Goal: Information Seeking & Learning: Understand process/instructions

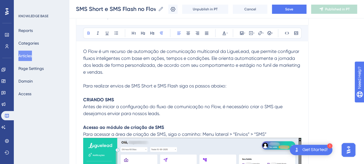
scroll to position [86, 0]
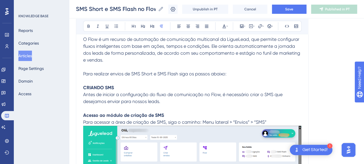
click at [165, 111] on p at bounding box center [192, 108] width 218 height 7
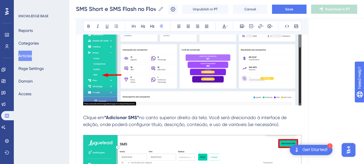
scroll to position [144, 0]
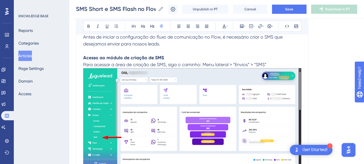
click at [178, 119] on img at bounding box center [192, 118] width 218 height 100
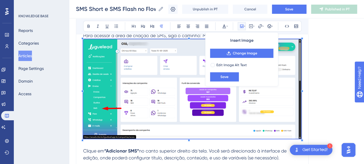
scroll to position [173, 0]
click at [171, 83] on img at bounding box center [192, 89] width 218 height 100
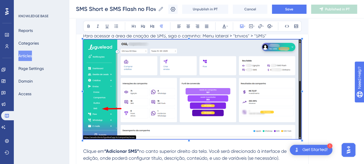
click at [199, 88] on img at bounding box center [192, 89] width 218 height 100
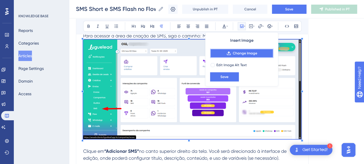
click at [245, 53] on span "Change Image" at bounding box center [245, 53] width 24 height 5
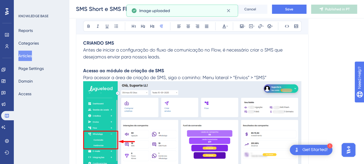
scroll to position [144, 0]
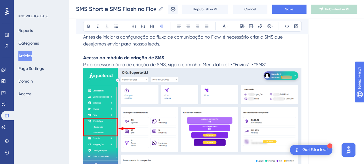
click at [143, 128] on img at bounding box center [192, 118] width 218 height 101
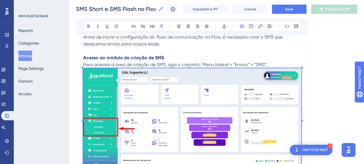
click at [266, 117] on img at bounding box center [192, 118] width 218 height 101
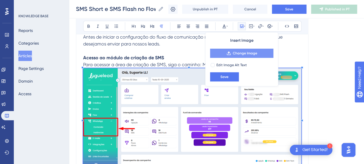
click at [246, 56] on button "Change Image" at bounding box center [241, 53] width 63 height 9
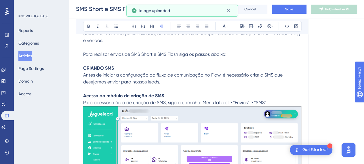
scroll to position [86, 0]
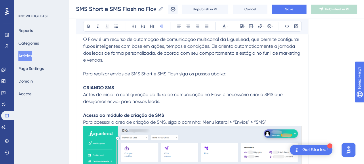
click at [266, 122] on span "Para acessar a área de criação de SMS, siga o caminho: Menu lateral > “Envios” …" at bounding box center [174, 122] width 183 height 5
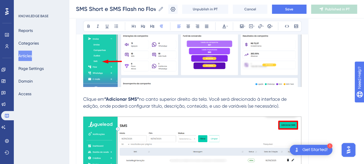
scroll to position [230, 0]
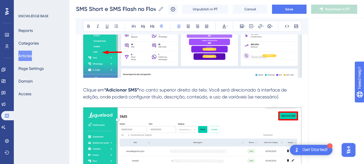
click at [161, 87] on span "no canto superior direito da tela. Você será direcionado à interface de edição,…" at bounding box center [185, 93] width 205 height 12
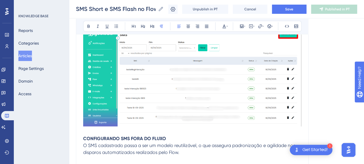
scroll to position [346, 0]
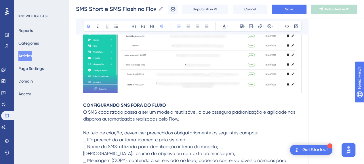
click at [166, 103] on p "CONFIGURANDO SMS FORA DO FLUXO" at bounding box center [192, 105] width 218 height 7
click at [187, 121] on p "O SMS cadastrado passa a ser um modelo reutilizável, o que assegura padronizaçã…" at bounding box center [192, 116] width 218 height 14
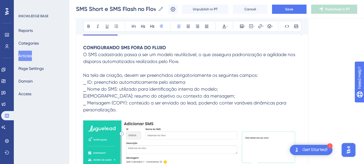
click at [228, 106] on p "⎯ Mensagem (COPY): conteúdo a ser enviado ao lead, podendo conter variáveis din…" at bounding box center [192, 107] width 218 height 14
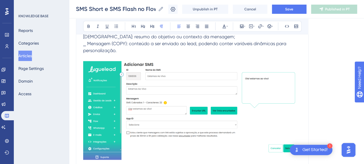
scroll to position [461, 0]
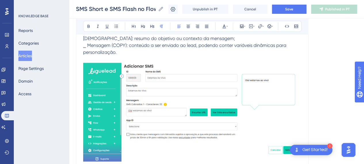
click at [210, 92] on img at bounding box center [192, 112] width 218 height 99
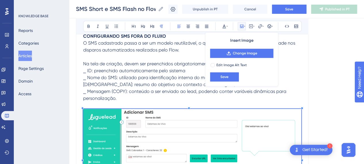
scroll to position [403, 0]
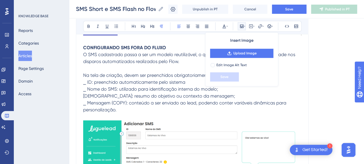
click at [148, 84] on p "⎯ ID: preenchido automaticamente pelo sistema" at bounding box center [192, 82] width 218 height 7
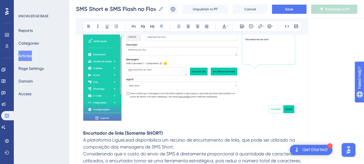
scroll to position [461, 0]
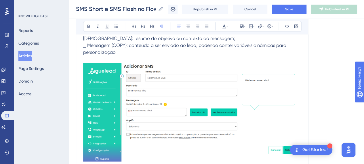
click at [184, 115] on img at bounding box center [192, 112] width 218 height 99
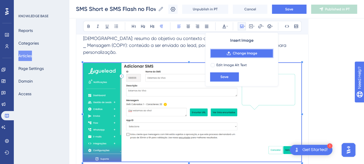
click at [242, 53] on span "Change Image" at bounding box center [245, 53] width 24 height 5
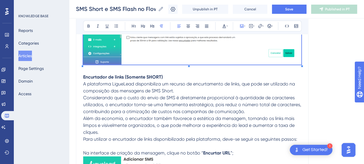
scroll to position [547, 0]
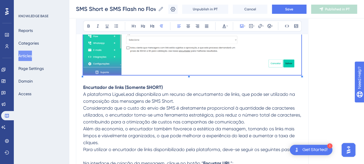
click at [188, 100] on p "A plataforma LigueLead disponibiliza um recurso de encurtamento de links, que p…" at bounding box center [192, 98] width 218 height 14
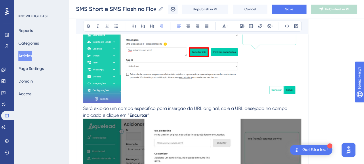
scroll to position [749, 0]
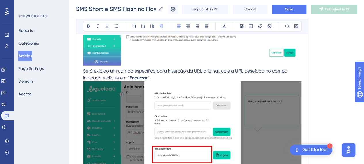
click at [84, 71] on span "Será exibido um campo específico para inserção da URL original, cole a URL dese…" at bounding box center [186, 74] width 206 height 12
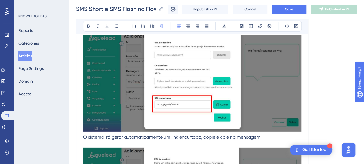
scroll to position [893, 0]
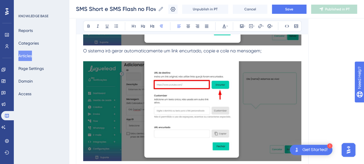
click at [84, 51] on span "O sistema irá gerar automaticamente um link encurtado, copie e cole na mensagem;" at bounding box center [172, 50] width 179 height 5
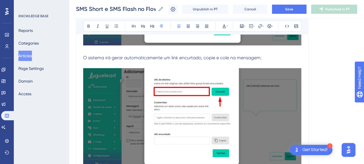
click at [88, 65] on p at bounding box center [192, 64] width 218 height 7
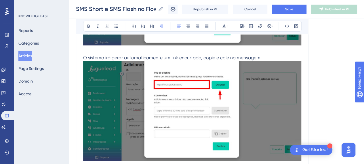
scroll to position [979, 0]
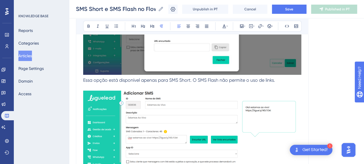
click at [84, 80] on span "Essa opção está disponível apenas para SMS Short. O SMS Flash não permite o uso…" at bounding box center [179, 79] width 192 height 5
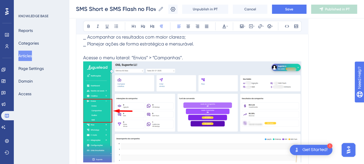
scroll to position [1411, 0]
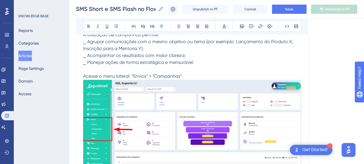
click at [200, 69] on p at bounding box center [192, 69] width 218 height 7
drag, startPoint x: 132, startPoint y: 74, endPoint x: 155, endPoint y: 75, distance: 22.8
click at [149, 74] on span "Acesse o menu lateral: “Envios” > “Campanhas”." at bounding box center [133, 75] width 100 height 5
click at [175, 76] on span "Acesse o menu lateral: “Envios” > “Campanhas”." at bounding box center [133, 75] width 100 height 5
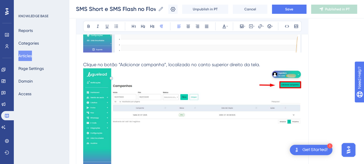
scroll to position [1527, 0]
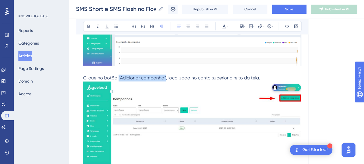
drag, startPoint x: 163, startPoint y: 76, endPoint x: 119, endPoint y: 77, distance: 43.8
click at [119, 77] on span "Clique no botão “Adicionar campanha”, localizado no canto superior direito da t…" at bounding box center [171, 77] width 177 height 5
click at [91, 26] on button at bounding box center [89, 26] width 8 height 8
click at [237, 75] on span ", localizado no canto superior direito da tela." at bounding box center [214, 77] width 94 height 5
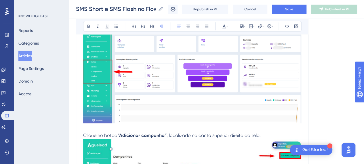
scroll to position [1440, 0]
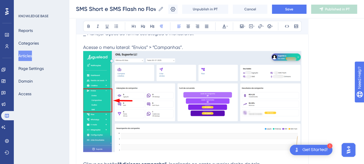
click at [174, 101] on img at bounding box center [192, 101] width 218 height 101
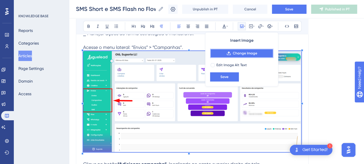
click at [236, 55] on span "Change Image" at bounding box center [245, 53] width 24 height 5
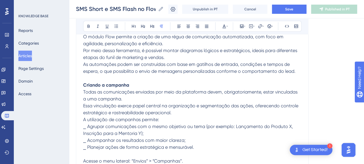
scroll to position [1325, 0]
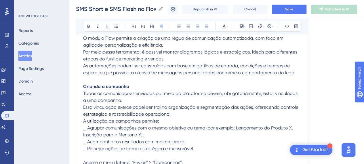
click at [183, 114] on p "Essa vinculação exerce papel central na organização e segmentação das ações, of…" at bounding box center [192, 111] width 218 height 14
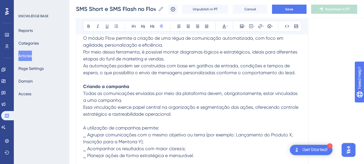
scroll to position [1383, 0]
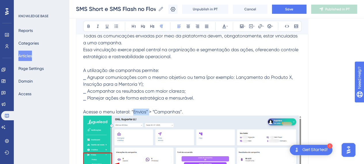
drag, startPoint x: 132, startPoint y: 110, endPoint x: 149, endPoint y: 111, distance: 16.7
click at [149, 111] on span "Acesse o menu lateral: “Envios” > “Campanhas”." at bounding box center [133, 111] width 100 height 5
click at [88, 27] on icon at bounding box center [88, 26] width 5 height 5
drag, startPoint x: 186, startPoint y: 112, endPoint x: 155, endPoint y: 111, distance: 31.7
click at [155, 111] on p "Acesse o menu lateral: “Envios” > “Campanhas”." at bounding box center [192, 112] width 218 height 7
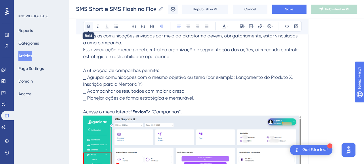
click at [86, 26] on icon at bounding box center [88, 26] width 5 height 5
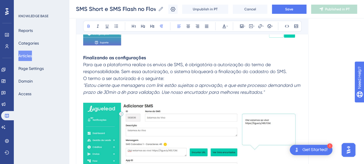
scroll to position [1095, 0]
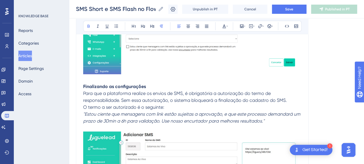
click at [290, 98] on p "Para que a plataforma realize os envios de SMS, é obrigatória a autorização do …" at bounding box center [192, 97] width 218 height 14
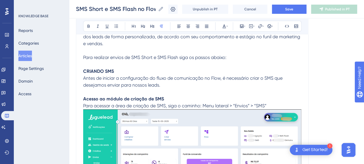
scroll to position [115, 0]
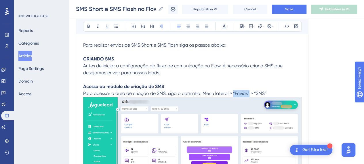
drag, startPoint x: 234, startPoint y: 91, endPoint x: 250, endPoint y: 92, distance: 16.4
click at [250, 92] on span "Para acessar a área de criação de SMS, siga o caminho: Menu lateral > “Envios” …" at bounding box center [174, 93] width 183 height 5
click at [91, 25] on button at bounding box center [89, 26] width 8 height 8
drag, startPoint x: 268, startPoint y: 93, endPoint x: 245, endPoint y: 88, distance: 24.1
click at [255, 92] on p "Acesso ao módulo de criação de SMS Para acessar a área de criação de SMS, siga …" at bounding box center [192, 139] width 218 height 112
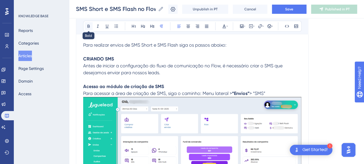
click at [89, 23] on button at bounding box center [89, 26] width 8 height 8
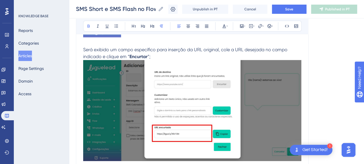
scroll to position [778, 0]
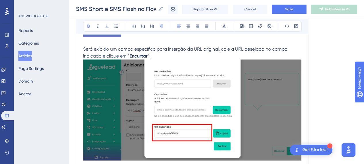
click at [205, 94] on img at bounding box center [192, 110] width 218 height 101
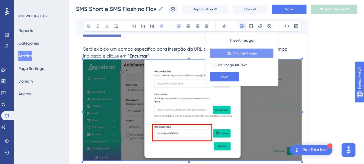
click at [240, 53] on span "Change Image" at bounding box center [245, 53] width 24 height 5
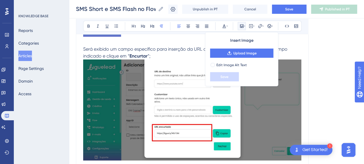
click at [139, 46] on span "Será exibido um campo específico para inserção da URL original, cole a URL dese…" at bounding box center [186, 52] width 206 height 12
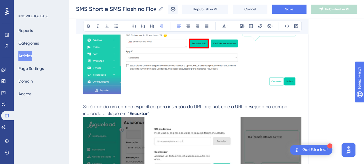
scroll to position [662, 0]
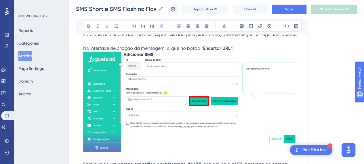
click at [196, 95] on img at bounding box center [192, 102] width 218 height 101
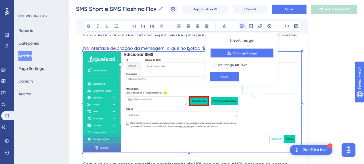
click at [234, 55] on span "Change Image" at bounding box center [245, 53] width 24 height 5
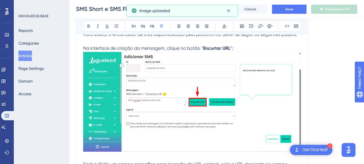
click at [152, 103] on img at bounding box center [192, 102] width 218 height 100
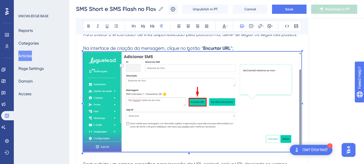
drag, startPoint x: 191, startPoint y: 80, endPoint x: 175, endPoint y: 86, distance: 17.2
click at [175, 86] on img at bounding box center [192, 102] width 218 height 100
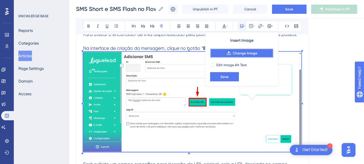
click at [231, 52] on icon at bounding box center [229, 53] width 5 height 5
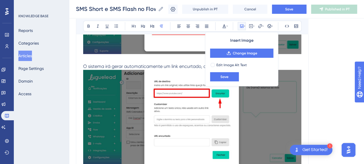
scroll to position [893, 0]
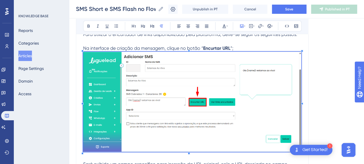
scroll to position [605, 0]
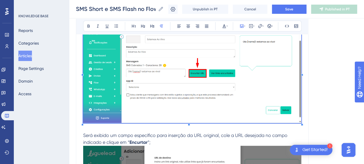
click at [190, 90] on img at bounding box center [192, 73] width 218 height 100
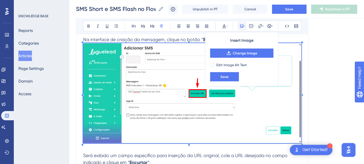
scroll to position [662, 0]
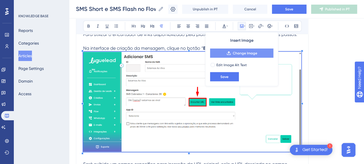
click at [237, 54] on span "Change Image" at bounding box center [245, 53] width 24 height 5
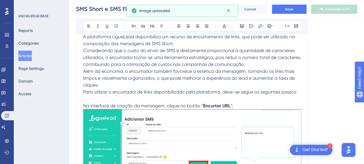
click at [274, 92] on span "Para utilizar o encurtador de links disponibilizado pela plataforma, deve-se se…" at bounding box center [190, 91] width 214 height 5
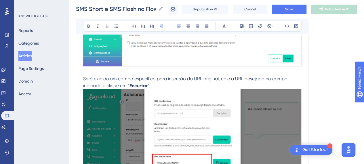
scroll to position [778, 0]
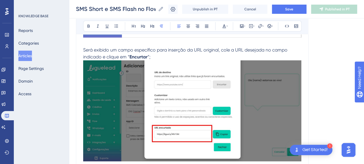
click at [201, 73] on img at bounding box center [192, 110] width 218 height 101
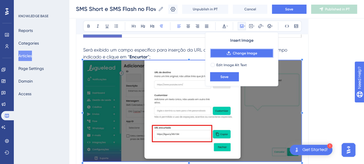
click at [251, 54] on span "Change Image" at bounding box center [245, 53] width 24 height 5
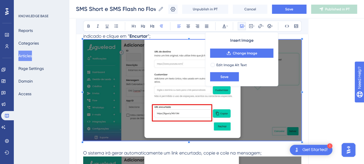
scroll to position [835, 0]
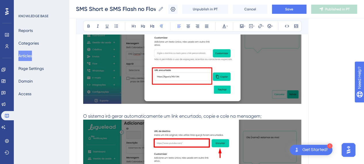
click at [95, 115] on span "O sistema irá gerar automaticamente um link encurtado, copie e cole na mensagem;" at bounding box center [172, 115] width 179 height 5
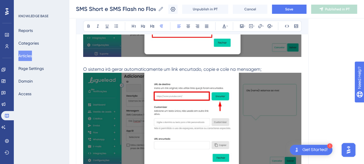
scroll to position [893, 0]
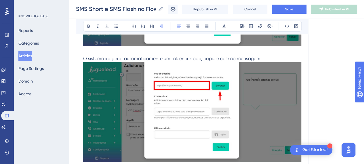
click at [272, 60] on p "O sistema irá gerar automaticamente um link encurtado, copie e cole na mensagem;" at bounding box center [192, 58] width 218 height 7
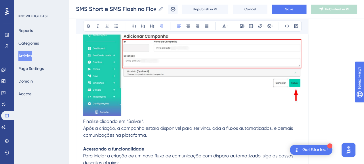
scroll to position [1584, 0]
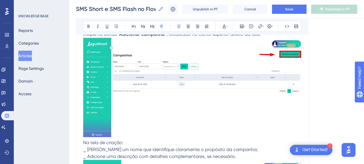
click at [140, 102] on img at bounding box center [192, 88] width 218 height 100
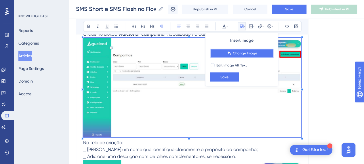
click at [232, 52] on button "Change Image" at bounding box center [241, 53] width 63 height 9
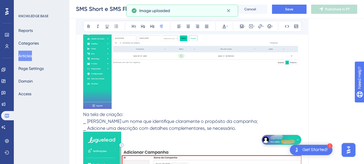
scroll to position [1613, 0]
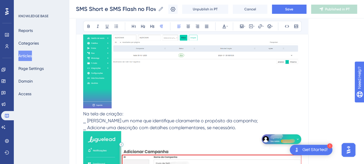
click at [83, 113] on span "Na tela de criação:" at bounding box center [103, 113] width 40 height 5
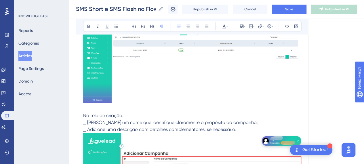
scroll to position [1671, 0]
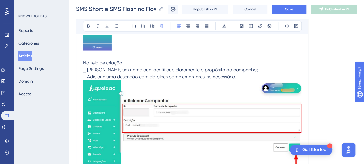
click at [240, 71] on p "⎯ [PERSON_NAME] um nome que identifique claramente o propósito da campanha;" at bounding box center [192, 70] width 218 height 7
click at [230, 75] on span "⎯ Adicione uma descrição com detalhes complementares, se necessário." at bounding box center [159, 76] width 153 height 5
click at [251, 72] on p "⎯ [PERSON_NAME] um nome que identifique claramente o propósito da campanha;" at bounding box center [192, 70] width 218 height 7
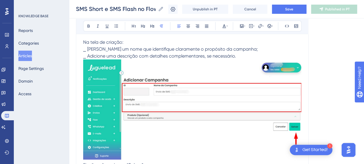
scroll to position [1699, 0]
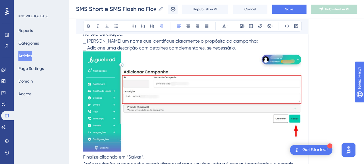
click at [212, 82] on img at bounding box center [192, 102] width 218 height 100
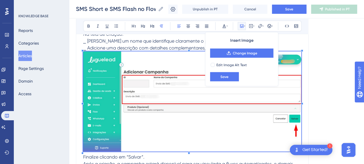
click at [164, 91] on img at bounding box center [192, 102] width 218 height 100
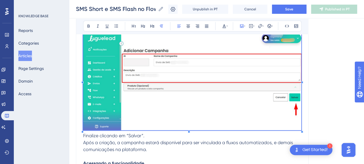
scroll to position [1728, 0]
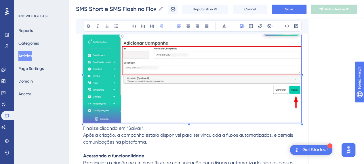
click at [200, 73] on img at bounding box center [192, 73] width 218 height 100
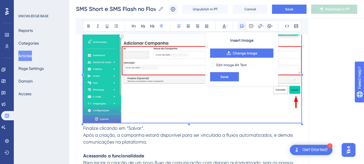
drag, startPoint x: 160, startPoint y: 140, endPoint x: 147, endPoint y: 133, distance: 14.2
click at [160, 140] on p "Após a criação, a campanha estará disponível para ser vinculada a fluxos automa…" at bounding box center [192, 139] width 218 height 14
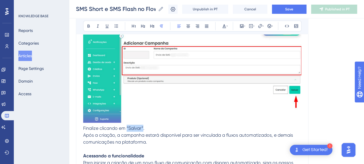
drag, startPoint x: 127, startPoint y: 126, endPoint x: 143, endPoint y: 127, distance: 16.4
click at [143, 127] on span "Finalize clicando em “Salvar”." at bounding box center [113, 128] width 61 height 5
click at [88, 24] on icon at bounding box center [88, 26] width 5 height 5
click at [261, 64] on img at bounding box center [192, 73] width 218 height 100
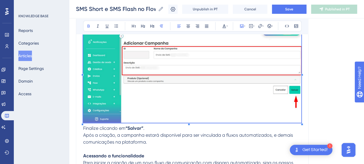
scroll to position [1699, 0]
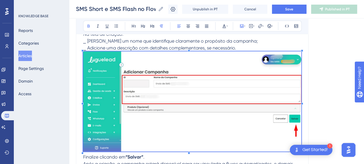
click at [227, 83] on img at bounding box center [192, 102] width 218 height 100
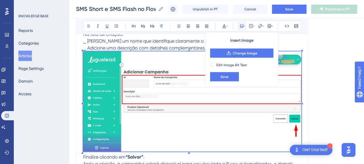
click at [177, 109] on img at bounding box center [192, 102] width 218 height 100
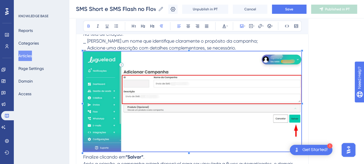
click at [189, 110] on img at bounding box center [192, 102] width 218 height 100
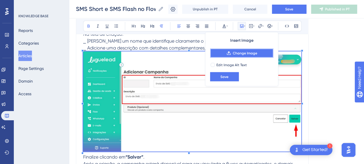
click at [241, 56] on button "Change Image" at bounding box center [241, 53] width 63 height 9
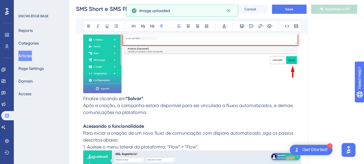
click at [153, 98] on p "Finalize clicando em “Salvar” ." at bounding box center [192, 98] width 218 height 7
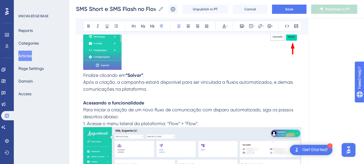
scroll to position [1786, 0]
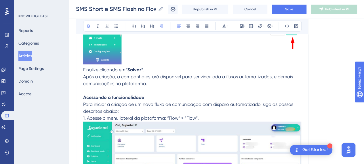
click at [115, 95] on strong "Acessando a funcionalidade" at bounding box center [113, 97] width 61 height 5
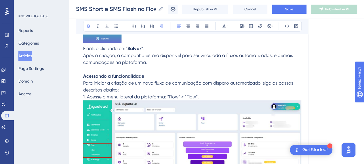
scroll to position [1815, 0]
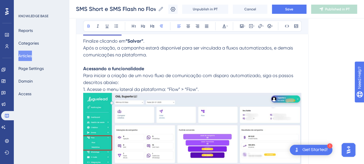
click at [129, 82] on p "Para iniciar a criação de um novo fluxo de comunicação com disparo automatizado…" at bounding box center [192, 79] width 218 height 14
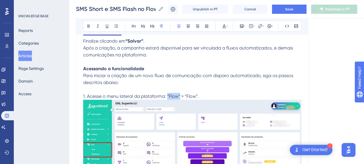
drag, startPoint x: 168, startPoint y: 94, endPoint x: 180, endPoint y: 95, distance: 12.2
click at [180, 95] on span "1. Acesse o menu lateral da plataforma: “Flow” > “Flow”." at bounding box center [141, 96] width 116 height 5
click at [88, 24] on icon at bounding box center [88, 26] width 5 height 5
drag, startPoint x: 186, startPoint y: 95, endPoint x: 198, endPoint y: 95, distance: 12.1
click at [198, 95] on span "> “Flow”." at bounding box center [189, 96] width 18 height 5
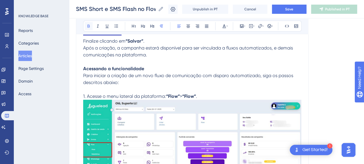
click at [86, 23] on button at bounding box center [89, 26] width 8 height 8
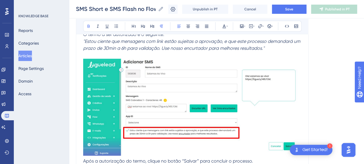
scroll to position [1181, 0]
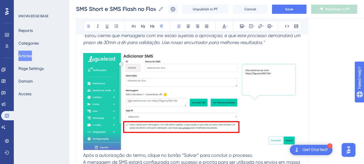
click at [192, 122] on img at bounding box center [192, 101] width 218 height 97
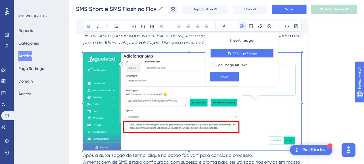
click at [231, 54] on icon at bounding box center [229, 53] width 5 height 5
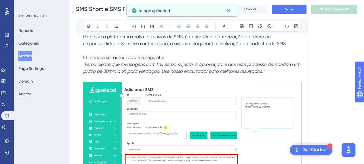
click at [162, 73] on em ""Estou ciente que mensagens com link estão sujeitas a aprovação, e que este pro…" at bounding box center [192, 68] width 219 height 12
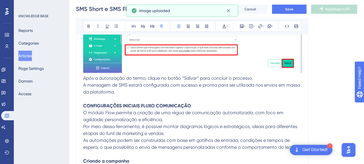
scroll to position [1267, 0]
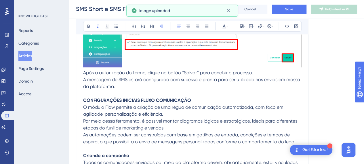
click at [162, 84] on p "A mensagem de SMS estará configurada com sucesso e pronta para ser utilizada no…" at bounding box center [192, 83] width 218 height 14
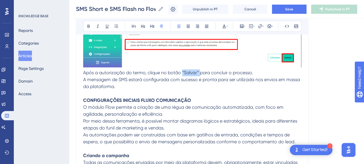
drag, startPoint x: 182, startPoint y: 71, endPoint x: 199, endPoint y: 72, distance: 16.7
click at [199, 72] on span "Após a autorização do termo, clique no botão “Salvar” para concluir o processo." at bounding box center [168, 72] width 170 height 5
click at [86, 26] on icon at bounding box center [88, 26] width 5 height 5
click at [196, 88] on p "A mensagem de SMS estará configurada com sucesso e pronta para ser utilizada no…" at bounding box center [192, 83] width 218 height 14
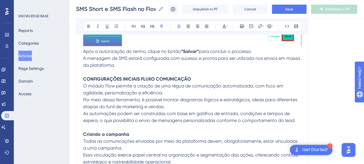
scroll to position [1296, 0]
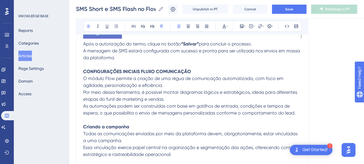
click at [191, 74] on p "CONFIGURAÇÕES INICIAIS FLUXO COMUNICAÇÃO" at bounding box center [192, 71] width 218 height 7
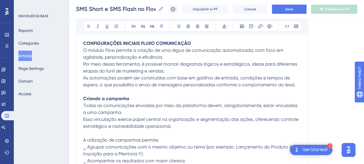
scroll to position [1325, 0]
click at [171, 58] on p "O módulo Flow permite a criação de uma régua de comunicação automatizada, com f…" at bounding box center [192, 53] width 218 height 14
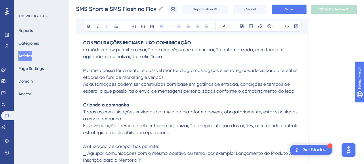
click at [161, 84] on span "As automações podem ser construídas com base em gatilhos de entrada, condições …" at bounding box center [189, 88] width 213 height 12
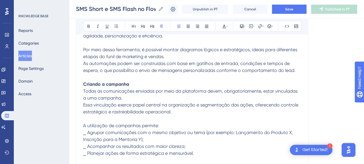
scroll to position [1354, 0]
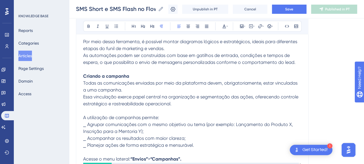
click at [128, 83] on span "Todas as comunicações enviadas por meio da plataforma devem, obrigatoriamente, …" at bounding box center [191, 86] width 216 height 12
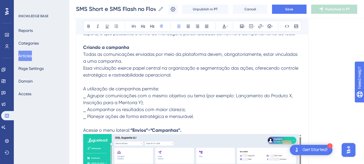
drag, startPoint x: 91, startPoint y: 87, endPoint x: 133, endPoint y: 87, distance: 42.1
click at [91, 87] on span "A utilização de campanhas permite:" at bounding box center [121, 88] width 76 height 5
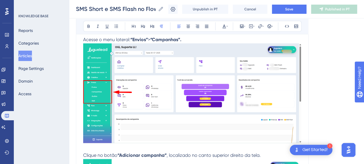
scroll to position [1440, 0]
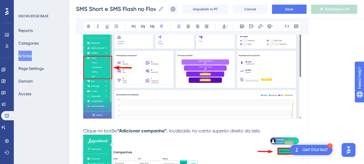
click at [201, 69] on img at bounding box center [192, 69] width 218 height 100
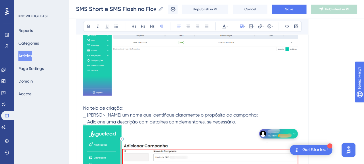
scroll to position [1671, 0]
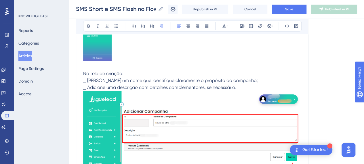
click at [129, 75] on p "Na tela de criação:" at bounding box center [192, 73] width 218 height 7
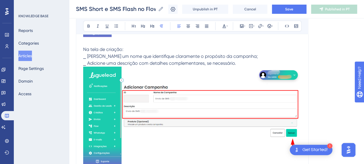
scroll to position [1728, 0]
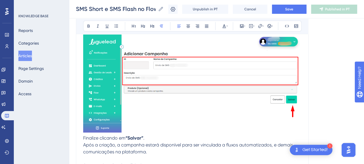
click at [167, 76] on img at bounding box center [192, 82] width 218 height 99
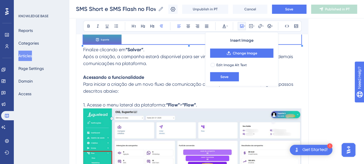
scroll to position [1843, 0]
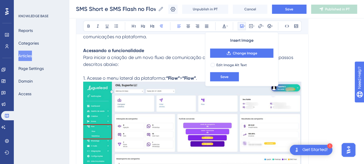
click at [166, 77] on span "1. Acesse o menu lateral da plataforma:" at bounding box center [124, 77] width 83 height 5
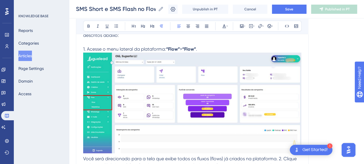
scroll to position [1901, 0]
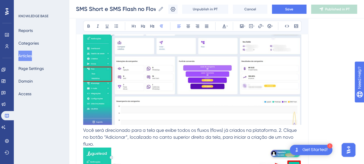
click at [167, 77] on img at bounding box center [192, 74] width 218 height 101
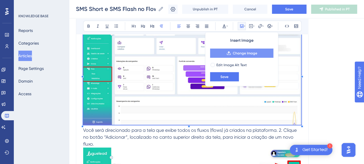
click at [236, 54] on span "Change Image" at bounding box center [245, 53] width 24 height 5
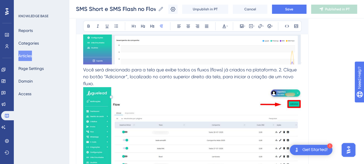
scroll to position [1987, 0]
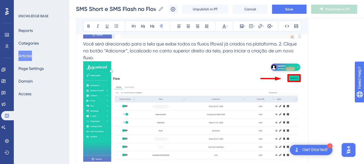
click at [191, 101] on img at bounding box center [192, 111] width 218 height 101
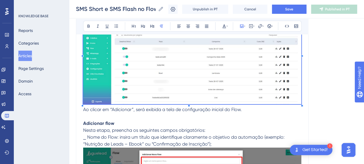
click at [228, 91] on img at bounding box center [192, 54] width 218 height 101
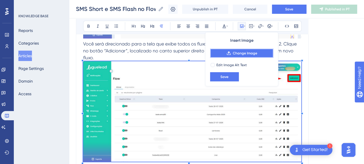
click at [241, 53] on span "Change Image" at bounding box center [245, 53] width 24 height 5
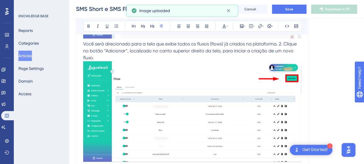
click at [116, 55] on p "Você será direcionado para a tela que exibe todos os fluxos (flows) já criados …" at bounding box center [192, 103] width 218 height 124
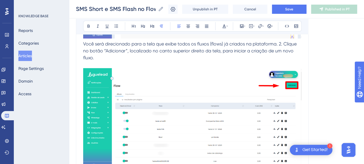
click at [279, 42] on span "Você será direcionado para a tela que exibe todos os fluxos (flows) já criados …" at bounding box center [190, 50] width 215 height 19
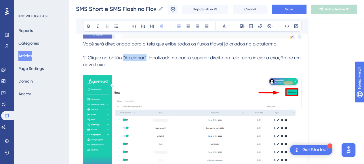
drag, startPoint x: 123, startPoint y: 55, endPoint x: 146, endPoint y: 56, distance: 23.6
click at [146, 56] on span "2. Clique no botão “Adicionar”, localizado no canto superior direito da tela, p…" at bounding box center [192, 61] width 219 height 12
click at [91, 25] on button at bounding box center [89, 26] width 8 height 8
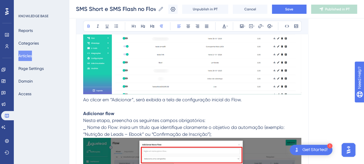
scroll to position [2103, 0]
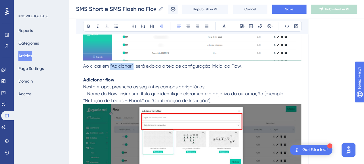
drag, startPoint x: 111, startPoint y: 64, endPoint x: 133, endPoint y: 64, distance: 22.8
click at [133, 64] on span "Ao clicar em “Adicionar”, será exibida a tela de configuração inicial do Flow." at bounding box center [162, 65] width 159 height 5
click at [92, 27] on button at bounding box center [89, 26] width 8 height 8
click at [142, 63] on p "Ao clicar em “Adicionar” , será exibida a tela de configuração inicial do Flow." at bounding box center [192, 66] width 218 height 7
drag, startPoint x: 138, startPoint y: 65, endPoint x: 79, endPoint y: 67, distance: 58.8
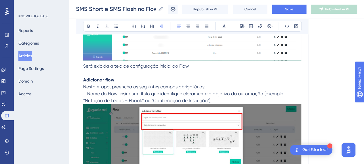
click at [228, 67] on p "Será exibida a tela de configuração inicial do Flow." at bounding box center [192, 66] width 218 height 7
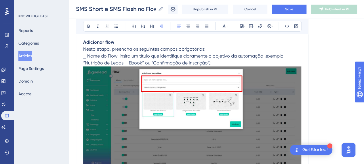
scroll to position [2131, 0]
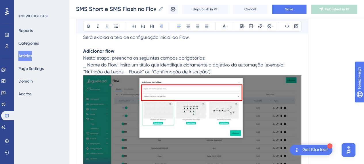
click at [123, 50] on p "Adicionar flow" at bounding box center [192, 51] width 218 height 7
click at [214, 58] on p "Nesta etapa, preencha os seguintes campos obrigatórios:" at bounding box center [192, 58] width 218 height 7
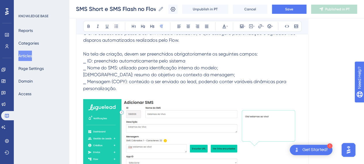
scroll to position [403, 0]
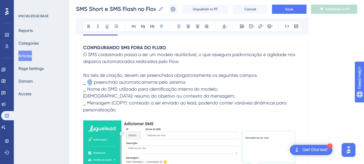
drag, startPoint x: 91, startPoint y: 81, endPoint x: 88, endPoint y: 81, distance: 3.2
click at [88, 81] on span "⎯ ID: preenchido automaticamente pelo sistema" at bounding box center [134, 81] width 102 height 5
drag, startPoint x: 86, startPoint y: 82, endPoint x: 92, endPoint y: 82, distance: 5.8
click at [92, 82] on span "⎯ ID: preenchido automaticamente pelo sistema" at bounding box center [134, 81] width 102 height 5
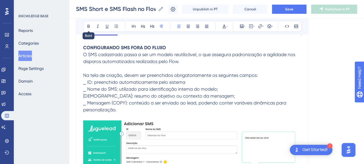
drag, startPoint x: 88, startPoint y: 27, endPoint x: 89, endPoint y: 40, distance: 13.0
click at [87, 28] on icon at bounding box center [88, 26] width 5 height 5
drag, startPoint x: 116, startPoint y: 88, endPoint x: 88, endPoint y: 88, distance: 28.2
click at [88, 88] on span "⎯ Nome do SMS: utilizado para identificação interna do modelo;" at bounding box center [150, 88] width 135 height 5
click at [89, 27] on icon at bounding box center [89, 26] width 2 height 3
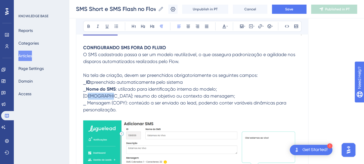
drag, startPoint x: 107, startPoint y: 97, endPoint x: 87, endPoint y: 96, distance: 20.5
click at [87, 96] on span "[DEMOGRAPHIC_DATA]: resumo do objetivo ou contexto da mensagem;" at bounding box center [159, 95] width 152 height 5
click at [90, 26] on icon at bounding box center [88, 26] width 5 height 5
drag, startPoint x: 86, startPoint y: 102, endPoint x: 126, endPoint y: 102, distance: 40.0
click at [126, 102] on span "⎯ Mensagem (COPY): conteúdo a ser enviado ao lead, podendo conter variáveis din…" at bounding box center [185, 106] width 205 height 12
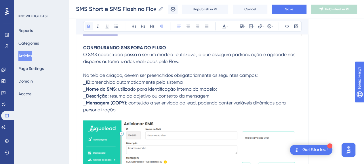
click at [90, 28] on icon at bounding box center [88, 26] width 5 height 5
click at [161, 102] on span ": conteúdo a ser enviado ao lead, podendo conter variáveis dinâmicas para perso…" at bounding box center [185, 106] width 204 height 12
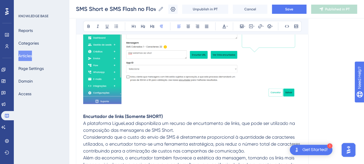
scroll to position [576, 0]
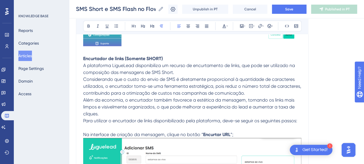
click at [174, 71] on span "A plataforma LigueLead disponibiliza um recurso de encurtamento de links, que p…" at bounding box center [189, 69] width 213 height 12
click at [258, 90] on p "Considerando que o custo do envio de SMS é diretamente proporcional à quantidad…" at bounding box center [192, 86] width 218 height 21
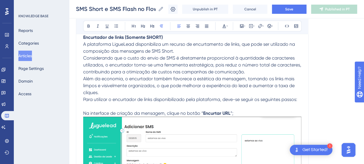
scroll to position [605, 0]
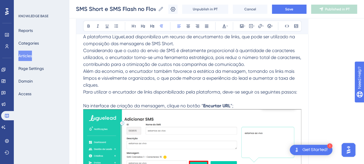
click at [134, 86] on p "Além da economia, o encurtador também favorece a estética da mensagem, tornando…" at bounding box center [192, 78] width 218 height 21
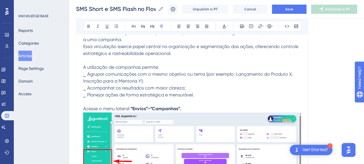
scroll to position [1411, 0]
click at [179, 67] on p "A utilização de campanhas permite:" at bounding box center [192, 67] width 218 height 7
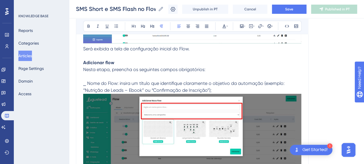
scroll to position [2160, 0]
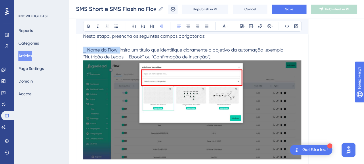
drag, startPoint x: 119, startPoint y: 49, endPoint x: 83, endPoint y: 49, distance: 35.7
click at [83, 49] on span "⎯ Nome do Flow: insira um título que identifique claramente o objetivo da autom…" at bounding box center [184, 53] width 203 height 12
click at [86, 28] on button at bounding box center [89, 26] width 8 height 8
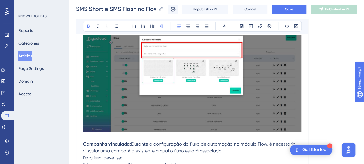
scroll to position [2189, 0]
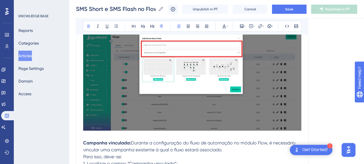
click at [163, 88] on img at bounding box center [192, 81] width 218 height 99
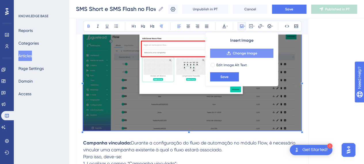
click at [238, 56] on button "Change Image" at bounding box center [241, 53] width 63 height 9
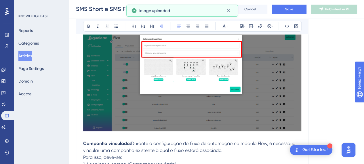
click at [182, 147] on span "Durante a configuração do fluxo de automação no módulo Flow, é necessário vincu…" at bounding box center [190, 147] width 214 height 12
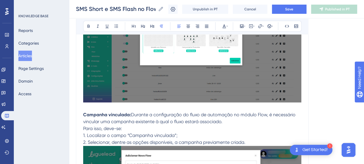
click at [128, 118] on span "Durante a configuração do fluxo de automação no módulo Flow, é necessário vincu…" at bounding box center [190, 118] width 214 height 12
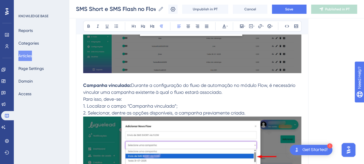
scroll to position [2275, 0]
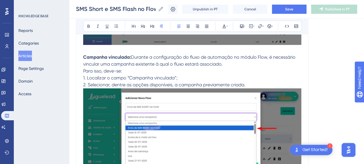
click at [226, 64] on p "Campanha vinculada: Durante a configuração do fluxo de automação no módulo Flow…" at bounding box center [192, 61] width 218 height 14
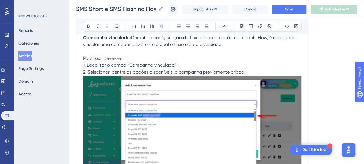
scroll to position [2304, 0]
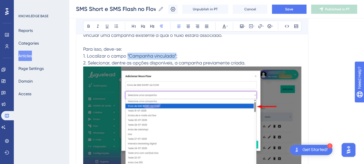
drag, startPoint x: 127, startPoint y: 52, endPoint x: 176, endPoint y: 54, distance: 49.0
click at [176, 54] on span "1. Localizar o campo “Campanha vinculada”;" at bounding box center [130, 55] width 94 height 5
click at [90, 26] on icon at bounding box center [88, 26] width 5 height 5
click at [206, 111] on img at bounding box center [192, 116] width 218 height 99
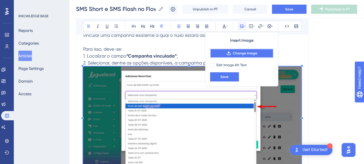
click at [239, 53] on span "Change Image" at bounding box center [245, 53] width 24 height 5
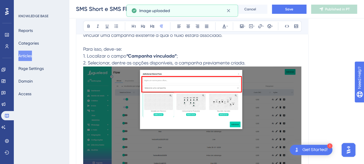
click at [221, 107] on img at bounding box center [192, 117] width 218 height 100
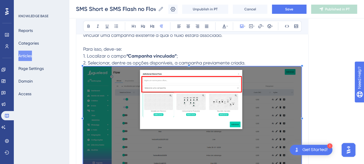
click at [265, 99] on img at bounding box center [192, 117] width 218 height 100
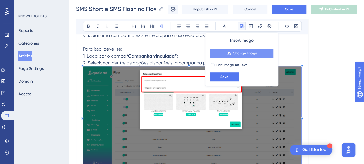
click at [247, 54] on span "Change Image" at bounding box center [245, 53] width 24 height 5
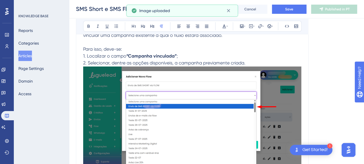
click at [155, 92] on img at bounding box center [192, 117] width 218 height 100
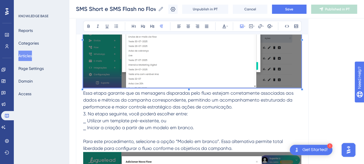
scroll to position [2391, 0]
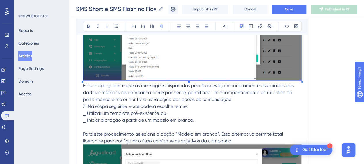
click at [185, 84] on span "Essa etapa garante que as mensagens disparadas pelo fluxo estejam corretamente …" at bounding box center [189, 92] width 212 height 19
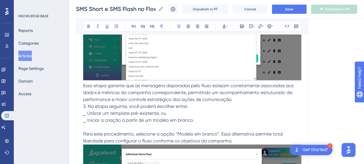
click at [257, 96] on p "Essa etapa garante que as mensagens disparadas pelo fluxo estejam corretamente …" at bounding box center [192, 92] width 218 height 21
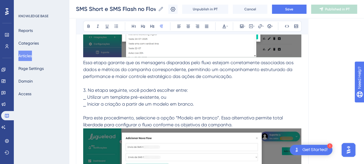
scroll to position [2419, 0]
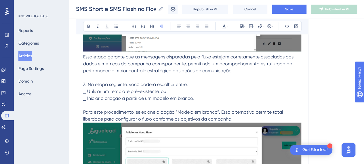
click at [168, 91] on p "⎯ Utilizar um template pré-existente, ou" at bounding box center [192, 91] width 218 height 7
click at [196, 95] on p "⎯ Iniciar a criação a partir de um modelo em branco." at bounding box center [192, 98] width 218 height 7
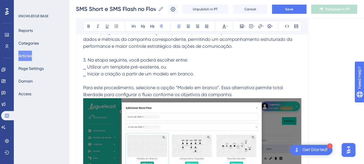
scroll to position [2477, 0]
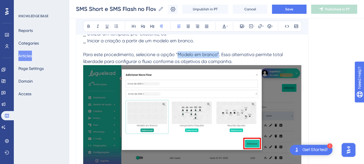
drag, startPoint x: 177, startPoint y: 53, endPoint x: 219, endPoint y: 53, distance: 41.5
click at [219, 53] on span "Para este procedimento, selecione a opção “Modelo em branco”. Essa alternativa …" at bounding box center [183, 58] width 201 height 12
click at [88, 26] on icon at bounding box center [89, 26] width 2 height 3
click at [241, 61] on p "Para este procedimento, selecione a opção “ Modelo em branco” . Essa alternativ…" at bounding box center [192, 115] width 218 height 129
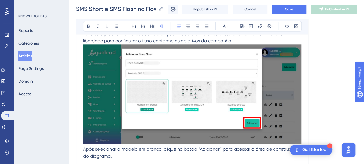
scroll to position [2506, 0]
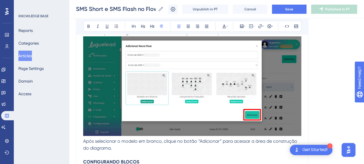
click at [227, 75] on img at bounding box center [192, 86] width 218 height 100
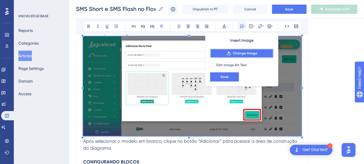
click at [248, 54] on span "Change Image" at bounding box center [245, 53] width 24 height 5
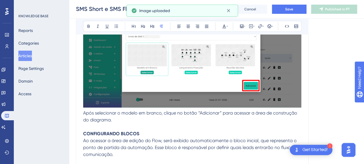
scroll to position [2563, 0]
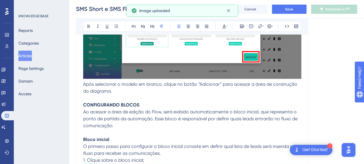
click at [141, 88] on p "Para este procedimento, selecione a opção “ Modelo em branco” . Essa alternativ…" at bounding box center [192, 30] width 218 height 130
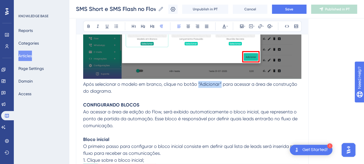
drag, startPoint x: 198, startPoint y: 80, endPoint x: 221, endPoint y: 81, distance: 22.5
click at [221, 82] on span "Após selecionar o modelo em branco, clique no botão “Adicionar” para acessar a …" at bounding box center [190, 88] width 215 height 12
click at [90, 25] on icon at bounding box center [88, 26] width 5 height 5
click at [170, 95] on p at bounding box center [192, 98] width 218 height 7
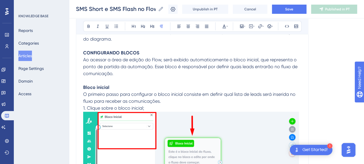
scroll to position [2621, 0]
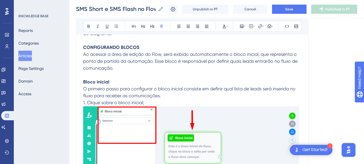
click at [166, 91] on p "O primeiro passo para configurar o bloco inicial consiste em definir qual lista…" at bounding box center [192, 93] width 218 height 14
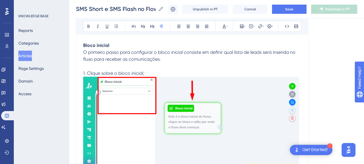
scroll to position [2679, 0]
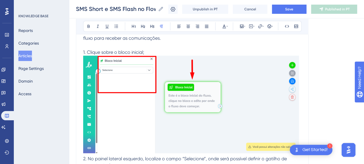
click at [197, 88] on img at bounding box center [192, 105] width 218 height 98
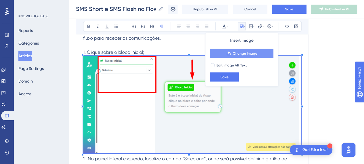
click at [244, 56] on button "Change Image" at bounding box center [241, 53] width 63 height 9
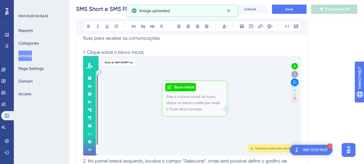
click at [177, 99] on img at bounding box center [192, 106] width 218 height 100
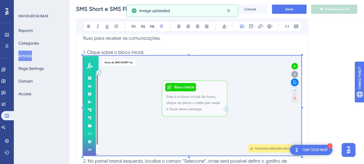
click at [217, 92] on img at bounding box center [192, 106] width 218 height 100
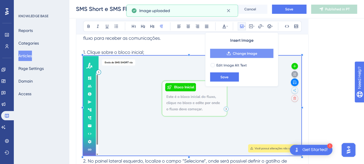
click at [244, 52] on span "Change Image" at bounding box center [245, 53] width 24 height 5
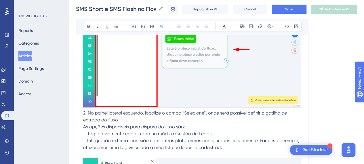
scroll to position [2736, 0]
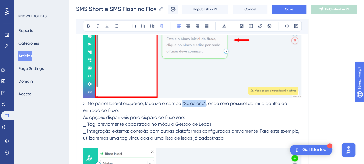
drag, startPoint x: 182, startPoint y: 101, endPoint x: 206, endPoint y: 102, distance: 24.2
click at [206, 102] on span "2. No painel lateral esquerdo, localize o campo “Selecione”, onde será possível…" at bounding box center [185, 107] width 205 height 12
click at [88, 25] on icon at bounding box center [88, 26] width 5 height 5
click at [140, 110] on p "2. No painel lateral esquerdo, localize o campo “Selecione” , onde será possíve…" at bounding box center [192, 107] width 218 height 14
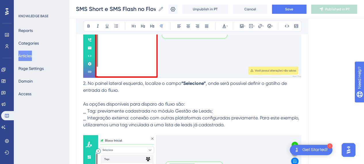
scroll to position [2765, 0]
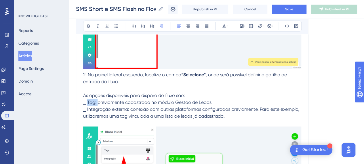
drag, startPoint x: 97, startPoint y: 101, endPoint x: 87, endPoint y: 101, distance: 10.1
click at [87, 101] on span "⎯ Tag: previamente cadastrada no módulo Gestão de Leads;" at bounding box center [148, 102] width 130 height 5
click at [89, 22] on div "Bold Italic Underline Bullet Point Heading 1 Heading 2 Heading 3 Normal Align L…" at bounding box center [192, 26] width 219 height 11
click at [92, 102] on span "⎯ Tag: previamente cadastrada no módulo Gestão de Leads;" at bounding box center [148, 102] width 130 height 5
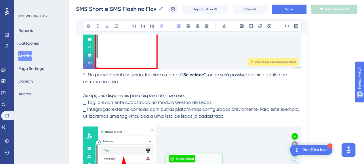
click at [95, 102] on span "⎯ Tag: previamente cadastrada no módulo Gestão de Leads;" at bounding box center [148, 102] width 130 height 5
drag, startPoint x: 95, startPoint y: 102, endPoint x: 77, endPoint y: 89, distance: 22.4
click at [88, 101] on span "⎯ Tag: previamente cadastrada no módulo Gestão de Leads;" at bounding box center [148, 102] width 130 height 5
click at [86, 27] on icon at bounding box center [88, 26] width 5 height 5
drag, startPoint x: 128, startPoint y: 108, endPoint x: 86, endPoint y: 109, distance: 42.6
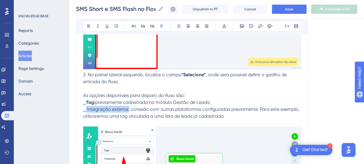
click at [86, 109] on span "⎯ Integração externa: conexão com outras plataformas configuradas previamente. …" at bounding box center [191, 113] width 217 height 12
click at [90, 25] on icon at bounding box center [88, 26] width 5 height 5
click at [160, 116] on span "conexão com outras plataformas configuradas previamente. Para este exemplo, uti…" at bounding box center [191, 113] width 216 height 12
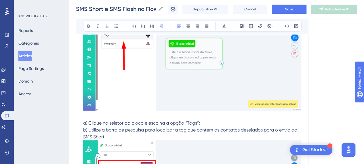
scroll to position [2909, 0]
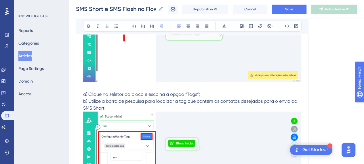
click at [129, 92] on span "a) Clique no seletor do bloco e escolha a opção “Tags”;" at bounding box center [141, 94] width 117 height 5
drag, startPoint x: 186, startPoint y: 91, endPoint x: 198, endPoint y: 93, distance: 12.5
click at [198, 93] on span "a) Clique no seletor do bloco e escolha a opção “Tags”;" at bounding box center [141, 94] width 117 height 5
click at [88, 24] on icon at bounding box center [88, 26] width 5 height 5
click at [218, 94] on p "a) Clique no seletor do bloco e escolha a opção “Tags” ;" at bounding box center [192, 94] width 218 height 7
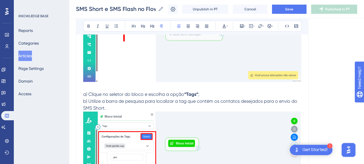
click at [89, 93] on span "a) Clique no seletor do bloco e escolha a opção" at bounding box center [133, 94] width 101 height 5
click at [89, 100] on span "b) Utilize a barra de pesquisa para localizar a tag que contém os contatos dese…" at bounding box center [190, 105] width 215 height 12
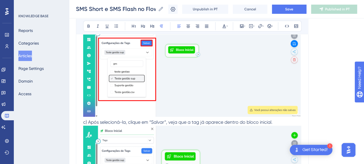
scroll to position [3053, 0]
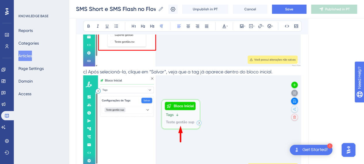
click at [84, 71] on span "c) Após selecioná-la, clique em “Salvar”, veja que a tag já aparece dentro do b…" at bounding box center [178, 71] width 190 height 5
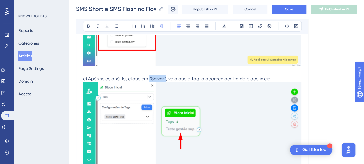
drag, startPoint x: 150, startPoint y: 76, endPoint x: 166, endPoint y: 76, distance: 16.1
click at [166, 76] on span "c) Após selecioná-la, clique em “Salvar”, veja que a tag já aparece dentro do b…" at bounding box center [178, 78] width 190 height 5
click at [88, 24] on icon at bounding box center [88, 26] width 5 height 5
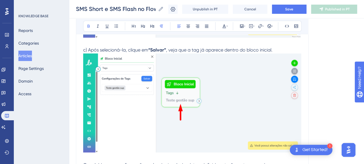
scroll to position [3111, 0]
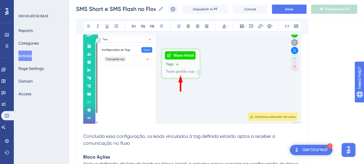
click at [188, 83] on img at bounding box center [192, 74] width 218 height 99
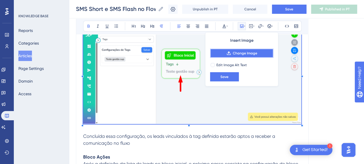
click at [236, 53] on span "Change Image" at bounding box center [245, 53] width 24 height 5
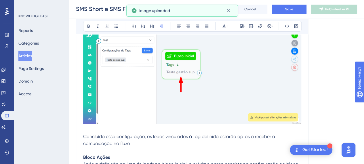
click at [230, 86] on img at bounding box center [192, 75] width 218 height 100
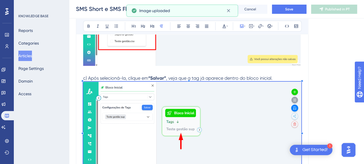
scroll to position [3053, 0]
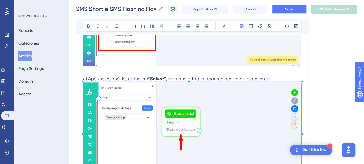
click at [290, 10] on span "Save" at bounding box center [289, 9] width 8 height 5
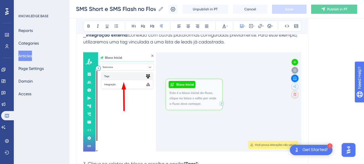
scroll to position [2851, 0]
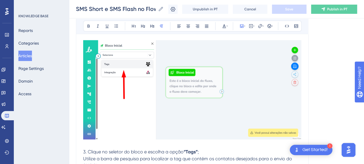
click at [206, 90] on img at bounding box center [192, 89] width 218 height 99
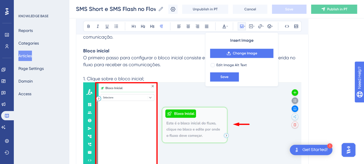
scroll to position [2679, 0]
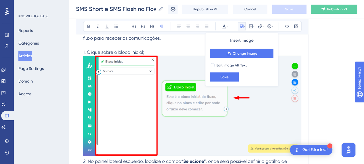
click at [160, 105] on img at bounding box center [192, 106] width 218 height 100
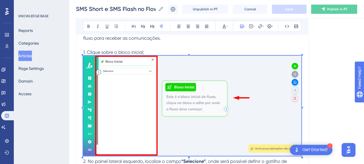
click at [219, 90] on img at bounding box center [192, 106] width 218 height 100
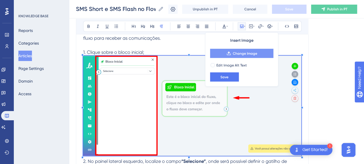
click at [245, 52] on span "Change Image" at bounding box center [245, 53] width 24 height 5
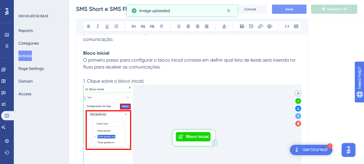
click at [160, 77] on p "1. Clique sobre o bloco inicial;" at bounding box center [192, 135] width 218 height 116
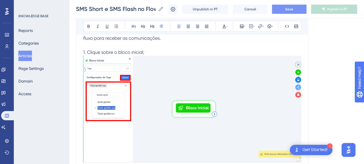
click at [217, 96] on img at bounding box center [192, 109] width 218 height 107
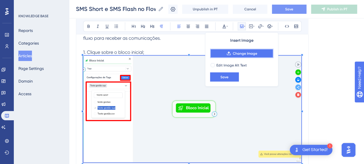
click at [241, 54] on span "Change Image" at bounding box center [245, 53] width 24 height 5
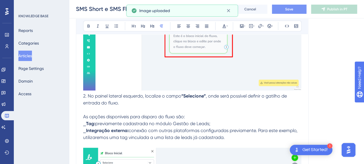
scroll to position [2794, 0]
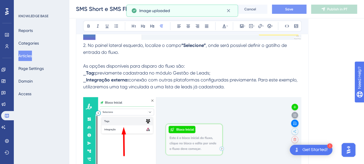
click at [169, 56] on p at bounding box center [192, 59] width 218 height 7
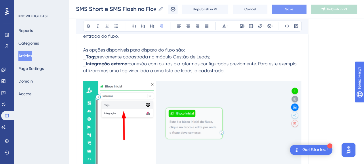
scroll to position [2823, 0]
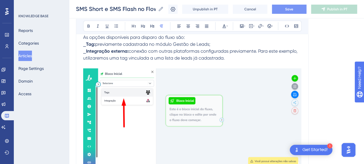
click at [194, 89] on img at bounding box center [192, 118] width 218 height 99
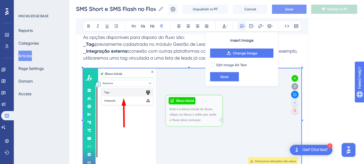
click at [196, 105] on img at bounding box center [192, 118] width 218 height 99
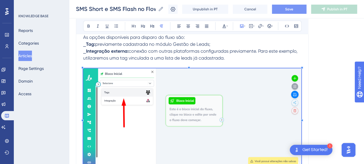
click at [217, 101] on img at bounding box center [192, 118] width 218 height 99
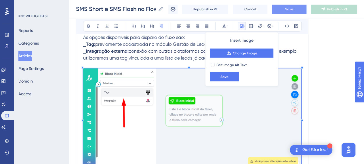
click at [238, 48] on div "Insert Image Change Image Edit Image Alt Text Save" at bounding box center [241, 59] width 73 height 54
click at [241, 52] on span "Change Image" at bounding box center [245, 53] width 24 height 5
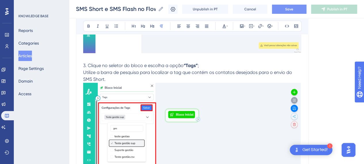
scroll to position [2967, 0]
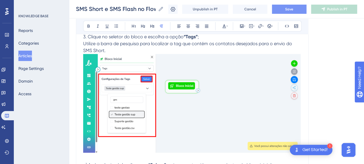
click at [193, 90] on img at bounding box center [192, 103] width 218 height 99
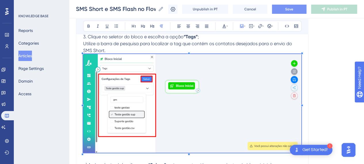
click at [210, 86] on img at bounding box center [192, 103] width 218 height 99
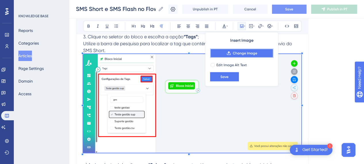
click at [232, 52] on button "Change Image" at bounding box center [241, 53] width 63 height 9
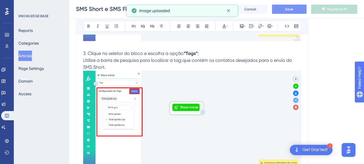
scroll to position [2938, 0]
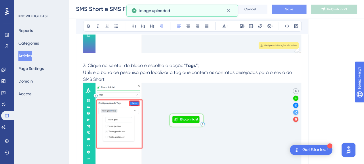
click at [211, 64] on p "3. Clique no seletor do bloco e escolha a opção “Tags” ;" at bounding box center [192, 65] width 218 height 7
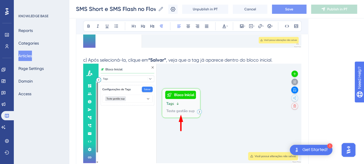
scroll to position [3082, 0]
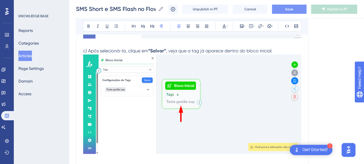
click at [156, 90] on img at bounding box center [192, 104] width 218 height 100
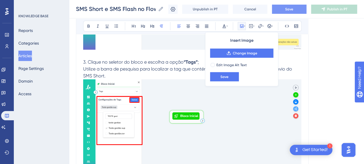
scroll to position [2909, 0]
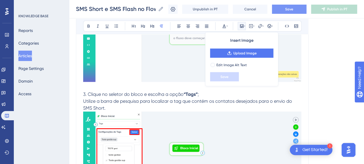
drag, startPoint x: 177, startPoint y: 82, endPoint x: 218, endPoint y: 93, distance: 42.9
click at [177, 84] on p at bounding box center [192, 87] width 218 height 7
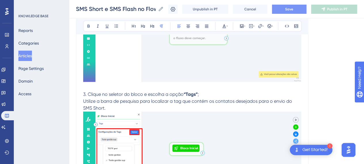
click at [130, 105] on p "Utilize a barra de pesquisa para localizar a tag que contém os contatos desejad…" at bounding box center [192, 105] width 218 height 14
drag, startPoint x: 131, startPoint y: 105, endPoint x: 147, endPoint y: 106, distance: 15.4
click at [147, 106] on span "Utilize a barra de pesquisa para localizar a tag que contém os contatos desejad…" at bounding box center [188, 105] width 210 height 12
click at [90, 25] on icon at bounding box center [88, 26] width 5 height 5
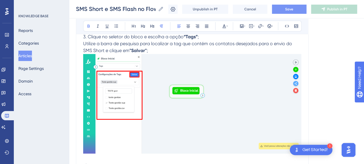
scroll to position [3024, 0]
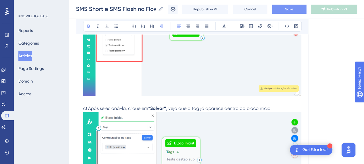
drag, startPoint x: 156, startPoint y: 105, endPoint x: 150, endPoint y: 105, distance: 6.1
click at [156, 106] on strong "“Salvar”" at bounding box center [157, 108] width 18 height 5
click at [112, 106] on span "c) Após selecioná-la, clique em" at bounding box center [115, 108] width 65 height 5
click at [89, 107] on span "c) Após selecioná-la, clique em" at bounding box center [115, 108] width 65 height 5
click at [244, 106] on span ", veja que a tag já aparece dentro do bloco inicial." at bounding box center [218, 108] width 107 height 5
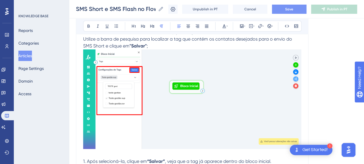
scroll to position [3053, 0]
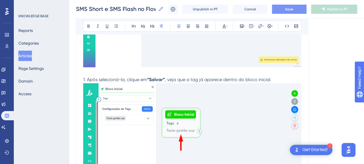
click at [274, 77] on p "1. Após selecioná-la, clique em “Salvar” , veja que a tag já aparece dentro do …" at bounding box center [192, 79] width 218 height 7
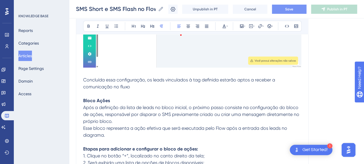
click at [103, 77] on span "Concluída essa configuração, os leads vinculados à tag definida estarão aptos a…" at bounding box center [179, 83] width 193 height 12
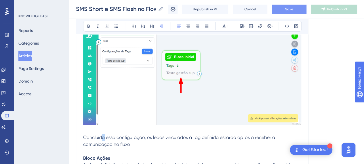
click at [196, 89] on img at bounding box center [192, 76] width 218 height 100
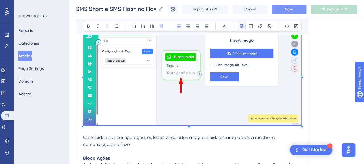
scroll to position [3082, 0]
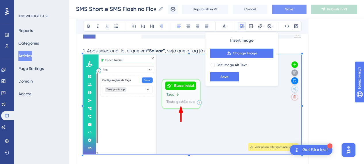
click at [203, 93] on img at bounding box center [192, 104] width 218 height 100
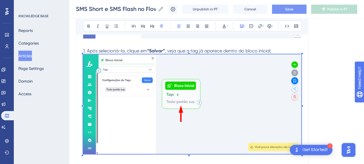
click at [207, 103] on img at bounding box center [192, 104] width 218 height 100
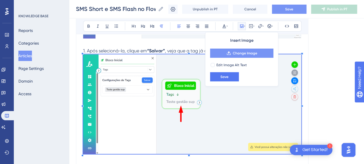
click at [236, 50] on button "Change Image" at bounding box center [241, 53] width 63 height 9
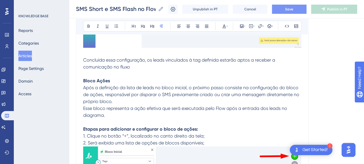
scroll to position [3197, 0]
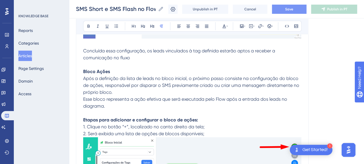
click at [156, 61] on p at bounding box center [192, 64] width 218 height 7
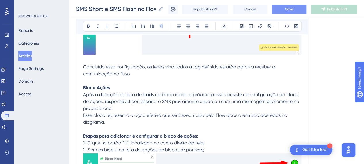
scroll to position [3168, 0]
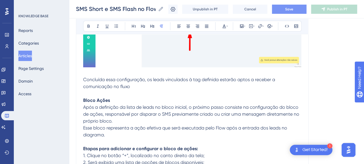
click at [109, 70] on p at bounding box center [192, 72] width 218 height 7
click at [160, 90] on p at bounding box center [192, 93] width 218 height 7
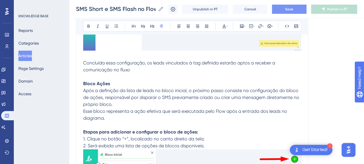
scroll to position [3197, 0]
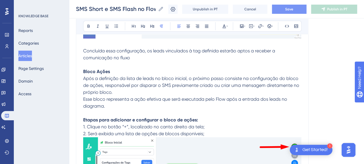
click at [120, 77] on span "Após a definição da lista de leads no bloco inicial, o próximo passo consiste n…" at bounding box center [191, 85] width 217 height 19
click at [214, 91] on p "Após a definição da lista de leads no bloco inicial, o próximo passo consiste n…" at bounding box center [192, 85] width 218 height 21
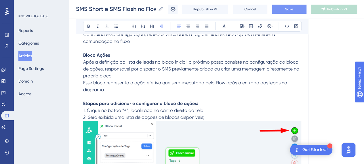
scroll to position [3226, 0]
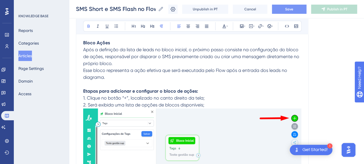
click at [144, 88] on strong "Etapas para adicionar e configurar o bloco de ações:" at bounding box center [140, 90] width 115 height 5
click at [214, 91] on p "Etapas para adicionar e configurar o bloco de ações:" at bounding box center [192, 91] width 218 height 7
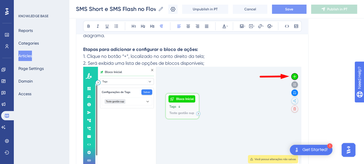
scroll to position [3255, 0]
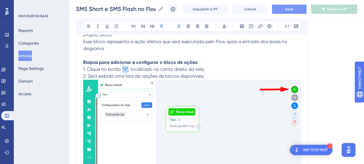
drag, startPoint x: 128, startPoint y: 66, endPoint x: 122, endPoint y: 66, distance: 5.8
click at [122, 67] on span "1. Clique no botão “+”, localizado no canto direito da tela;" at bounding box center [144, 69] width 122 height 5
click at [88, 23] on button at bounding box center [89, 26] width 8 height 8
click at [230, 69] on p "1. Clique no botão “+” , localizado no canto direito da tela;" at bounding box center [192, 69] width 218 height 7
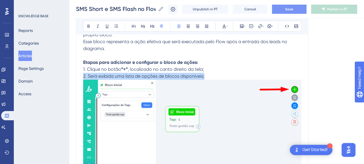
drag, startPoint x: 211, startPoint y: 77, endPoint x: 79, endPoint y: 76, distance: 131.3
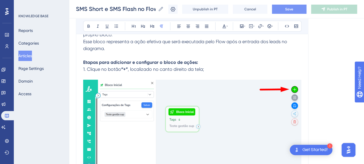
click at [201, 62] on p "Etapas para adicionar e configurar o bloco de ações:" at bounding box center [192, 62] width 218 height 7
click at [112, 73] on p at bounding box center [192, 76] width 218 height 7
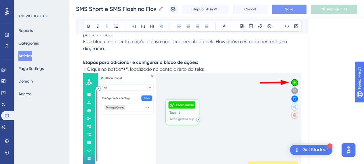
click at [201, 120] on img at bounding box center [192, 123] width 218 height 100
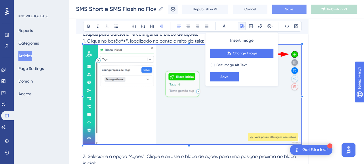
scroll to position [3312, 0]
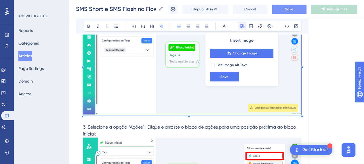
click at [181, 71] on img at bounding box center [192, 65] width 218 height 100
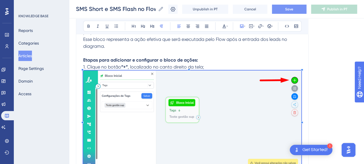
scroll to position [3255, 0]
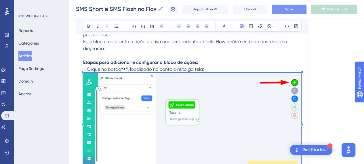
click at [266, 88] on img at bounding box center [192, 123] width 218 height 100
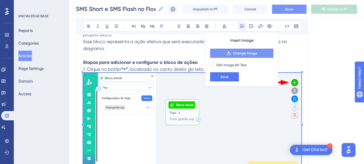
click at [250, 52] on span "Change Image" at bounding box center [245, 53] width 24 height 5
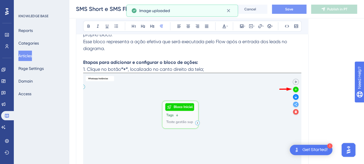
click at [118, 76] on img at bounding box center [192, 126] width 218 height 106
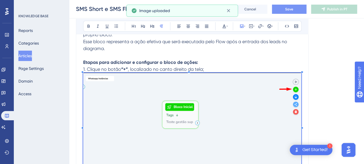
click at [209, 96] on img at bounding box center [192, 126] width 218 height 106
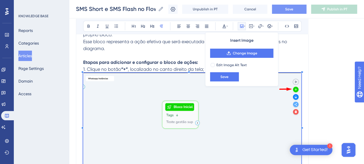
click at [181, 98] on img at bounding box center [192, 126] width 218 height 106
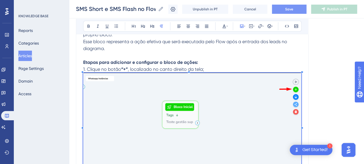
click at [181, 98] on img at bounding box center [192, 126] width 218 height 106
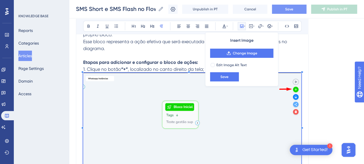
click at [168, 104] on img at bounding box center [192, 126] width 218 height 106
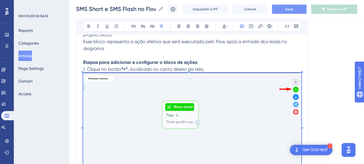
scroll to position [3312, 0]
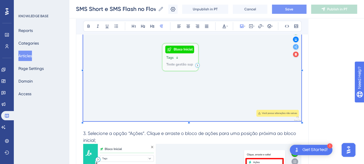
click at [225, 101] on img at bounding box center [192, 68] width 218 height 106
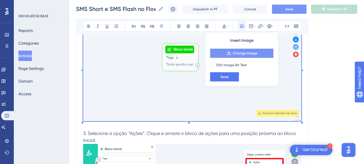
click at [244, 56] on button "Change Image" at bounding box center [241, 53] width 63 height 9
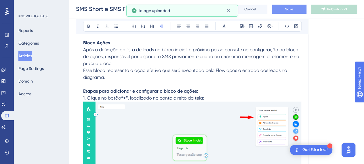
click at [214, 90] on p "Etapas para adicionar e configurar o bloco de ações:" at bounding box center [192, 91] width 218 height 7
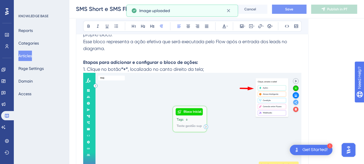
click at [212, 91] on img at bounding box center [192, 123] width 218 height 100
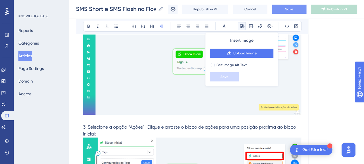
click at [180, 117] on p at bounding box center [192, 120] width 218 height 7
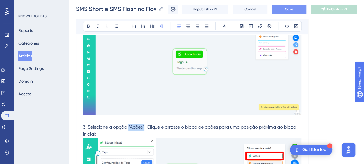
drag, startPoint x: 128, startPoint y: 125, endPoint x: 144, endPoint y: 124, distance: 15.6
click at [144, 124] on span "3. Selecione a opção “Ações”. Clique e arraste o bloco de ações para uma posiçã…" at bounding box center [190, 130] width 214 height 12
click at [207, 77] on img at bounding box center [192, 65] width 218 height 100
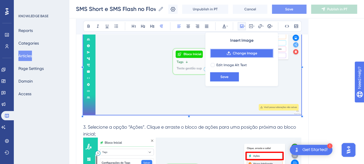
click at [242, 52] on span "Change Image" at bounding box center [245, 53] width 24 height 5
click at [209, 62] on div "Insert Image Change Image Edit Image Alt Text Save" at bounding box center [241, 59] width 73 height 54
click at [173, 57] on img at bounding box center [192, 65] width 218 height 100
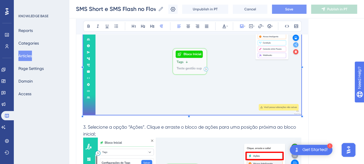
click at [188, 59] on img at bounding box center [192, 65] width 218 height 100
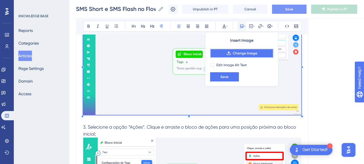
click at [237, 53] on span "Change Image" at bounding box center [245, 53] width 24 height 5
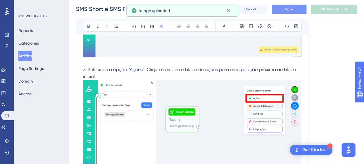
scroll to position [3399, 0]
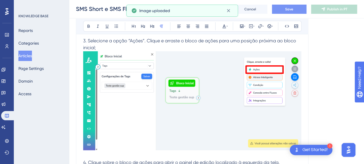
click at [236, 91] on img at bounding box center [192, 100] width 218 height 99
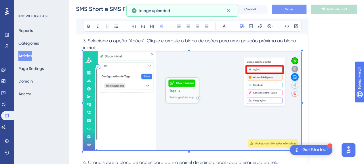
click at [242, 84] on img at bounding box center [192, 100] width 218 height 99
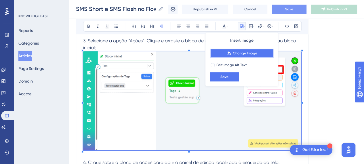
click at [245, 56] on button "Change Image" at bounding box center [241, 53] width 63 height 9
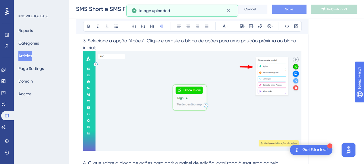
scroll to position [3341, 0]
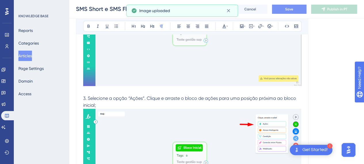
click at [152, 96] on span "3. Selecione a opção “Ações”. Clique e arraste o bloco de ações para uma posiçã…" at bounding box center [190, 102] width 214 height 12
drag, startPoint x: 128, startPoint y: 95, endPoint x: 144, endPoint y: 95, distance: 16.1
click at [144, 96] on span "3. Selecione a opção “Ações”. Clique e arraste o bloco de ações para uma posiçã…" at bounding box center [190, 102] width 214 height 12
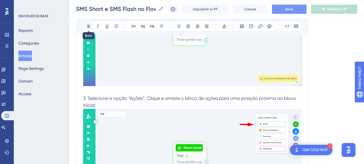
click at [86, 24] on icon at bounding box center [88, 26] width 5 height 5
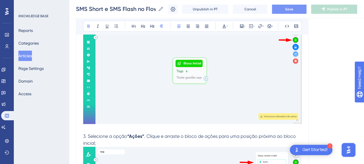
scroll to position [3370, 0]
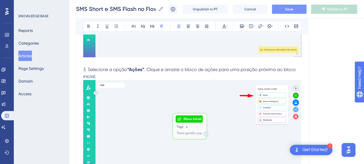
click at [104, 69] on span "3. Selecione a opção" at bounding box center [105, 69] width 44 height 5
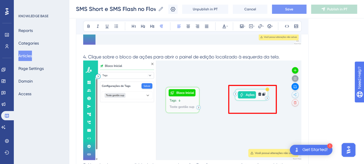
scroll to position [3514, 0]
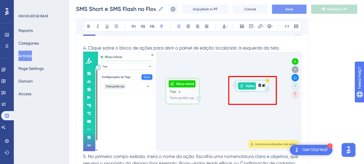
click at [172, 98] on img at bounding box center [192, 102] width 218 height 100
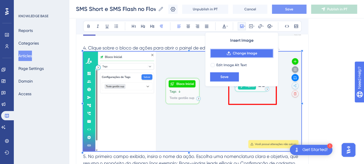
click at [241, 54] on span "Change Image" at bounding box center [245, 53] width 24 height 5
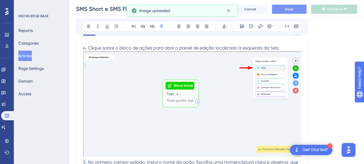
click at [257, 117] on img at bounding box center [192, 104] width 218 height 105
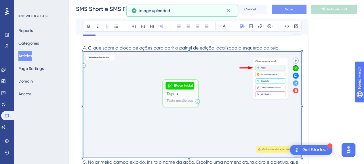
click at [241, 92] on img at bounding box center [192, 104] width 218 height 105
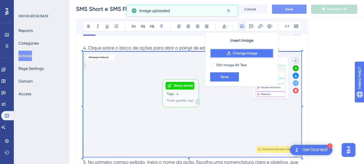
click at [248, 54] on span "Change Image" at bounding box center [245, 53] width 24 height 5
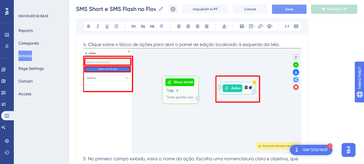
scroll to position [3485, 0]
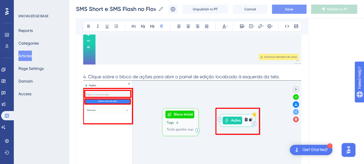
click at [156, 94] on img at bounding box center [192, 133] width 218 height 106
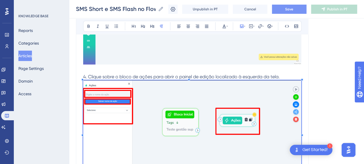
click at [158, 91] on img at bounding box center [192, 133] width 218 height 106
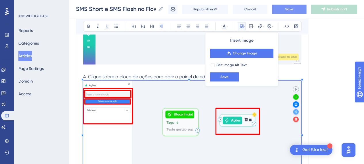
click at [184, 101] on img at bounding box center [192, 133] width 218 height 106
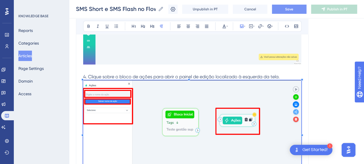
click at [206, 107] on img at bounding box center [192, 133] width 218 height 106
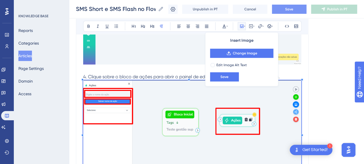
click at [191, 116] on img at bounding box center [192, 133] width 218 height 106
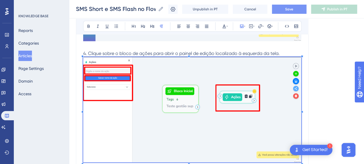
scroll to position [3514, 0]
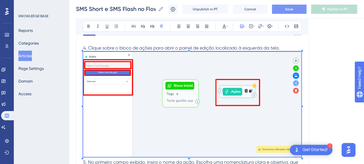
click at [220, 91] on img at bounding box center [192, 105] width 218 height 106
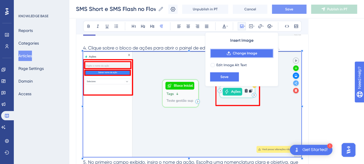
click at [244, 53] on span "Change Image" at bounding box center [245, 53] width 24 height 5
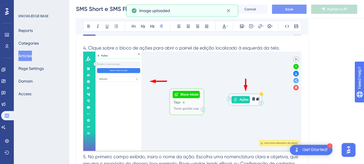
click at [212, 68] on img at bounding box center [192, 102] width 218 height 100
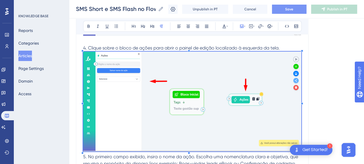
click at [260, 45] on span "4. Clique sobre o bloco de ações para abrir o painel de edição localizado à esq…" at bounding box center [181, 47] width 197 height 5
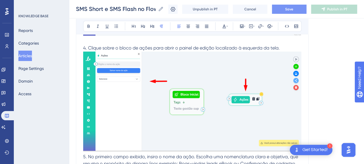
click at [278, 46] on span "4. Clique sobre o bloco de ações para abrir o painel de edição localizado à esq…" at bounding box center [181, 47] width 197 height 5
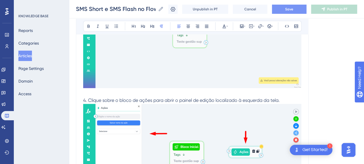
scroll to position [3428, 0]
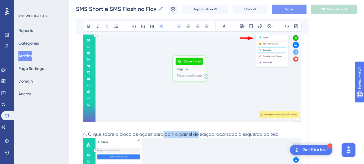
drag, startPoint x: 168, startPoint y: 130, endPoint x: 200, endPoint y: 133, distance: 32.6
click at [199, 133] on span "4. Clique sobre o bloco de ações para abrir o painel de edição localizado à esq…" at bounding box center [181, 134] width 197 height 5
click at [202, 133] on span "4. Clique sobre o bloco de ações para abrir o painel de edição localizado à esq…" at bounding box center [181, 134] width 197 height 5
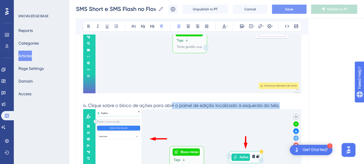
drag, startPoint x: 214, startPoint y: 102, endPoint x: 283, endPoint y: 102, distance: 68.8
click at [283, 102] on p "4. Clique sobre o bloco de ações para abrir o painel de edição localizado à esq…" at bounding box center [192, 105] width 218 height 7
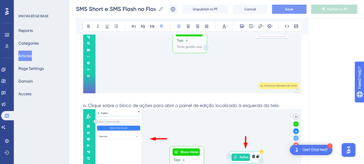
click at [131, 104] on span "4. Clique sobre o bloco de ações para abrir o painel de edição localizado à esq…" at bounding box center [181, 105] width 197 height 5
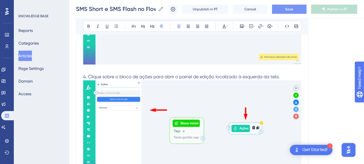
click at [217, 87] on img at bounding box center [192, 130] width 218 height 100
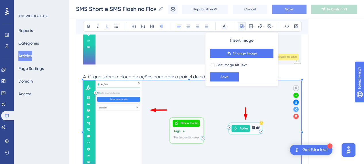
click at [181, 113] on img at bounding box center [192, 130] width 218 height 100
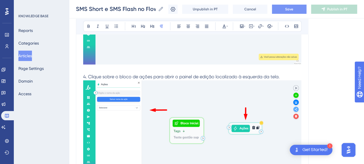
click at [224, 69] on p at bounding box center [192, 70] width 218 height 7
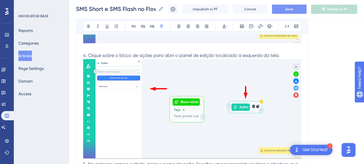
scroll to position [3514, 0]
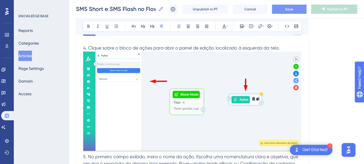
click at [294, 45] on p "4. Clique sobre o bloco de ações para abrir o painel de edição localizado à esq…" at bounding box center [192, 48] width 218 height 7
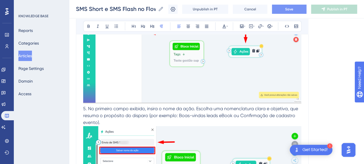
scroll to position [3572, 0]
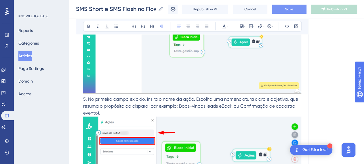
click at [83, 98] on span "5. No primeiro campo exibido, insira o nome da ação. Escolha uma nomenclatura c…" at bounding box center [191, 105] width 216 height 19
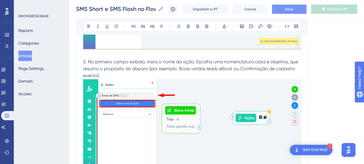
scroll to position [3629, 0]
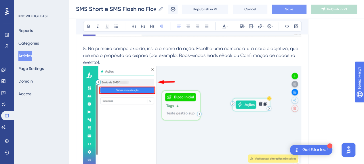
click at [200, 72] on img at bounding box center [192, 116] width 218 height 100
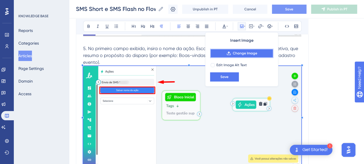
click at [241, 50] on button "Change Image" at bounding box center [241, 53] width 63 height 9
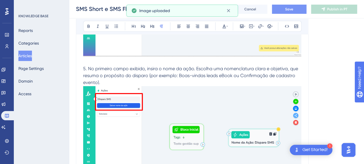
scroll to position [3600, 0]
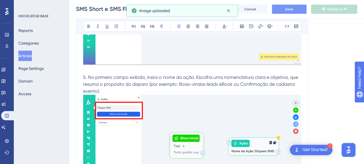
click at [160, 85] on p "5. No primeiro campo exibido, insira o nome da ação. Escolha uma nomenclatura c…" at bounding box center [192, 84] width 218 height 21
click at [190, 90] on p "5. No primeiro campo exibido, insira o nome da ação. Escolha uma nomenclatura c…" at bounding box center [192, 84] width 218 height 21
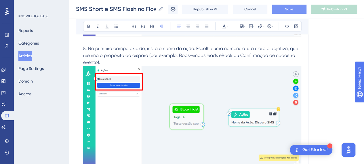
scroll to position [3572, 0]
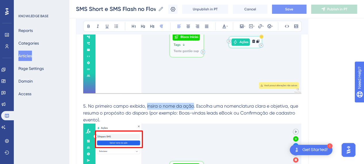
drag, startPoint x: 146, startPoint y: 104, endPoint x: 194, endPoint y: 104, distance: 47.5
click at [194, 104] on span "5. No primeiro campo exibido, insira o nome da ação. Escolha uma nomenclatura c…" at bounding box center [191, 112] width 216 height 19
click at [88, 25] on icon at bounding box center [89, 26] width 2 height 3
click at [252, 112] on span ". Escolha uma nomenclatura clara e objetiva, que resuma o propósito do disparo …" at bounding box center [191, 112] width 216 height 19
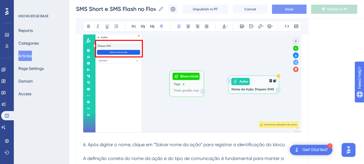
scroll to position [3687, 0]
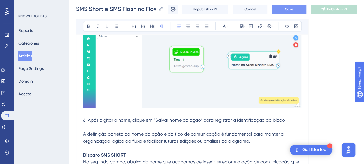
click at [119, 114] on p at bounding box center [192, 113] width 218 height 7
click at [190, 119] on span "6. Após digitar o nome, clique em “Salvar nome da ação” para registrar a identi…" at bounding box center [184, 120] width 203 height 5
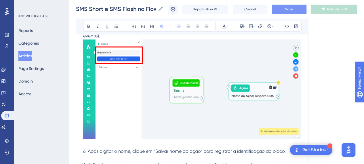
scroll to position [3716, 0]
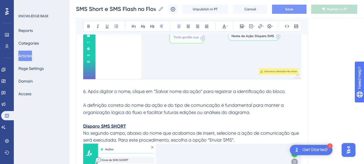
click at [124, 91] on span "6. Após digitar o nome, clique em “Salvar nome da ação” para registrar a identi…" at bounding box center [184, 91] width 203 height 5
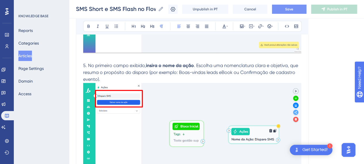
scroll to position [3600, 0]
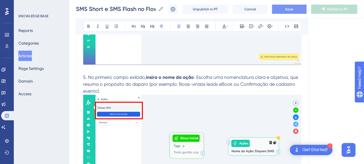
click at [104, 90] on p "5. No primeiro campo exibido, insira o nome da ação . Escolha uma nomenclatura …" at bounding box center [192, 84] width 218 height 21
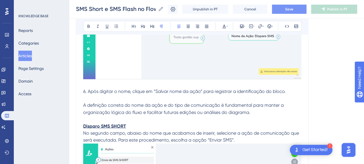
click at [89, 92] on p "6. Após digitar o nome, clique em “Salvar nome da ação” para registrar a identi…" at bounding box center [192, 91] width 218 height 7
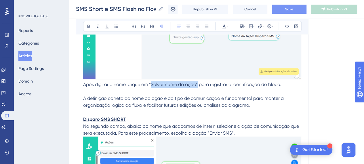
drag, startPoint x: 150, startPoint y: 82, endPoint x: 198, endPoint y: 83, distance: 47.5
click at [198, 83] on span "Após digitar o nome, clique em “Salvar nome da ação” para registrar a identific…" at bounding box center [182, 84] width 198 height 5
drag, startPoint x: 88, startPoint y: 26, endPoint x: 97, endPoint y: 42, distance: 18.9
click at [88, 26] on icon at bounding box center [88, 26] width 5 height 5
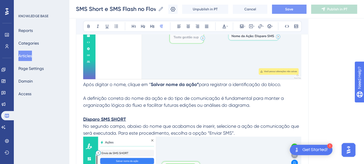
click at [174, 84] on strong "Salvar nome da ação”" at bounding box center [175, 84] width 48 height 5
drag, startPoint x: 150, startPoint y: 82, endPoint x: 155, endPoint y: 81, distance: 5.2
click at [155, 81] on p "Após digitar o nome, clique em “ Salvar nome da ação” para registrar a identifi…" at bounding box center [192, 84] width 218 height 7
click at [90, 24] on icon at bounding box center [88, 26] width 5 height 5
click at [232, 85] on p "Após digitar o nome, clique em “Salvar nome da ação” para registrar a identific…" at bounding box center [192, 84] width 218 height 7
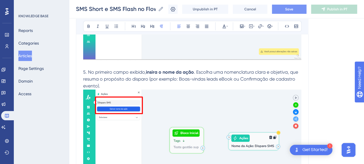
scroll to position [3572, 0]
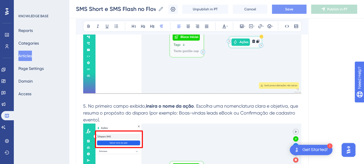
click at [126, 107] on p "5. No primeiro campo exibido, insira o nome da ação . Escolha uma nomenclatura …" at bounding box center [192, 113] width 218 height 21
click at [118, 117] on p "5. No primeiro campo exibido, insira o nome da ação . Escolha uma nomenclatura …" at bounding box center [192, 113] width 218 height 21
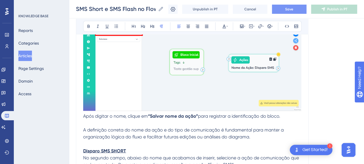
scroll to position [3716, 0]
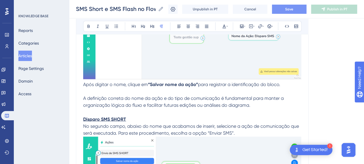
click at [183, 91] on p at bounding box center [192, 91] width 218 height 7
click at [188, 88] on p at bounding box center [192, 91] width 218 height 7
click at [189, 82] on strong "“Salvar nome da ação”" at bounding box center [173, 84] width 50 height 5
drag, startPoint x: 224, startPoint y: 92, endPoint x: 232, endPoint y: 92, distance: 7.5
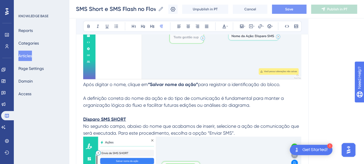
click at [226, 92] on p at bounding box center [192, 91] width 218 height 7
click at [298, 88] on p at bounding box center [192, 91] width 218 height 7
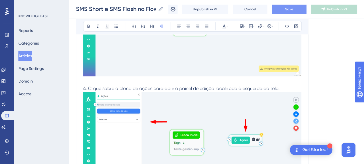
scroll to position [3485, 0]
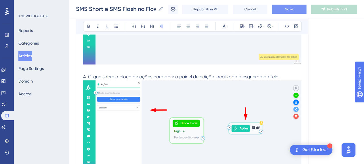
click at [105, 69] on p at bounding box center [192, 70] width 218 height 7
click at [298, 75] on p "4. Clique sobre o bloco de ações para abrir o painel de edição localizado à esq…" at bounding box center [192, 76] width 218 height 7
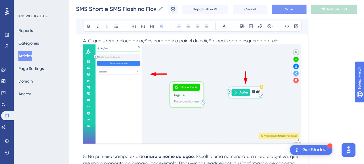
scroll to position [3600, 0]
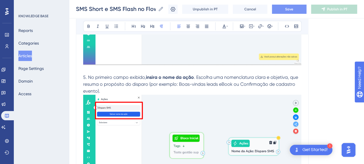
click at [125, 75] on span "5. No primeiro campo exibido," at bounding box center [114, 77] width 63 height 5
click at [103, 90] on p "5. No primeiro campo exibido, insira o nome da ação . Escolha uma nomenclatura …" at bounding box center [192, 84] width 218 height 21
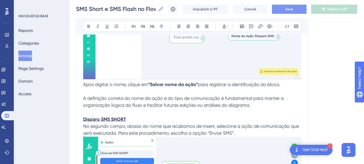
click at [120, 92] on p at bounding box center [192, 91] width 218 height 7
click at [263, 102] on p "A definição correta do nome da ação e do tipo de comunicação é fundamental para…" at bounding box center [192, 102] width 218 height 14
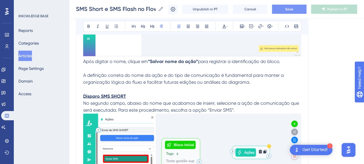
scroll to position [3744, 0]
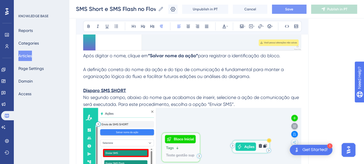
click at [113, 88] on strong "Disparo SMS SHORT" at bounding box center [104, 90] width 43 height 5
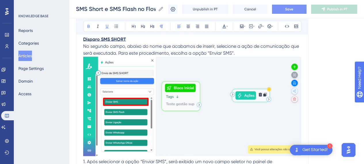
scroll to position [3773, 0]
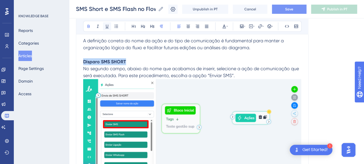
click at [108, 24] on icon at bounding box center [107, 26] width 3 height 4
click at [130, 58] on p "Disparo SMS SHORT" at bounding box center [192, 61] width 218 height 7
drag, startPoint x: 208, startPoint y: 72, endPoint x: 234, endPoint y: 72, distance: 25.9
click at [234, 72] on span "No segundo campo, abaixo do nome que acabamos de inserir, selecione a ação de c…" at bounding box center [191, 72] width 217 height 12
click at [86, 26] on button at bounding box center [89, 26] width 8 height 8
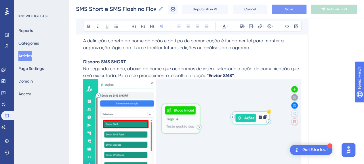
drag, startPoint x: 288, startPoint y: 74, endPoint x: 248, endPoint y: 77, distance: 40.4
click at [288, 74] on p "No segundo campo, abaixo do nome que acabamos de inserir, selecione a ação de c…" at bounding box center [192, 72] width 218 height 14
click at [245, 73] on p "No segundo campo, abaixo do nome que acabamos de inserir, selecione a ação de c…" at bounding box center [192, 72] width 218 height 14
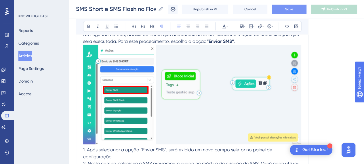
scroll to position [3802, 0]
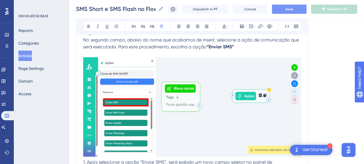
click at [244, 90] on img at bounding box center [192, 107] width 218 height 100
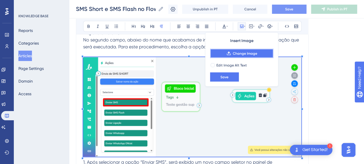
click at [241, 55] on span "Change Image" at bounding box center [245, 53] width 24 height 5
click at [192, 89] on img at bounding box center [192, 107] width 218 height 100
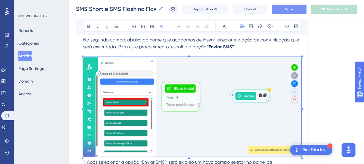
click at [211, 82] on img at bounding box center [192, 107] width 218 height 100
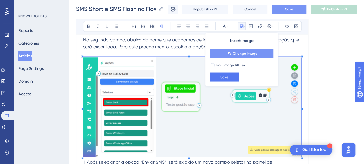
click at [251, 53] on span "Change Image" at bounding box center [245, 53] width 24 height 5
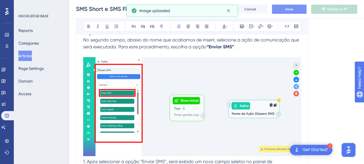
click at [243, 46] on p "No segundo campo, abaixo do nome que acabamos de inserir, selecione a ação de c…" at bounding box center [192, 43] width 218 height 14
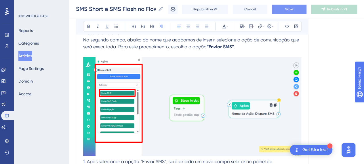
click at [143, 95] on img at bounding box center [192, 106] width 218 height 99
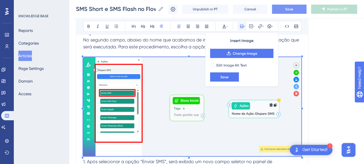
scroll to position [3831, 0]
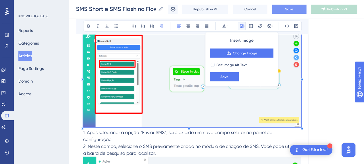
click at [144, 94] on img at bounding box center [192, 77] width 218 height 99
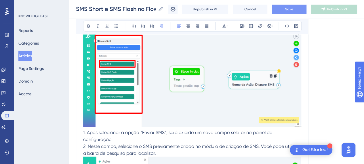
click at [120, 140] on p "1. Após selecionar a opção “Enviar SMS”, será exibido um novo campo seletor no …" at bounding box center [192, 136] width 218 height 14
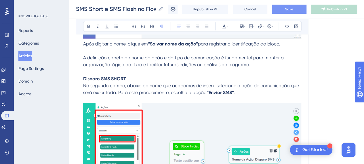
scroll to position [3773, 0]
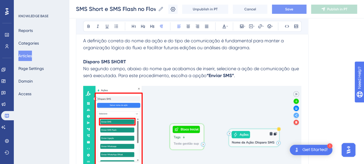
click at [245, 123] on img at bounding box center [192, 135] width 218 height 99
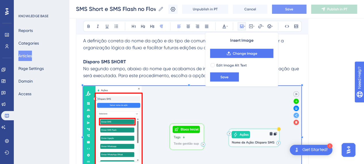
click at [116, 65] on p "No segundo campo, abaixo do nome que acabamos de inserir, selecione a ação de c…" at bounding box center [192, 72] width 218 height 14
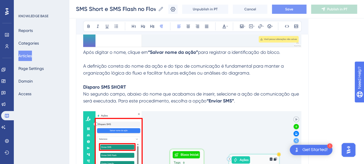
scroll to position [3716, 0]
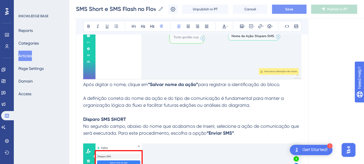
click at [148, 129] on span "No segundo campo, abaixo do nome que acabamos de inserir, selecione a ação de c…" at bounding box center [191, 129] width 217 height 12
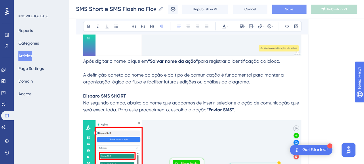
scroll to position [3744, 0]
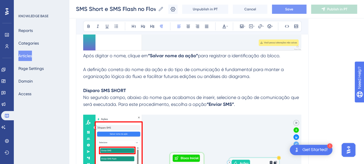
click at [243, 102] on p "No segundo campo, abaixo do nome que acabamos de inserir, selecione a ação de c…" at bounding box center [192, 101] width 218 height 14
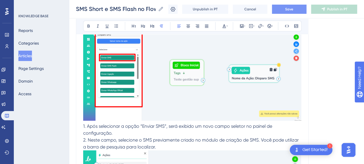
scroll to position [3860, 0]
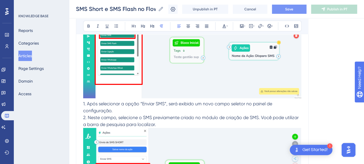
click at [130, 108] on p "1. Após selecionar a opção “Enviar SMS”, será exibido um novo campo seletor no …" at bounding box center [192, 108] width 218 height 14
click at [88, 102] on span "1. Após selecionar a opção “Enviar SMS”, será exibido um novo campo seletor no …" at bounding box center [178, 107] width 190 height 12
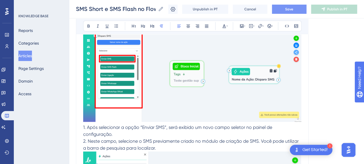
scroll to position [3831, 0]
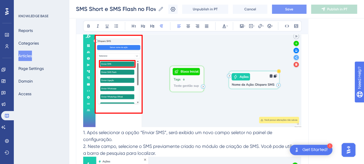
click at [200, 137] on p "1. Após selecionar a opção “Enviar SMS”, será exibido um novo campo seletor no …" at bounding box center [192, 136] width 218 height 14
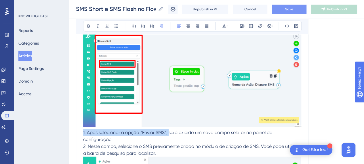
drag, startPoint x: 160, startPoint y: 131, endPoint x: 70, endPoint y: 130, distance: 89.9
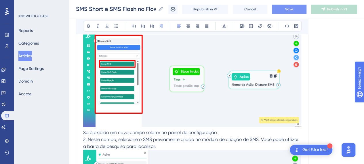
click at [239, 136] on p "2. Neste campo, selecione o SMS previamente criado no módulo de criação de SMS.…" at bounding box center [192, 143] width 218 height 14
click at [238, 130] on p "Será exibido um novo campo seletor no painel de configuração." at bounding box center [192, 132] width 218 height 7
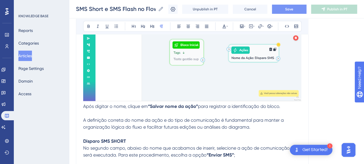
scroll to position [3716, 0]
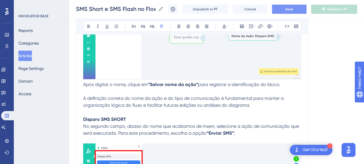
click at [244, 103] on span "A definição correta do nome da ação e do tipo de comunicação é fundamental para…" at bounding box center [184, 102] width 202 height 12
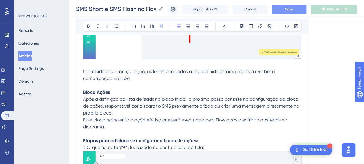
scroll to position [3197, 0]
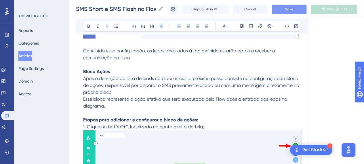
click at [111, 111] on p at bounding box center [192, 113] width 218 height 7
click at [180, 117] on strong "Etapas para adicionar e configurar o bloco de ações:" at bounding box center [140, 119] width 115 height 5
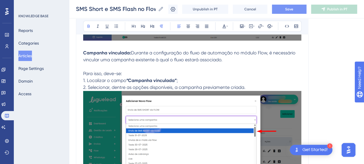
scroll to position [2247, 0]
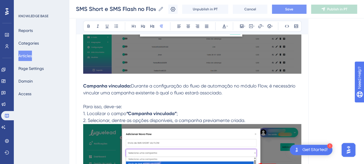
click at [166, 101] on p at bounding box center [192, 99] width 218 height 7
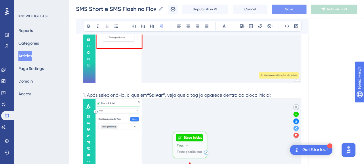
scroll to position [3053, 0]
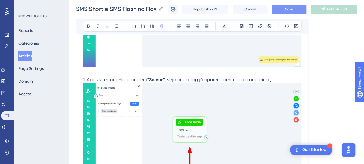
click at [225, 118] on img at bounding box center [192, 133] width 218 height 100
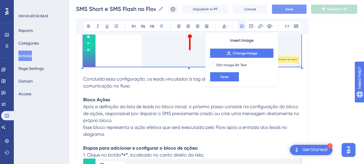
scroll to position [3226, 0]
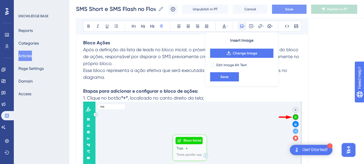
click at [225, 117] on img at bounding box center [192, 151] width 218 height 99
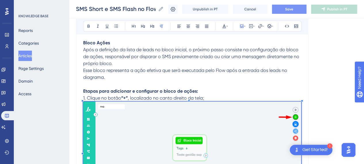
click at [156, 81] on p at bounding box center [192, 84] width 218 height 7
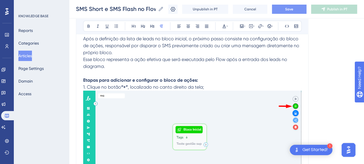
scroll to position [3197, 0]
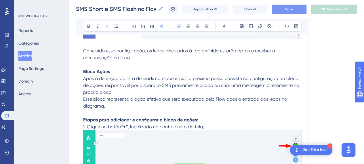
click at [95, 76] on span "Após a definição da lista de leads no bloco inicial, o próximo passo consiste n…" at bounding box center [191, 85] width 217 height 19
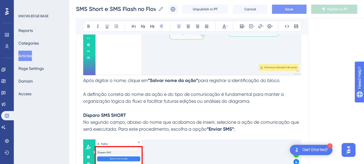
scroll to position [3716, 0]
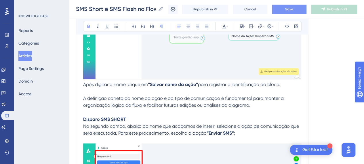
click at [131, 116] on p "Disparo SMS SHORT" at bounding box center [192, 119] width 218 height 7
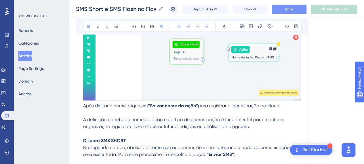
scroll to position [3687, 0]
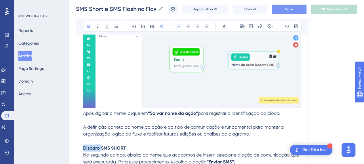
drag, startPoint x: 101, startPoint y: 145, endPoint x: 72, endPoint y: 144, distance: 28.8
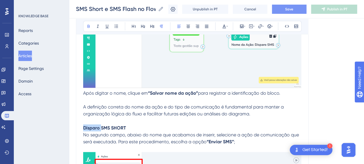
scroll to position [3716, 0]
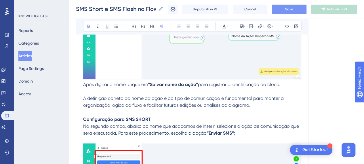
click at [192, 116] on p "Configuração para SMS SHORT" at bounding box center [192, 119] width 218 height 7
click at [165, 116] on p "Configuração para SMS SHORT" at bounding box center [192, 119] width 218 height 7
drag, startPoint x: 116, startPoint y: 122, endPoint x: 154, endPoint y: 121, distance: 38.0
click at [146, 123] on span "No segundo campo, abaixo do nome que acabamos de inserir, selecione a ação de c…" at bounding box center [191, 129] width 217 height 12
click at [168, 118] on p "Configuração para SMS SHORT" at bounding box center [192, 119] width 218 height 7
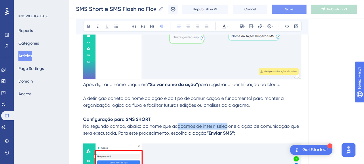
drag, startPoint x: 178, startPoint y: 125, endPoint x: 232, endPoint y: 128, distance: 54.2
click at [232, 128] on p "No segundo campo, abaixo do nome que acabamos de inserir, selecione a ação de c…" at bounding box center [192, 130] width 218 height 14
click at [254, 137] on p at bounding box center [192, 140] width 218 height 7
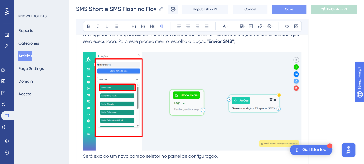
scroll to position [3860, 0]
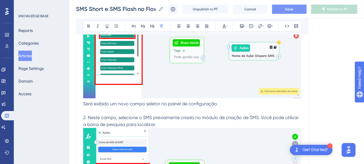
click at [95, 103] on span "Será exibido um novo campo seletor no painel de configuração." at bounding box center [150, 103] width 135 height 5
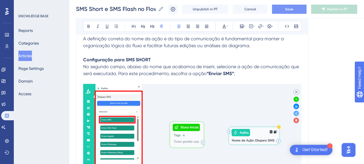
scroll to position [3773, 0]
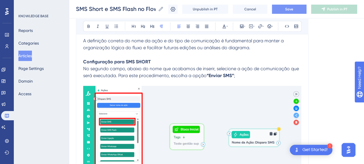
drag, startPoint x: 180, startPoint y: 77, endPoint x: 210, endPoint y: 77, distance: 30.0
click at [181, 79] on p at bounding box center [192, 82] width 218 height 7
click at [234, 79] on p at bounding box center [192, 82] width 218 height 7
drag, startPoint x: 235, startPoint y: 73, endPoint x: 240, endPoint y: 82, distance: 9.9
click at [235, 74] on span ";" at bounding box center [234, 75] width 1 height 5
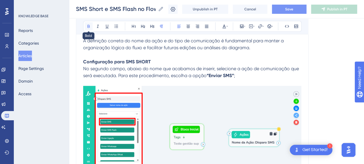
click at [86, 26] on button at bounding box center [89, 26] width 8 height 8
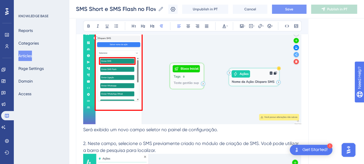
scroll to position [3860, 0]
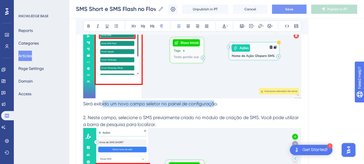
drag, startPoint x: 101, startPoint y: 102, endPoint x: 215, endPoint y: 99, distance: 113.5
click at [214, 101] on span "Será exibido um novo campo seletor no painel de configuração." at bounding box center [150, 103] width 135 height 5
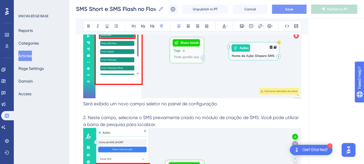
click at [217, 101] on span "Será exibido um novo campo seletor no painel de configuração." at bounding box center [150, 103] width 135 height 5
click at [88, 115] on span "2. Neste campo, selecione o SMS previamente criado no módulo de criação de SMS.…" at bounding box center [191, 121] width 217 height 12
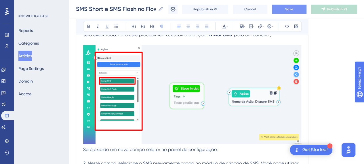
scroll to position [3773, 0]
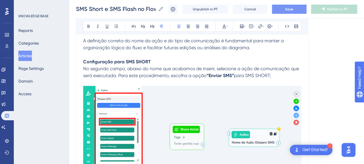
click at [84, 66] on span "No segundo campo, abaixo do nome que acabamos de inserir, selecione a ação de c…" at bounding box center [191, 72] width 217 height 12
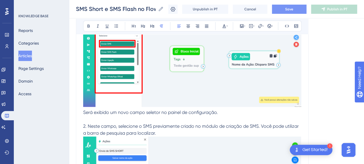
scroll to position [3888, 0]
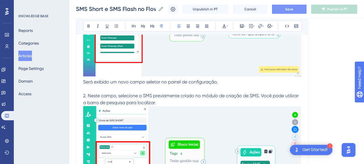
click at [88, 93] on span "2. Neste campo, selecione o SMS previamente criado no módulo de criação de SMS.…" at bounding box center [191, 99] width 217 height 12
click at [167, 98] on p "2. Neste campo, selecione o SMS previamente criado no módulo de criação de SMS.…" at bounding box center [192, 99] width 218 height 14
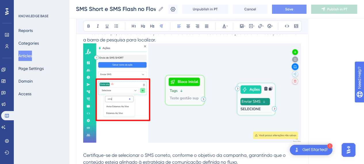
scroll to position [3946, 0]
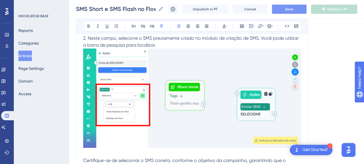
click at [145, 101] on img at bounding box center [192, 99] width 218 height 100
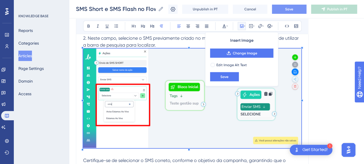
click at [142, 111] on img at bounding box center [192, 99] width 218 height 100
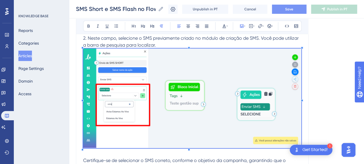
click at [193, 91] on img at bounding box center [192, 99] width 218 height 100
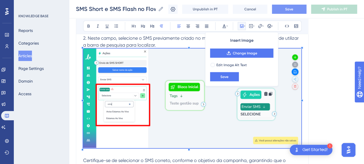
click at [213, 95] on img at bounding box center [192, 99] width 218 height 100
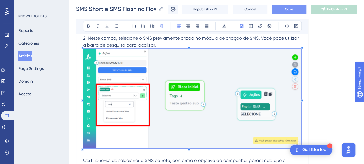
click at [213, 94] on img at bounding box center [192, 99] width 218 height 100
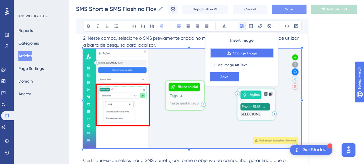
click at [238, 54] on span "Change Image" at bounding box center [245, 53] width 24 height 5
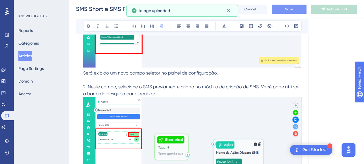
scroll to position [3888, 0]
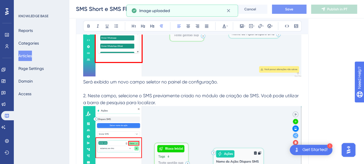
click at [169, 94] on span "2. Neste campo, selecione o SMS previamente criado no módulo de criação de SMS.…" at bounding box center [191, 99] width 217 height 12
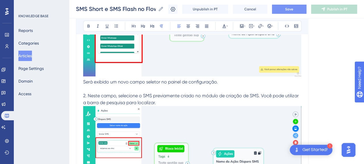
click at [167, 125] on img at bounding box center [192, 156] width 218 height 100
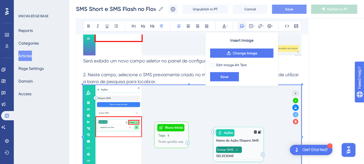
scroll to position [3917, 0]
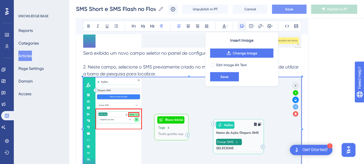
click at [194, 113] on img at bounding box center [192, 127] width 218 height 100
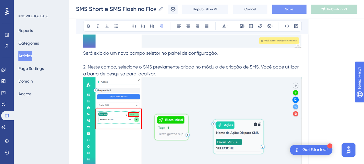
click at [132, 60] on p at bounding box center [192, 60] width 218 height 7
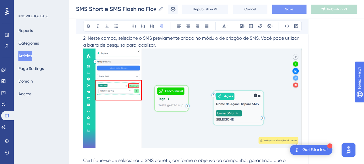
click at [189, 85] on img at bounding box center [192, 99] width 218 height 100
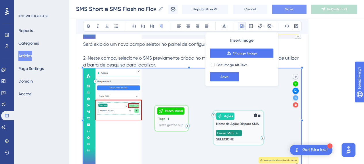
scroll to position [3917, 0]
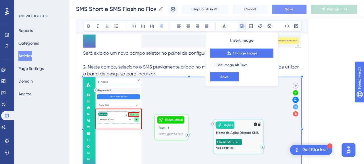
drag, startPoint x: 126, startPoint y: 59, endPoint x: 132, endPoint y: 64, distance: 7.6
click at [126, 59] on p at bounding box center [192, 60] width 218 height 7
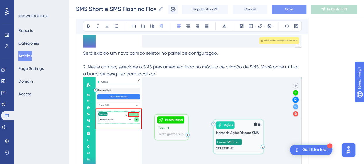
click at [147, 64] on span "2. Neste campo, selecione o SMS previamente criado no módulo de criação de SMS.…" at bounding box center [191, 70] width 217 height 12
click at [206, 67] on p "2. Neste campo, selecione o SMS previamente criado no módulo de criação de SMS.…" at bounding box center [192, 71] width 218 height 14
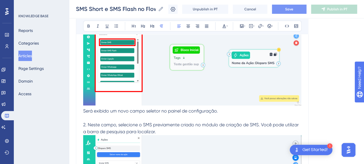
scroll to position [3860, 0]
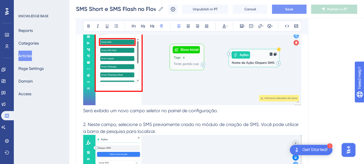
drag, startPoint x: 106, startPoint y: 125, endPoint x: 116, endPoint y: 120, distance: 11.6
click at [106, 124] on p "2. Neste campo, selecione o SMS previamente criado no módulo de criação de SMS.…" at bounding box center [192, 128] width 218 height 14
click at [133, 122] on span "2. Neste campo, selecione o SMS previamente criado no módulo de criação de SMS.…" at bounding box center [191, 128] width 217 height 12
click at [168, 123] on span "2. Neste campo, selecione o SMS previamente criado no módulo de criação de SMS.…" at bounding box center [191, 128] width 217 height 12
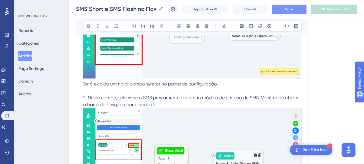
scroll to position [3917, 0]
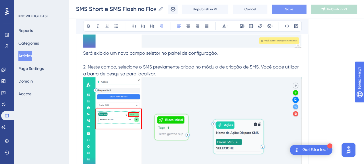
click at [167, 115] on img at bounding box center [192, 127] width 218 height 100
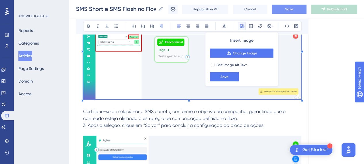
scroll to position [4004, 0]
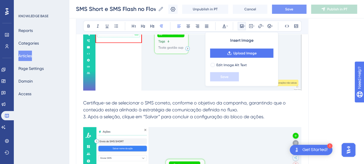
click at [121, 110] on span "Certifique-se de selecionar o SMS correto, conforme o objetivo da campanha, gar…" at bounding box center [185, 106] width 204 height 12
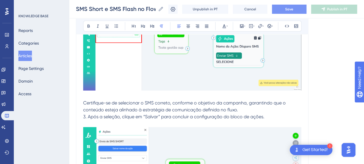
click at [116, 100] on span "Certifique-se de selecionar o SMS correto, conforme o objetivo da campanha, gar…" at bounding box center [185, 106] width 204 height 12
drag, startPoint x: 112, startPoint y: 94, endPoint x: 119, endPoint y: 95, distance: 6.7
click at [113, 94] on p at bounding box center [192, 96] width 218 height 7
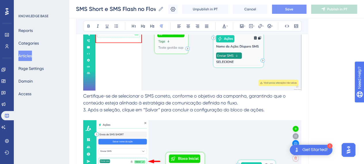
click at [83, 94] on span "Certifique-se de selecionar o SMS correto, conforme o objetivo da campanha, gar…" at bounding box center [185, 99] width 204 height 12
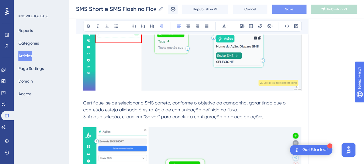
click at [248, 110] on p "Certifique-se de selecionar o SMS correto, conforme o objetivo da campanha, gar…" at bounding box center [192, 107] width 218 height 14
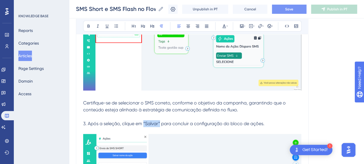
drag, startPoint x: 144, startPoint y: 120, endPoint x: 160, endPoint y: 120, distance: 16.1
click at [160, 121] on span "3. Após a seleção, clique em “Salvar” para concluir a configuração do bloco de …" at bounding box center [173, 123] width 181 height 5
click at [90, 27] on icon at bounding box center [88, 26] width 5 height 5
click at [156, 115] on p at bounding box center [192, 116] width 218 height 7
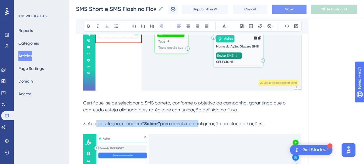
drag, startPoint x: 106, startPoint y: 121, endPoint x: 198, endPoint y: 121, distance: 91.6
click at [198, 121] on p "3. Após a seleção, clique em “Salvar” para concluir a configuração do bloco de …" at bounding box center [192, 123] width 218 height 7
click at [198, 121] on span "para concluir a configuração do bloco de ações." at bounding box center [211, 123] width 103 height 5
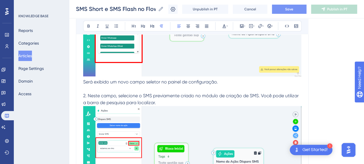
scroll to position [3917, 0]
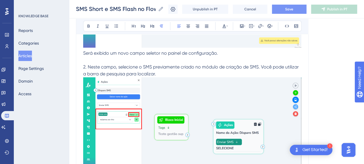
click at [158, 71] on p "2. Neste campo, selecione o SMS previamente criado no módulo de criação de SMS.…" at bounding box center [192, 71] width 218 height 14
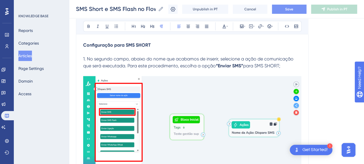
scroll to position [3744, 0]
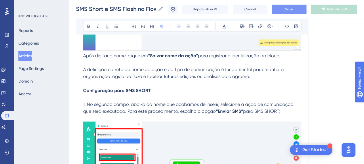
click at [298, 110] on p "1. No segundo campo, abaixo do nome que acabamos de inserir, selecione a ação d…" at bounding box center [192, 108] width 218 height 14
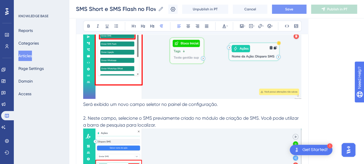
scroll to position [3888, 0]
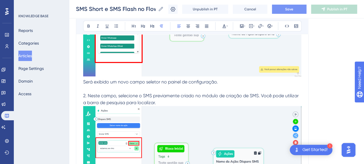
click at [234, 82] on p "Será exibido um novo campo seletor no painel de configuração." at bounding box center [192, 82] width 218 height 7
click at [175, 101] on p "2. Neste campo, selecione o SMS previamente criado no módulo de criação de SMS.…" at bounding box center [192, 99] width 218 height 14
click at [232, 79] on p "Será exibido um novo campo seletor no painel de configuração." at bounding box center [192, 82] width 218 height 7
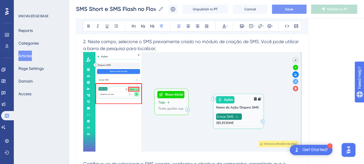
scroll to position [4004, 0]
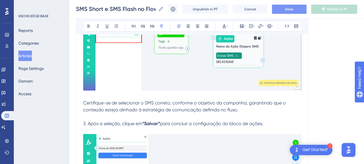
click at [260, 109] on p "Certifique-se de selecionar o SMS correto, conforme o objetivo da campanha, gar…" at bounding box center [192, 107] width 218 height 14
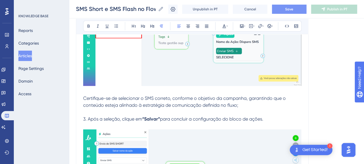
scroll to position [4061, 0]
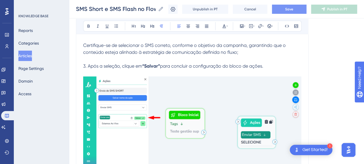
click at [274, 63] on p "3. Após a seleção, clique em “Salvar” para concluir a configuração do bloco de …" at bounding box center [192, 66] width 218 height 7
drag, startPoint x: 243, startPoint y: 51, endPoint x: 248, endPoint y: 78, distance: 27.3
click at [243, 52] on p "Certifique-se de selecionar o SMS correto, conforme o objetivo da campanha, gar…" at bounding box center [192, 49] width 218 height 14
click at [278, 70] on p at bounding box center [192, 73] width 218 height 7
click at [274, 65] on p "3. Após a seleção, clique em “Salvar” para concluir a configuração do bloco de …" at bounding box center [192, 66] width 218 height 7
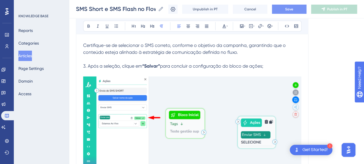
click at [172, 63] on span "para concluir a configuração do bloco de ações;" at bounding box center [211, 65] width 103 height 5
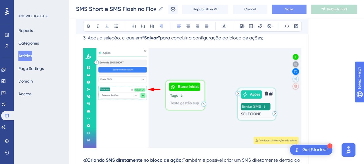
scroll to position [4090, 0]
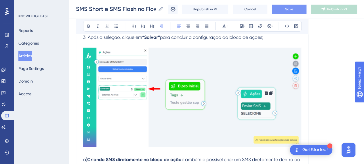
click at [138, 104] on img at bounding box center [192, 98] width 218 height 100
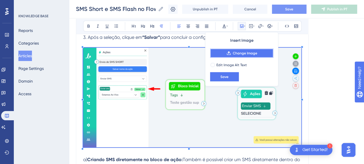
click at [245, 54] on span "Change Image" at bounding box center [245, 53] width 24 height 5
click at [172, 85] on img at bounding box center [192, 98] width 218 height 100
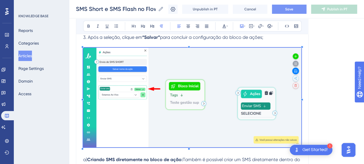
click at [172, 85] on img at bounding box center [192, 98] width 218 height 100
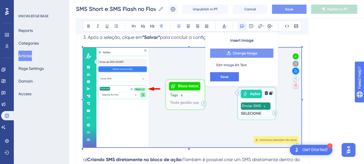
click at [251, 53] on span "Change Image" at bounding box center [245, 53] width 24 height 5
click at [240, 55] on span "Change Image" at bounding box center [245, 53] width 24 height 5
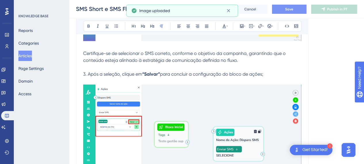
scroll to position [4032, 0]
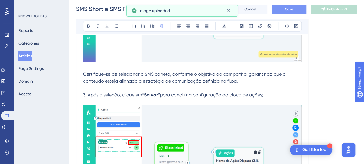
click at [210, 86] on p at bounding box center [192, 88] width 218 height 7
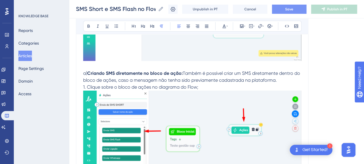
click at [135, 84] on span "1. Clique sobre o bloco de ações no diagrama do Flow;" at bounding box center [140, 86] width 115 height 5
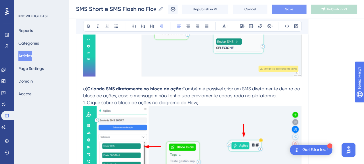
scroll to position [4176, 0]
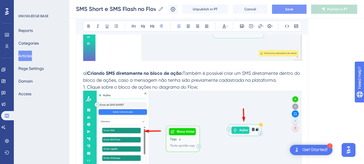
click at [89, 71] on strong "Criando SMS diretamente no bloco de ação:" at bounding box center [135, 73] width 96 height 5
drag, startPoint x: 177, startPoint y: 71, endPoint x: 176, endPoint y: 79, distance: 8.4
click at [177, 72] on strong "Criando SMS diretamente no bloco de ação:" at bounding box center [131, 73] width 96 height 5
click at [180, 71] on span "Também é possível criar um SMS diretamente dentro do bloco de ações, caso a men…" at bounding box center [190, 77] width 214 height 12
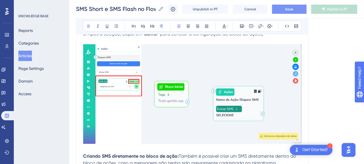
scroll to position [4148, 0]
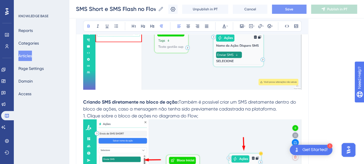
click at [177, 99] on strong "Criando SMS diretamente no bloco de ação:" at bounding box center [131, 101] width 96 height 5
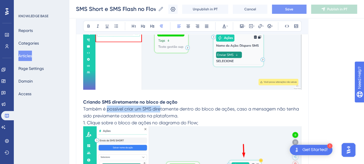
drag, startPoint x: 106, startPoint y: 105, endPoint x: 169, endPoint y: 115, distance: 64.1
click at [161, 107] on span "Também é possível criar um SMS diretamente dentro do bloco de ações, caso a men…" at bounding box center [191, 112] width 217 height 12
click at [171, 115] on span "Também é possível criar um SMS diretamente dentro do bloco de ações, caso a men…" at bounding box center [191, 112] width 217 height 12
drag, startPoint x: 203, startPoint y: 107, endPoint x: 238, endPoint y: 107, distance: 35.1
click at [204, 107] on span "Também é possível criar um SMS diretamente dentro do bloco de ações, caso a men…" at bounding box center [191, 112] width 217 height 12
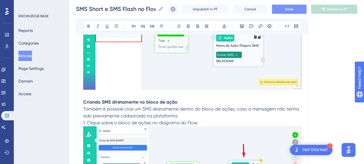
click at [240, 107] on span "Também é possível criar um SMS diretamente dentro do bloco de ações, caso a men…" at bounding box center [191, 112] width 217 height 12
drag, startPoint x: 247, startPoint y: 108, endPoint x: 274, endPoint y: 111, distance: 27.0
click at [270, 107] on span "Também é possível criar um SMS diretamente dentro do bloco de ações, caso a men…" at bounding box center [191, 112] width 217 height 12
click at [274, 111] on p "Também é possível criar um SMS diretamente dentro do bloco de ações, caso a men…" at bounding box center [192, 113] width 218 height 14
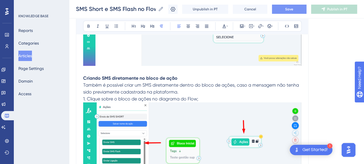
scroll to position [4205, 0]
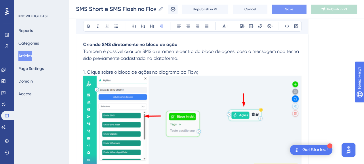
click at [201, 71] on p "1. Clique sobre o bloco de ações no diagrama do Flow;" at bounding box center [192, 72] width 218 height 7
click at [173, 121] on img at bounding box center [192, 125] width 218 height 99
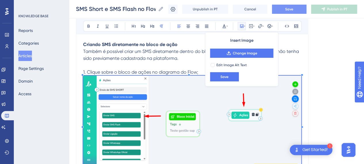
click at [206, 122] on img at bounding box center [192, 125] width 218 height 99
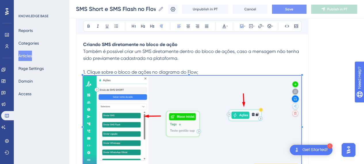
click at [197, 62] on p at bounding box center [192, 65] width 218 height 7
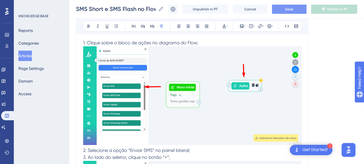
scroll to position [4263, 0]
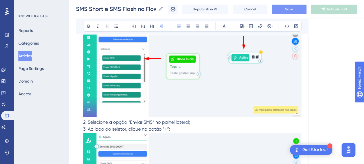
click at [84, 120] on span "2. Selecione a opção “Enviar SMS” no painel lateral;" at bounding box center [136, 122] width 107 height 5
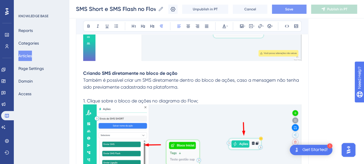
scroll to position [4205, 0]
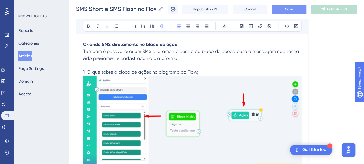
click at [158, 114] on img at bounding box center [192, 125] width 218 height 99
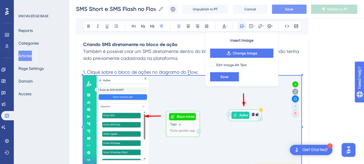
click at [195, 128] on img at bounding box center [192, 125] width 218 height 99
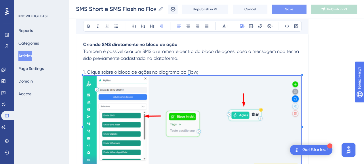
click at [196, 127] on img at bounding box center [192, 125] width 218 height 99
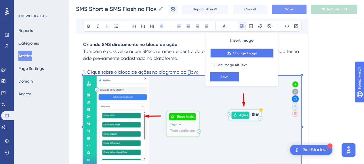
click at [238, 56] on button "Change Image" at bounding box center [241, 53] width 63 height 9
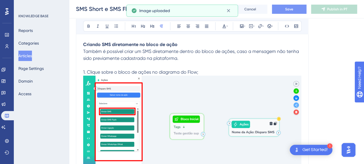
scroll to position [4292, 0]
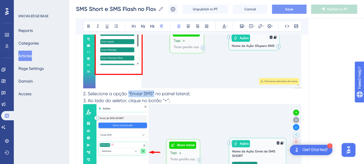
drag, startPoint x: 154, startPoint y: 90, endPoint x: 128, endPoint y: 90, distance: 25.9
click at [128, 91] on span "2. Selecione a opção “Enviar SMS” no painel lateral;" at bounding box center [136, 93] width 107 height 5
click at [91, 26] on button at bounding box center [89, 26] width 8 height 8
click at [212, 91] on p "2. Selecione a opção “Enviar SMS” no painel lateral;" at bounding box center [192, 93] width 218 height 7
click at [84, 92] on span "2. Selecione a opção" at bounding box center [105, 93] width 44 height 5
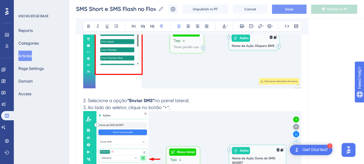
click at [206, 98] on p "2. Selecione a opção “Enviar SMS” no painel lateral;" at bounding box center [192, 100] width 218 height 7
drag, startPoint x: 208, startPoint y: 105, endPoint x: 203, endPoint y: 106, distance: 4.7
click at [206, 106] on p "3. Ao lado do seletor, clique no botão “+”;" at bounding box center [192, 107] width 218 height 7
click at [88, 106] on span "3. Ao lado do seletor, clique no botão “+”;" at bounding box center [126, 107] width 87 height 5
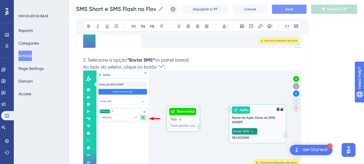
scroll to position [4320, 0]
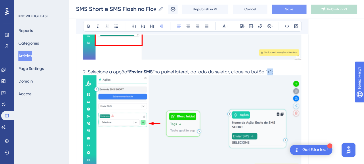
drag, startPoint x: 268, startPoint y: 68, endPoint x: 275, endPoint y: 69, distance: 6.6
click at [273, 69] on span "no painel lateral, ao lado do seletor, clique no botão “+”;" at bounding box center [214, 71] width 118 height 5
click at [88, 29] on button at bounding box center [89, 26] width 8 height 8
drag, startPoint x: 286, startPoint y: 66, endPoint x: 279, endPoint y: 69, distance: 8.0
click at [286, 69] on p "2. Selecione a opção “Enviar SMS” no painel lateral, ao lado do seletor, clique…" at bounding box center [192, 72] width 218 height 7
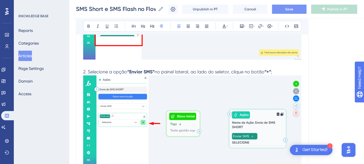
click at [204, 122] on img at bounding box center [192, 124] width 218 height 99
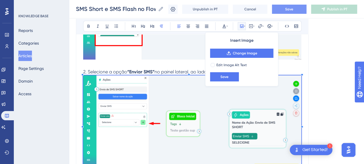
click at [204, 123] on img at bounding box center [192, 124] width 218 height 99
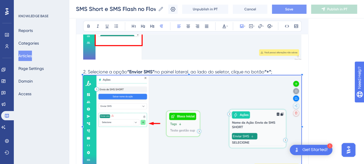
click at [204, 113] on img at bounding box center [192, 124] width 218 height 99
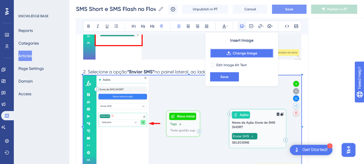
click at [234, 53] on span "Change Image" at bounding box center [245, 53] width 24 height 5
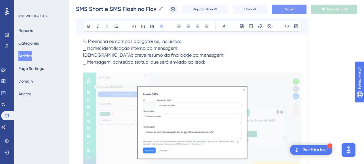
scroll to position [4436, 0]
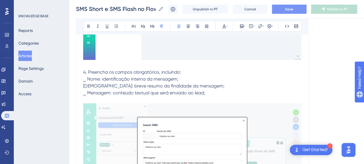
drag, startPoint x: 191, startPoint y: 71, endPoint x: 156, endPoint y: 81, distance: 37.1
click at [191, 71] on p "4. Preencha os campos obrigatórios, incluindo:" at bounding box center [192, 72] width 218 height 7
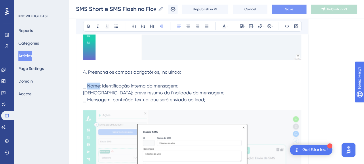
drag, startPoint x: 100, startPoint y: 83, endPoint x: 84, endPoint y: 54, distance: 33.2
click at [87, 83] on span "⎯ Nome: identificação interna da mensagem;" at bounding box center [130, 85] width 95 height 5
click at [90, 25] on icon at bounding box center [88, 26] width 5 height 5
drag, startPoint x: 108, startPoint y: 91, endPoint x: 89, endPoint y: 84, distance: 20.6
click at [86, 90] on span "[DEMOGRAPHIC_DATA]: breve resumo da finalidade da mensagem;" at bounding box center [153, 92] width 141 height 5
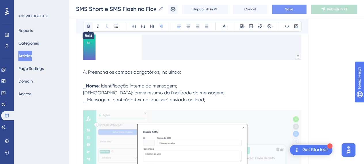
click at [89, 26] on icon at bounding box center [88, 26] width 5 height 5
drag, startPoint x: 111, startPoint y: 99, endPoint x: 87, endPoint y: 97, distance: 24.0
click at [87, 97] on span "⎯ Mensagem: conteúdo textual que será enviado ao lead;" at bounding box center [144, 99] width 122 height 5
click at [85, 27] on button at bounding box center [89, 26] width 8 height 8
click at [125, 99] on span "conteúdo textual que será enviado ao lead;" at bounding box center [157, 99] width 92 height 5
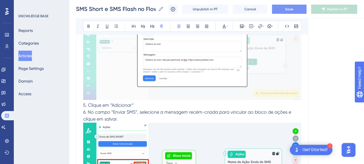
scroll to position [4551, 0]
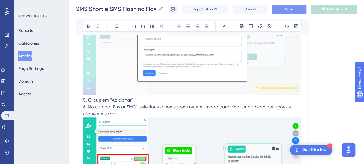
click at [193, 90] on img at bounding box center [192, 44] width 218 height 99
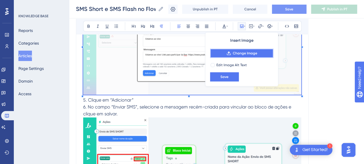
click at [237, 55] on span "Change Image" at bounding box center [245, 53] width 24 height 5
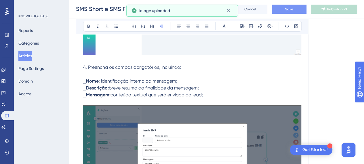
scroll to position [4429, 0]
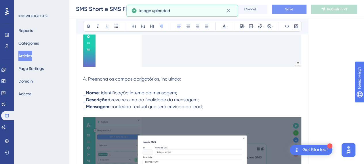
click at [223, 104] on p "⎯ Mensagem: conteúdo textual que será enviado ao lead;" at bounding box center [192, 106] width 218 height 7
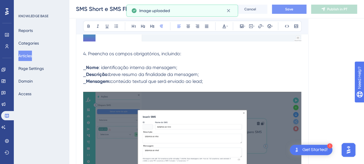
scroll to position [4515, 0]
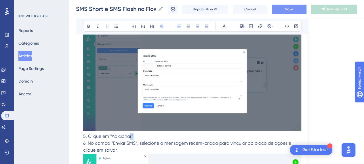
drag, startPoint x: 134, startPoint y: 133, endPoint x: 145, endPoint y: 133, distance: 10.9
click at [130, 133] on p "5. Clique em “Adicionar”" at bounding box center [192, 136] width 218 height 7
click at [138, 134] on p "5. Clique em “Adicionar”" at bounding box center [192, 136] width 218 height 7
click at [137, 134] on p "5. Clique em “Adicionar”" at bounding box center [192, 136] width 218 height 7
click at [117, 134] on span "5. Clique em “Adicionar”" at bounding box center [108, 136] width 50 height 5
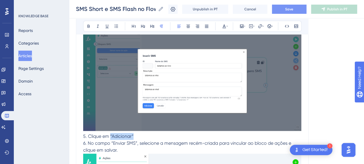
drag, startPoint x: 111, startPoint y: 132, endPoint x: 135, endPoint y: 132, distance: 24.2
click at [135, 133] on p "5. Clique em “Adicionar”" at bounding box center [192, 136] width 218 height 7
click at [89, 24] on icon at bounding box center [88, 26] width 5 height 5
click at [149, 135] on p "5. Clique em “Adicionar”" at bounding box center [192, 136] width 218 height 7
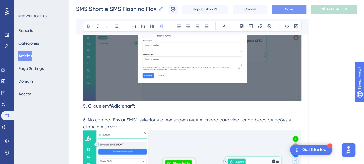
scroll to position [4573, 0]
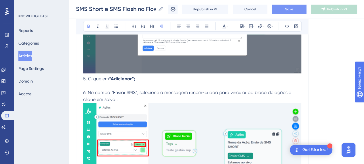
click at [157, 79] on p "5. Clique em “Adicionar”;" at bounding box center [192, 78] width 218 height 7
click at [84, 78] on span "5. Clique em" at bounding box center [96, 78] width 26 height 5
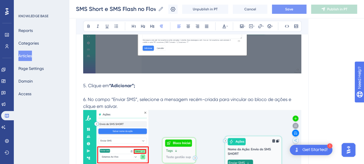
click at [84, 75] on p at bounding box center [192, 78] width 218 height 7
click at [92, 91] on p at bounding box center [192, 92] width 218 height 7
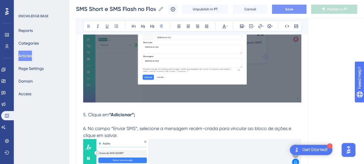
scroll to position [4515, 0]
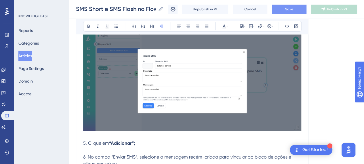
click at [124, 133] on p at bounding box center [192, 136] width 218 height 7
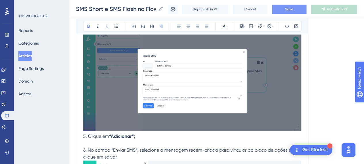
drag, startPoint x: 206, startPoint y: 141, endPoint x: 190, endPoint y: 143, distance: 15.8
click at [206, 141] on p at bounding box center [192, 143] width 218 height 7
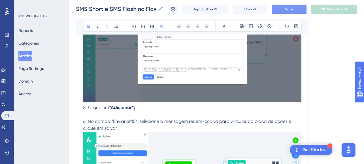
click at [131, 122] on p "6. No campo “Enviar SMS”, selecione a mensagem recém-criada para vincular ao bl…" at bounding box center [192, 125] width 218 height 14
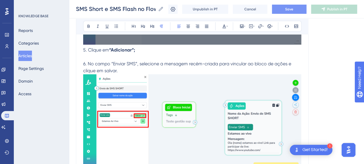
click at [228, 123] on img at bounding box center [192, 123] width 218 height 99
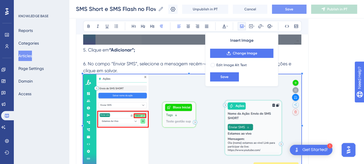
click at [143, 88] on img at bounding box center [192, 123] width 218 height 99
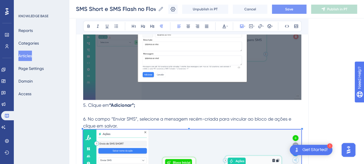
scroll to position [4544, 0]
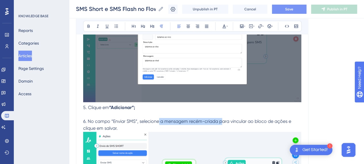
drag, startPoint x: 202, startPoint y: 120, endPoint x: 242, endPoint y: 120, distance: 40.3
click at [230, 120] on span "6. No campo “Enviar SMS”, selecione a mensagem recém-criada para vincular ao bl…" at bounding box center [187, 125] width 209 height 12
click at [294, 121] on p "6. No campo “Enviar SMS”, selecione a mensagem recém-criada para vincular ao bl…" at bounding box center [192, 125] width 218 height 14
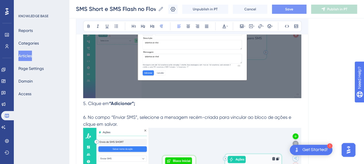
scroll to position [4602, 0]
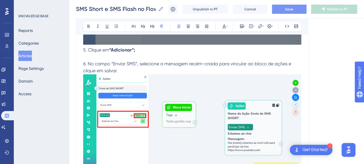
click at [176, 101] on img at bounding box center [192, 123] width 218 height 99
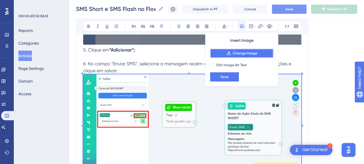
click at [240, 53] on span "Change Image" at bounding box center [245, 53] width 24 height 5
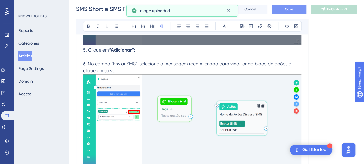
click at [151, 61] on span "6. No campo “Enviar SMS”, selecione a mensagem recém-criada para vincular ao bl…" at bounding box center [187, 67] width 209 height 12
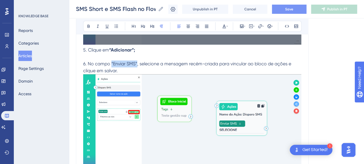
drag, startPoint x: 137, startPoint y: 59, endPoint x: 111, endPoint y: 60, distance: 25.7
click at [111, 61] on span "6. No campo “Enviar SMS”, selecione a mensagem recém-criada para vincular ao bl…" at bounding box center [187, 67] width 209 height 12
click at [88, 22] on button at bounding box center [89, 26] width 8 height 8
click at [160, 61] on span ", selecione a mensagem recém-criada para vincular ao bloco de ações e clique em…" at bounding box center [188, 67] width 210 height 12
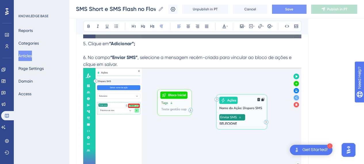
scroll to position [4573, 0]
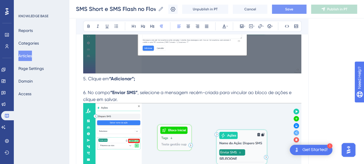
click at [156, 92] on span ", selecione a mensagem recém-criada para vincular ao bloco de ações e clique em…" at bounding box center [188, 96] width 210 height 12
click at [243, 90] on span ", selecione a mensagem recém-criada para vincular ao bloco de ações e clique em…" at bounding box center [188, 96] width 210 height 12
click at [200, 90] on span ", selecione a mensagem recém-criada para vincular ao bloco de ações e clique em…" at bounding box center [188, 96] width 210 height 12
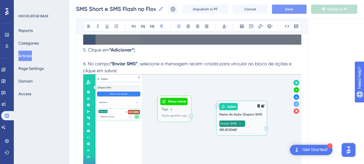
click at [132, 67] on p "6. No campo “Enviar SMS” , selecione a mensagem recém-criada para vincular ao b…" at bounding box center [192, 67] width 218 height 14
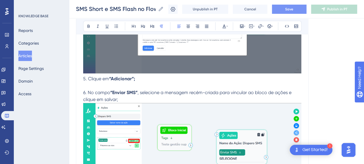
scroll to position [4630, 0]
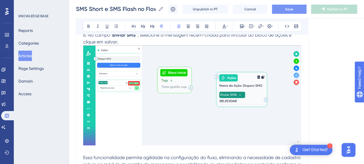
click at [223, 102] on img at bounding box center [192, 96] width 218 height 100
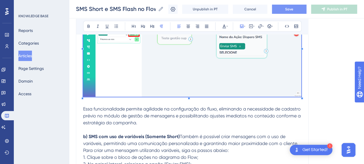
scroll to position [4688, 0]
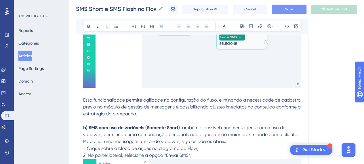
click at [136, 112] on span "Essa funcionalidade permite agilidade na configuração do fluxo, eliminando a ne…" at bounding box center [192, 106] width 219 height 19
click at [109, 97] on p "Essa funcionalidade permite agilidade na configuração do fluxo, eliminando a ne…" at bounding box center [192, 107] width 218 height 21
click at [183, 111] on p "Essa funcionalidade permite agilidade na configuração do fluxo, eliminando a ne…" at bounding box center [192, 107] width 218 height 21
drag, startPoint x: 121, startPoint y: 105, endPoint x: 175, endPoint y: 106, distance: 54.2
click at [175, 106] on span "Essa funcionalidade permite agilidade na configuração do fluxo, eliminando a ne…" at bounding box center [192, 106] width 219 height 19
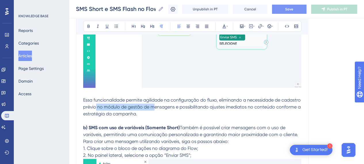
click at [175, 106] on span "Essa funcionalidade permite agilidade na configuração do fluxo, eliminando a ne…" at bounding box center [192, 106] width 219 height 19
click at [161, 102] on span "Essa funcionalidade permite agilidade na configuração do fluxo, eliminando a ne…" at bounding box center [192, 106] width 219 height 19
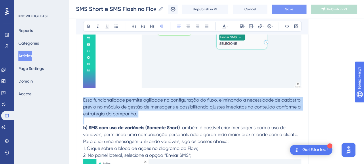
click at [161, 102] on span "Essa funcionalidade permite agilidade na configuração do fluxo, eliminando a ne…" at bounding box center [192, 106] width 219 height 19
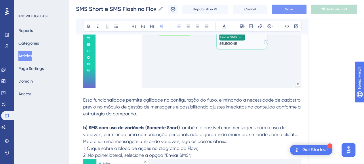
click at [195, 109] on p "Essa funcionalidade permite agilidade na configuração do fluxo, eliminando a ne…" at bounding box center [192, 107] width 218 height 21
click at [241, 102] on span "Essa funcionalidade permite agilidade na configuração do fluxo, eliminando a ne…" at bounding box center [192, 106] width 219 height 19
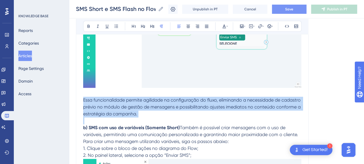
click at [241, 102] on span "Essa funcionalidade permite agilidade na configuração do fluxo, eliminando a ne…" at bounding box center [192, 106] width 219 height 19
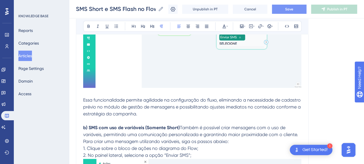
click at [242, 110] on p "Essa funcionalidade permite agilidade na configuração do fluxo, eliminando a ne…" at bounding box center [192, 107] width 218 height 21
click at [164, 99] on span "Essa funcionalidade permite agilidade na configuração do fluxo, eliminando a ne…" at bounding box center [192, 106] width 219 height 19
click at [171, 114] on p "Essa funcionalidade permite agilidade na configuração do fluxo, eliminando a ne…" at bounding box center [192, 107] width 218 height 21
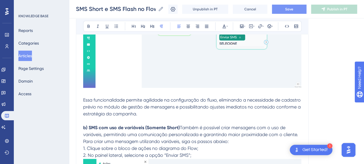
click at [175, 97] on p "Essa funcionalidade permite agilidade na configuração do fluxo, eliminando a ne…" at bounding box center [192, 107] width 218 height 21
click at [173, 101] on p "Essa funcionalidade permite agilidade na configuração do fluxo, eliminando a ne…" at bounding box center [192, 107] width 218 height 21
click at [130, 90] on p at bounding box center [192, 93] width 218 height 7
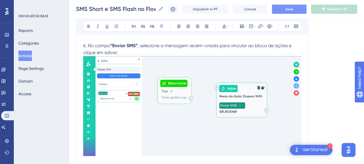
scroll to position [4602, 0]
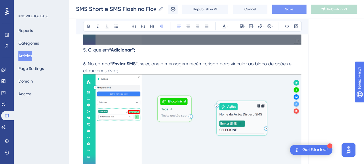
click at [117, 65] on span ", selecione a mensagem recém-criada para vincular ao bloco de ações e clique em…" at bounding box center [188, 67] width 210 height 12
click at [260, 54] on p at bounding box center [192, 57] width 218 height 7
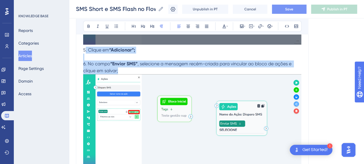
drag, startPoint x: 125, startPoint y: 68, endPoint x: 92, endPoint y: 50, distance: 37.9
click at [147, 61] on span ", selecione a mensagem recém-criada para vincular ao bloco de ações e clique em…" at bounding box center [188, 67] width 210 height 12
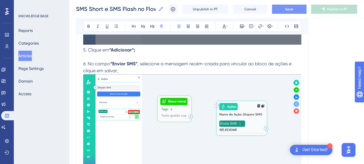
click at [215, 64] on p "6. No campo “Enviar SMS” , selecione a mensagem recém-criada para vincular ao b…" at bounding box center [192, 67] width 218 height 14
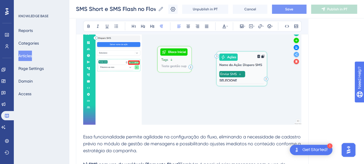
scroll to position [4659, 0]
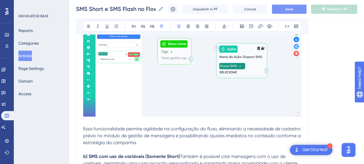
click at [97, 126] on span "Essa funcionalidade permite agilidade na configuração do fluxo, eliminando a ne…" at bounding box center [192, 135] width 219 height 19
click at [208, 132] on span "Essa funcionalidade permite agilidade na configuração do fluxo, eliminando a ne…" at bounding box center [192, 135] width 219 height 19
click at [193, 138] on p "Essa funcionalidade permite agilidade na configuração do fluxo, eliminando a ne…" at bounding box center [192, 136] width 218 height 21
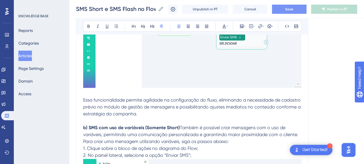
click at [120, 97] on span "Essa funcionalidade permite agilidade na configuração do fluxo, eliminando a ne…" at bounding box center [192, 106] width 219 height 19
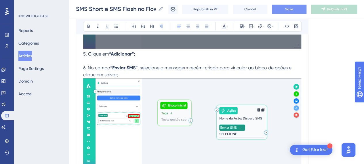
scroll to position [4573, 0]
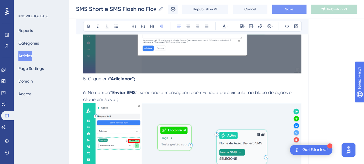
click at [126, 90] on strong "“Enviar SMS”" at bounding box center [123, 92] width 27 height 5
click at [145, 93] on p "6. No campo “Enviar SMS” , selecione a mensagem recém-criada para vincular ao b…" at bounding box center [192, 96] width 218 height 14
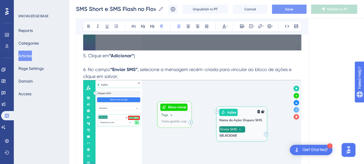
scroll to position [4602, 0]
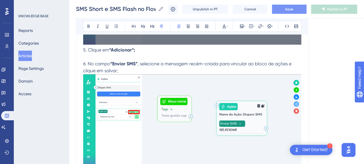
click at [144, 93] on img at bounding box center [192, 124] width 218 height 100
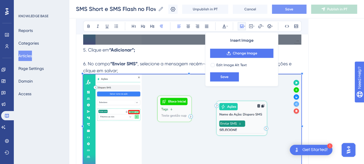
click at [156, 65] on p "6. No campo “Enviar SMS” , selecione a mensagem recém-criada para vincular ao b…" at bounding box center [192, 67] width 218 height 14
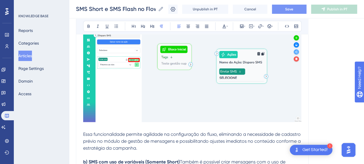
scroll to position [4659, 0]
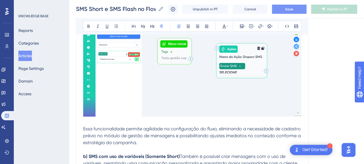
click at [102, 119] on p at bounding box center [192, 122] width 218 height 7
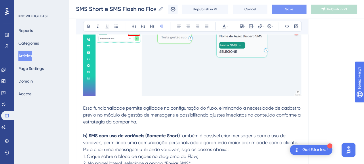
scroll to position [4688, 0]
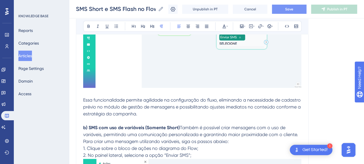
click at [109, 109] on span "Essa funcionalidade permite agilidade na configuração do fluxo, eliminando a ne…" at bounding box center [192, 106] width 219 height 19
click at [104, 126] on strong "b) SMS com uso de variáveis (Somente Short)" at bounding box center [131, 127] width 97 height 5
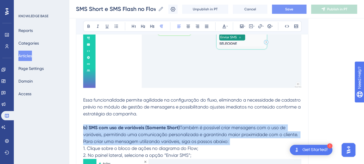
click at [104, 126] on strong "b) SMS com uso de variáveis (Somente Short)" at bounding box center [131, 127] width 97 height 5
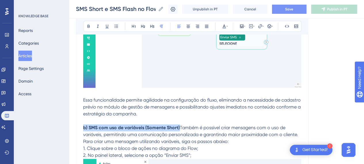
click at [155, 138] on span "Também é possível criar mensagens com o uso de variáveis, permitindo uma comuni…" at bounding box center [191, 134] width 216 height 19
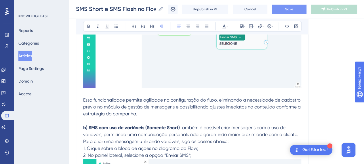
click at [147, 126] on strong "b) SMS com uso de variáveis (Somente Short)" at bounding box center [131, 127] width 97 height 5
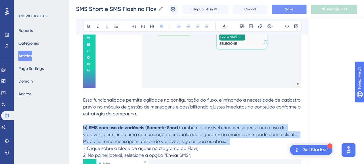
click at [147, 126] on strong "b) SMS com uso de variáveis (Somente Short)" at bounding box center [131, 127] width 97 height 5
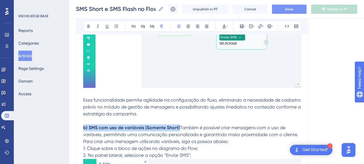
click at [165, 127] on strong "b) SMS com uso de variáveis (Somente Short)" at bounding box center [131, 127] width 97 height 5
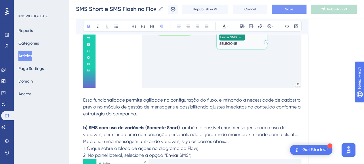
drag, startPoint x: 88, startPoint y: 124, endPoint x: 94, endPoint y: 128, distance: 6.1
click at [89, 125] on strong "b) SMS com uso de variáveis (Somente Short)" at bounding box center [131, 127] width 97 height 5
click at [185, 146] on span "1. Clique sobre o bloco de ações no diagrama do Flow;" at bounding box center [140, 148] width 115 height 5
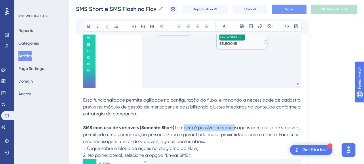
drag, startPoint x: 188, startPoint y: 125, endPoint x: 231, endPoint y: 125, distance: 43.5
click at [231, 125] on span "Também é possível criar mensagens com o uso de variáveis, permitindo uma comuni…" at bounding box center [192, 134] width 219 height 19
click at [176, 126] on span "Também é possível criar mensagens com o uso de variáveis, permitindo uma comuni…" at bounding box center [192, 134] width 219 height 19
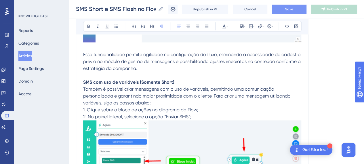
scroll to position [4746, 0]
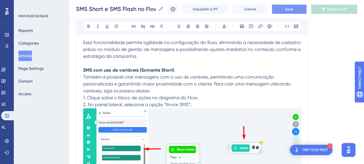
click at [84, 90] on span "Também é possível criar mensagens com o uso de variáveis, permitindo uma comuni…" at bounding box center [187, 83] width 209 height 19
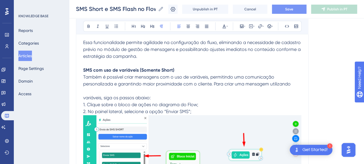
drag, startPoint x: 215, startPoint y: 81, endPoint x: 207, endPoint y: 85, distance: 8.5
click at [215, 81] on span "Também é possível criar mensagens com o uso de variáveis, permitindo uma comuni…" at bounding box center [187, 80] width 208 height 12
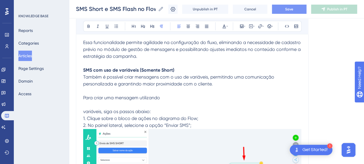
click at [84, 109] on span "variáveis, siga os passos abaixo:" at bounding box center [117, 111] width 68 height 5
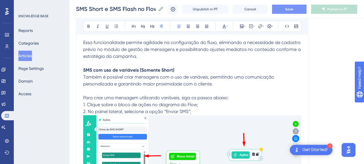
click at [254, 95] on p "Para criar uma mensagem utilizando variáveis, siga os passos abaixo:" at bounding box center [192, 97] width 218 height 7
click at [94, 101] on p "1. Clique sobre o bloco de ações no diagrama do Flow;" at bounding box center [192, 104] width 218 height 7
click at [245, 96] on p "Para criar uma mensagem utilizando variáveis, siga os passos abaixo:" at bounding box center [192, 97] width 218 height 7
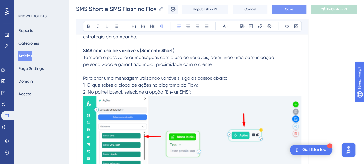
scroll to position [4774, 0]
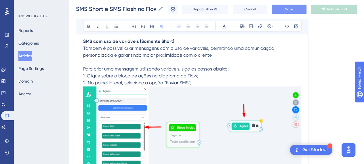
click at [96, 73] on span "1. Clique sobre o bloco de ações no diagrama do Flow;" at bounding box center [140, 75] width 115 height 5
drag, startPoint x: 157, startPoint y: 73, endPoint x: 179, endPoint y: 73, distance: 22.5
click at [157, 73] on span "1. Clique sobre o bloco de ações no diagrama do Flow;" at bounding box center [140, 75] width 115 height 5
click at [179, 73] on span "1. Clique sobre o bloco de ações no diagrama do Flow;" at bounding box center [140, 75] width 115 height 5
click at [207, 79] on p "2. No painel lateral, selecione a opção “Enviar SMS”;" at bounding box center [192, 82] width 218 height 7
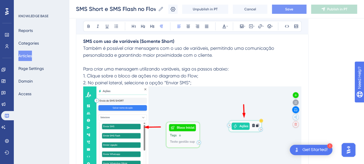
scroll to position [4803, 0]
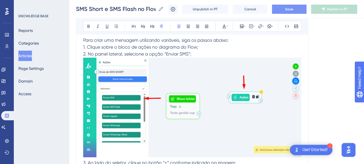
click at [135, 53] on span "2. No painel lateral, selecione a opção “Enviar SMS”;" at bounding box center [137, 53] width 108 height 5
click at [177, 53] on span "2. No painel lateral, selecione a opção “Enviar SMS”;" at bounding box center [137, 53] width 108 height 5
click at [217, 106] on img at bounding box center [192, 108] width 218 height 100
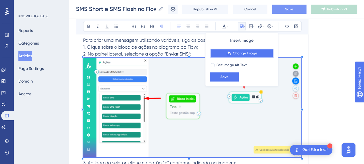
click at [239, 53] on span "Change Image" at bounding box center [245, 53] width 24 height 5
click at [210, 92] on img at bounding box center [192, 108] width 218 height 100
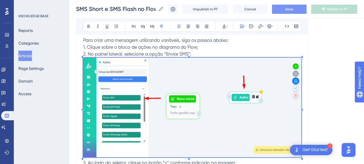
click at [210, 92] on img at bounding box center [192, 108] width 218 height 100
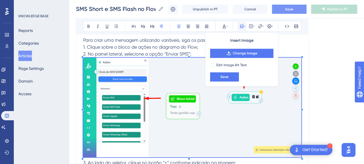
click at [238, 58] on div "Insert Image Change Image Edit Image Alt Text Save" at bounding box center [241, 59] width 73 height 54
click at [241, 52] on span "Change Image" at bounding box center [245, 53] width 24 height 5
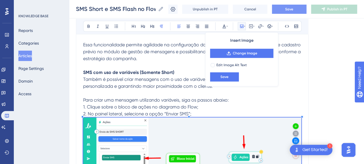
scroll to position [4774, 0]
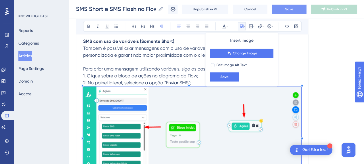
click at [162, 110] on img at bounding box center [192, 136] width 218 height 100
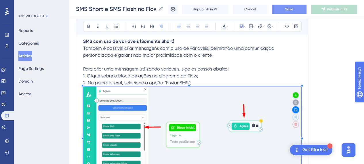
click at [179, 136] on img at bounding box center [192, 136] width 218 height 100
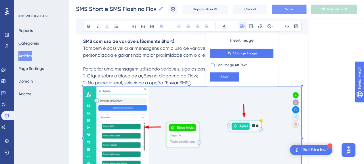
click at [219, 65] on span "Edit Image Alt Text" at bounding box center [232, 65] width 31 height 5
checkbox input "true"
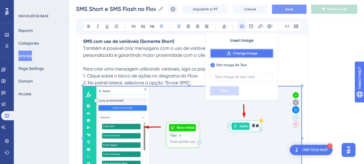
click at [256, 53] on span "Change Image" at bounding box center [245, 53] width 24 height 5
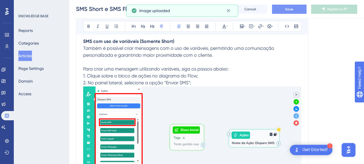
click at [213, 73] on p "1. Clique sobre o bloco de ações no diagrama do Flow;" at bounding box center [192, 76] width 218 height 7
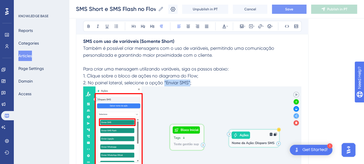
drag, startPoint x: 190, startPoint y: 81, endPoint x: 165, endPoint y: 81, distance: 25.1
click at [165, 81] on span "2. No painel lateral, selecione a opção “Enviar SMS”;" at bounding box center [137, 82] width 108 height 5
click at [90, 25] on icon at bounding box center [88, 26] width 5 height 5
click at [222, 73] on p "1. Clique sobre o bloco de ações no diagrama do Flow;" at bounding box center [192, 76] width 218 height 7
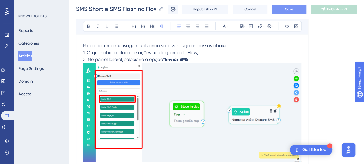
scroll to position [4803, 0]
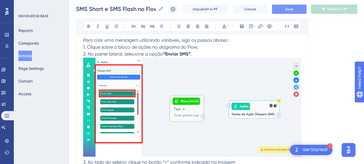
click at [235, 39] on p "Para criar uma mensagem utilizando variáveis, siga os passos abaixo:" at bounding box center [192, 40] width 218 height 7
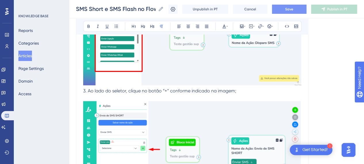
scroll to position [4890, 0]
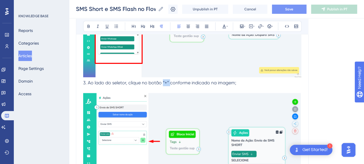
drag, startPoint x: 169, startPoint y: 79, endPoint x: 162, endPoint y: 78, distance: 6.9
click at [162, 80] on span "3. Ao lado do seletor, clique no botão “+” conforme indicado na imagem;" at bounding box center [159, 82] width 153 height 5
click at [85, 26] on button at bounding box center [89, 26] width 8 height 8
click at [90, 86] on p at bounding box center [192, 89] width 218 height 7
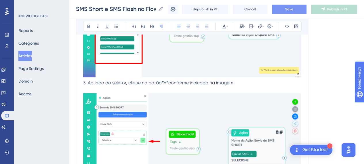
drag, startPoint x: 84, startPoint y: 79, endPoint x: 91, endPoint y: 95, distance: 17.7
click at [84, 80] on span "3. Ao lado do seletor, clique no botão" at bounding box center [122, 82] width 79 height 5
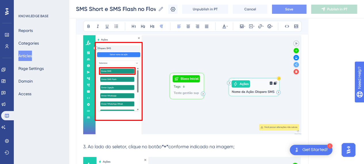
scroll to position [4861, 0]
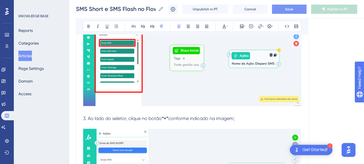
click at [95, 122] on p at bounding box center [192, 125] width 218 height 7
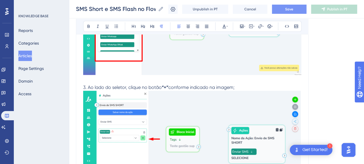
scroll to position [4918, 0]
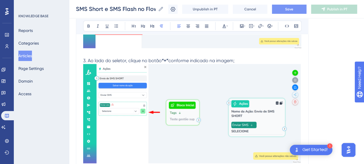
click at [135, 117] on img at bounding box center [192, 114] width 218 height 100
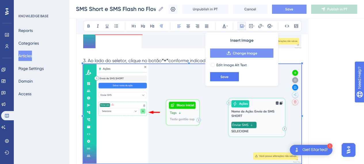
click at [237, 56] on button "Change Image" at bounding box center [241, 53] width 63 height 9
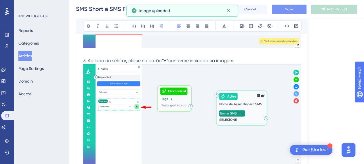
click at [237, 57] on p "3. Ao lado do seletor, clique no botão “+” conforme indicado na imagem;" at bounding box center [192, 60] width 218 height 7
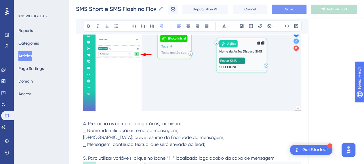
scroll to position [5005, 0]
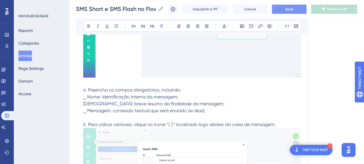
click at [103, 81] on p at bounding box center [192, 83] width 218 height 7
click at [191, 96] on p "⎯ Nome: identificação interna da mensagem;" at bounding box center [192, 97] width 218 height 7
click at [95, 87] on span "4. Preencha os campos obrigatórios, incluindo:" at bounding box center [132, 89] width 98 height 5
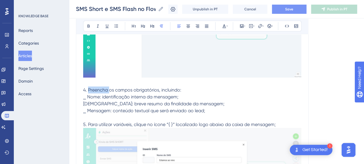
click at [95, 87] on span "4. Preencha os campos obrigatórios, incluindo:" at bounding box center [132, 89] width 98 height 5
click at [250, 94] on p "⎯ Nome: identificação interna da mensagem;" at bounding box center [192, 97] width 218 height 7
click at [132, 80] on p at bounding box center [192, 83] width 218 height 7
drag, startPoint x: 100, startPoint y: 94, endPoint x: 87, endPoint y: 94, distance: 13.0
click at [87, 94] on span "⎯ Nome: identificação interna da mensagem;" at bounding box center [130, 96] width 95 height 5
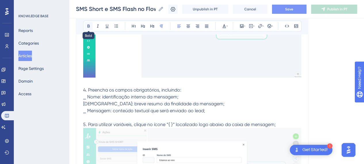
click at [88, 26] on icon at bounding box center [89, 26] width 2 height 3
drag, startPoint x: 109, startPoint y: 101, endPoint x: 88, endPoint y: 99, distance: 21.1
click at [88, 101] on span "[DEMOGRAPHIC_DATA]: breve resumo da finalidade da mensagem;" at bounding box center [153, 103] width 141 height 5
click at [89, 24] on icon at bounding box center [88, 26] width 5 height 5
drag, startPoint x: 110, startPoint y: 109, endPoint x: 88, endPoint y: 109, distance: 22.2
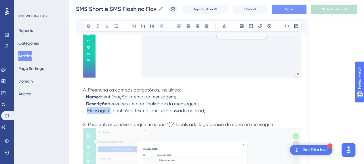
click at [88, 109] on span "⎯ Mensagem: conteúdo textual que será enviado ao lead;" at bounding box center [144, 110] width 122 height 5
drag, startPoint x: 111, startPoint y: 107, endPoint x: 88, endPoint y: 107, distance: 23.3
click at [88, 108] on span "⎯ Mensagem: conteúdo textual que será enviado ao lead;" at bounding box center [144, 110] width 122 height 5
click at [90, 24] on icon at bounding box center [88, 26] width 5 height 5
click at [201, 101] on p "[DEMOGRAPHIC_DATA]: breve resumo da finalidade da mensagem;" at bounding box center [192, 104] width 218 height 7
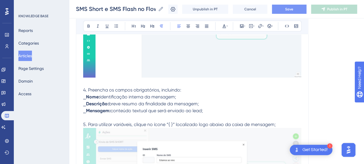
click at [191, 87] on p "4. Preencha os campos obrigatórios, incluindo:" at bounding box center [192, 90] width 218 height 7
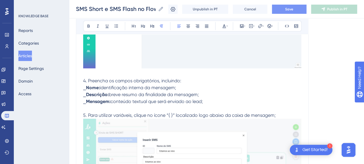
scroll to position [5034, 0]
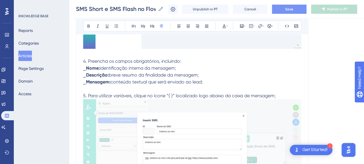
click at [100, 87] on p at bounding box center [192, 89] width 218 height 7
drag, startPoint x: 173, startPoint y: 93, endPoint x: 168, endPoint y: 93, distance: 4.6
click at [168, 93] on span "5. Para utilizar variáveis, clique no ícone “{ }” localizado logo abaixo da cai…" at bounding box center [179, 95] width 193 height 5
click at [91, 27] on button at bounding box center [89, 26] width 8 height 8
click at [233, 86] on p at bounding box center [192, 89] width 218 height 7
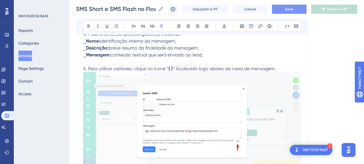
scroll to position [5091, 0]
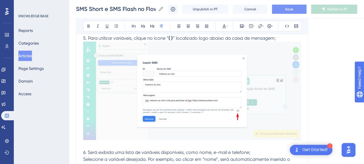
click at [202, 88] on img at bounding box center [192, 91] width 218 height 99
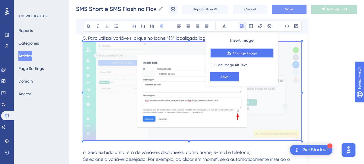
click at [235, 55] on span "Change Image" at bounding box center [245, 53] width 24 height 5
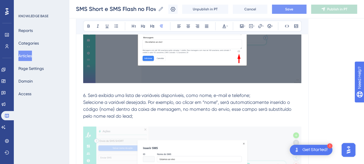
click at [121, 92] on p "6. Será exibida uma lista de variáveis disponíveis, como nome, e-mail e telefon…" at bounding box center [192, 95] width 218 height 7
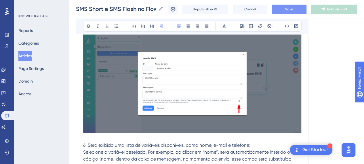
scroll to position [5120, 0]
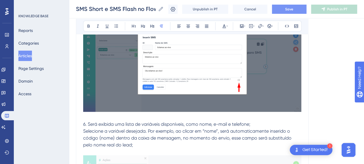
click at [116, 115] on p at bounding box center [192, 117] width 218 height 7
click at [171, 123] on span "6. Será exibida uma lista de variáveis disponíveis, como nome, e-mail e telefon…" at bounding box center [166, 124] width 167 height 5
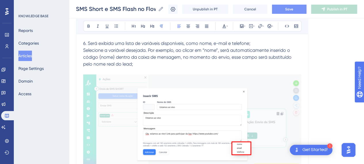
scroll to position [5206, 0]
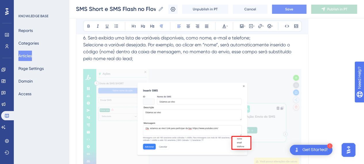
click at [213, 101] on img at bounding box center [192, 119] width 218 height 100
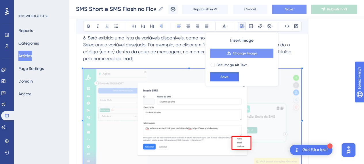
click at [247, 54] on span "Change Image" at bounding box center [245, 53] width 24 height 5
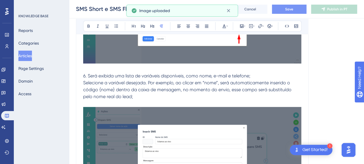
scroll to position [5149, 0]
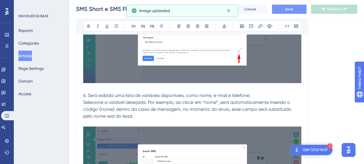
drag, startPoint x: 111, startPoint y: 93, endPoint x: 122, endPoint y: 92, distance: 11.2
click at [111, 93] on span "6. Será exibida uma lista de variáveis disponíveis, como nome, e-mail e telefon…" at bounding box center [166, 95] width 167 height 5
click at [234, 93] on span "6. Será exibida uma lista de variáveis disponíveis, como nome, e-mail e telefon…" at bounding box center [166, 95] width 167 height 5
click at [105, 120] on p at bounding box center [192, 123] width 218 height 7
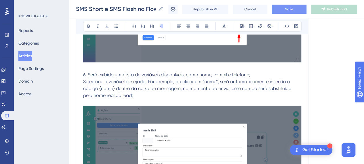
scroll to position [5178, 0]
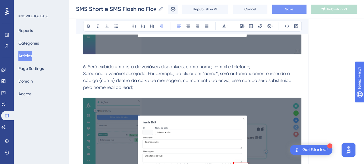
click at [247, 64] on span "6. Será exibida uma lista de variáveis disponíveis, como nome, e-mail e telefon…" at bounding box center [166, 66] width 167 height 5
click at [264, 65] on p "6. Será exibida uma lista de variáveis disponíveis, como nome, e-mail e telefon…" at bounding box center [192, 66] width 218 height 7
click at [152, 71] on span "Selecione a variável desejada. Por exemplo, ao clicar em “nome”, será automatic…" at bounding box center [188, 80] width 210 height 19
drag, startPoint x: 149, startPoint y: 70, endPoint x: 154, endPoint y: 76, distance: 8.2
click at [149, 71] on span "Selecione a variável desejada. Por exemplo, ao clicar em “nome”, será automatic…" at bounding box center [188, 80] width 210 height 19
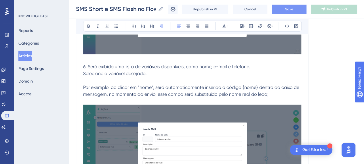
click at [282, 88] on p "Por exemplo, ao clicar em “nome”, será automaticamente inserido o código {nome}…" at bounding box center [192, 91] width 218 height 14
drag, startPoint x: 232, startPoint y: 97, endPoint x: 238, endPoint y: 97, distance: 5.2
click at [233, 98] on p at bounding box center [192, 101] width 218 height 7
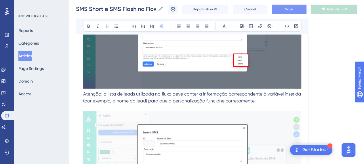
click at [130, 99] on span "Atenção: a lista de leads utilizada no fluxo deve conter a informação correspon…" at bounding box center [192, 97] width 219 height 12
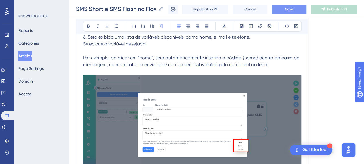
scroll to position [5264, 0]
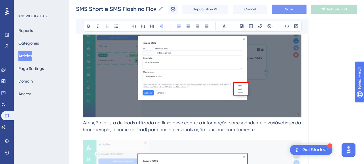
click at [83, 120] on span "Atenção: a lista de leads utilizada no fluxo deve conter a informação correspon…" at bounding box center [192, 126] width 219 height 12
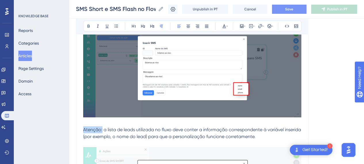
drag, startPoint x: 102, startPoint y: 128, endPoint x: 81, endPoint y: 130, distance: 21.4
click at [88, 26] on icon at bounding box center [89, 26] width 2 height 3
click at [125, 127] on span "a lista de leads utilizada no fluxo deve conter a informação correspondente à v…" at bounding box center [192, 133] width 218 height 12
click at [191, 131] on span "a lista de leads utilizada no fluxo deve conter a informação correspondente à v…" at bounding box center [192, 133] width 218 height 12
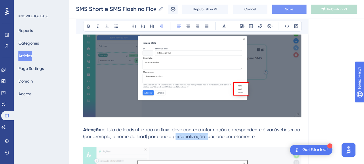
click at [191, 131] on span "a lista de leads utilizada no fluxo deve conter a informação correspondente à v…" at bounding box center [192, 133] width 218 height 12
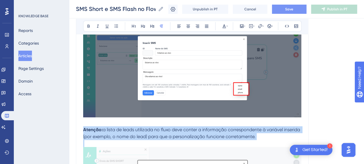
click at [192, 131] on span "a lista de leads utilizada no fluxo deve conter a informação correspondente à v…" at bounding box center [192, 133] width 218 height 12
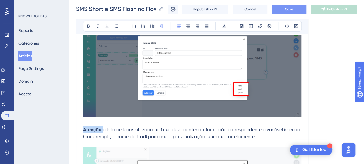
click at [147, 127] on span "a lista de leads utilizada no fluxo deve conter a informação correspondente à v…" at bounding box center [192, 133] width 218 height 12
drag, startPoint x: 148, startPoint y: 129, endPoint x: 181, endPoint y: 127, distance: 33.5
click at [181, 127] on span "a lista de leads utilizada no fluxo deve conter a informação correspondente à v…" at bounding box center [192, 133] width 218 height 12
click at [123, 128] on span "a lista de leads utilizada no fluxo deve conter a informação correspondente à v…" at bounding box center [192, 133] width 218 height 12
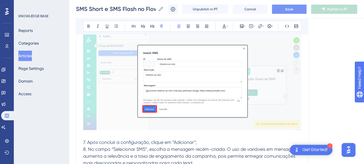
scroll to position [5350, 0]
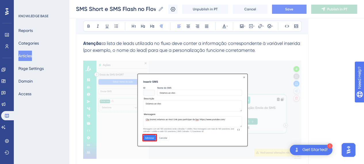
click at [174, 96] on img at bounding box center [192, 110] width 218 height 99
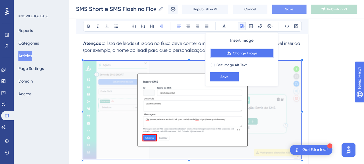
click at [233, 52] on span "Change Image" at bounding box center [245, 53] width 24 height 5
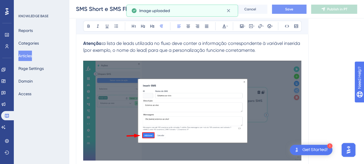
click at [264, 49] on span "a lista de leads utilizada no fluxo deve conter a informação correspondente à v…" at bounding box center [192, 47] width 218 height 12
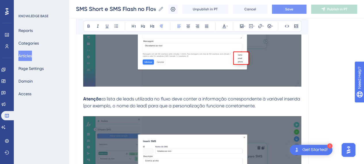
scroll to position [5264, 0]
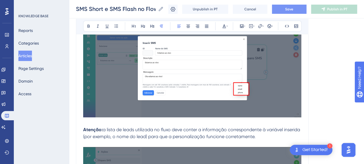
click at [92, 140] on p at bounding box center [192, 143] width 218 height 7
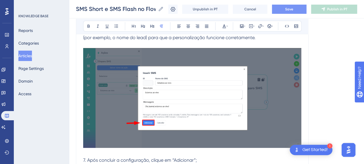
scroll to position [5408, 0]
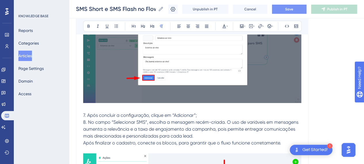
click at [131, 120] on span "8. No campo “Selecionar SMS”, escolha a mensagem recém-criada. O uso de variáve…" at bounding box center [191, 129] width 217 height 19
drag, startPoint x: 113, startPoint y: 107, endPoint x: 142, endPoint y: 122, distance: 33.0
click at [113, 107] on p at bounding box center [192, 108] width 218 height 7
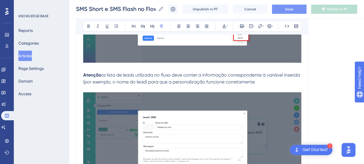
scroll to position [5293, 0]
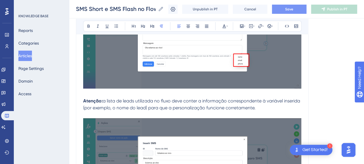
click at [285, 105] on p "Atenção: a lista de leads utilizada no fluxo deve conter a informação correspon…" at bounding box center [192, 105] width 218 height 14
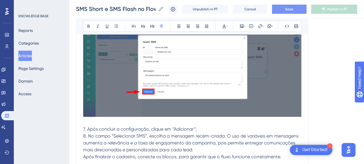
scroll to position [5408, 0]
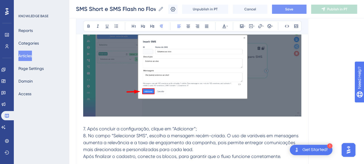
drag, startPoint x: 204, startPoint y: 126, endPoint x: 80, endPoint y: 125, distance: 123.9
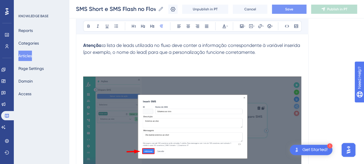
scroll to position [5293, 0]
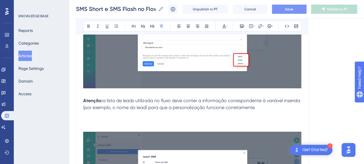
click at [99, 120] on p at bounding box center [192, 121] width 218 height 7
click at [98, 112] on p at bounding box center [192, 114] width 218 height 7
click at [99, 118] on p at bounding box center [192, 121] width 218 height 7
click at [113, 125] on p at bounding box center [192, 128] width 218 height 7
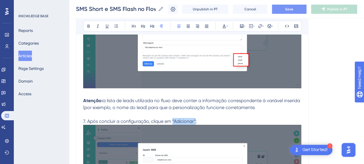
drag, startPoint x: 172, startPoint y: 117, endPoint x: 189, endPoint y: 114, distance: 17.3
click at [195, 119] on span "7. Após concluir a configuração, clique em “Adicionar”;" at bounding box center [140, 121] width 114 height 5
click at [88, 26] on icon at bounding box center [89, 26] width 2 height 3
click at [205, 111] on p at bounding box center [192, 114] width 218 height 7
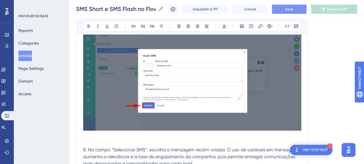
scroll to position [5408, 0]
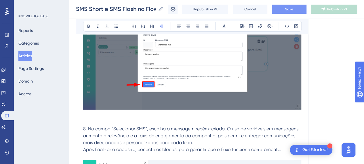
click at [107, 119] on p at bounding box center [192, 122] width 218 height 7
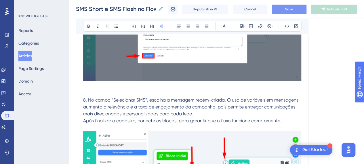
scroll to position [5466, 0]
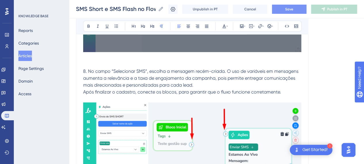
click at [180, 73] on span "8. No campo “Selecionar SMS”, escolha a mensagem recém-criada. O uso de variáve…" at bounding box center [191, 78] width 217 height 19
click at [240, 70] on span "8. No campo “Selecionar SMS”, escolha a mensagem recém-criada. O uso de variáve…" at bounding box center [191, 78] width 217 height 19
click at [135, 77] on span "8. No campo “Selecionar SMS”, escolha a mensagem recém-criada. O uso de variáve…" at bounding box center [191, 78] width 217 height 19
drag, startPoint x: 169, startPoint y: 71, endPoint x: 175, endPoint y: 68, distance: 6.6
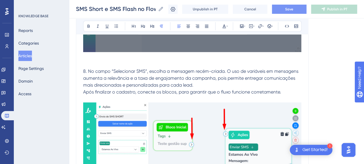
click at [174, 69] on p "8. No campo “Selecionar SMS”, escolha a mensagem recém-criada. O uso de variáve…" at bounding box center [192, 78] width 218 height 21
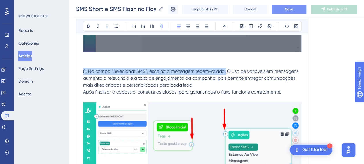
drag, startPoint x: 226, startPoint y: 69, endPoint x: 75, endPoint y: 70, distance: 150.1
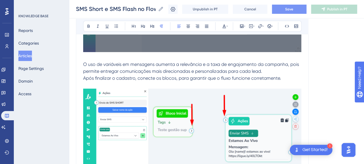
click at [291, 68] on p "O uso de variáveis em mensagens aumenta a relevância e a taxa de engajamento da…" at bounding box center [192, 68] width 218 height 14
click at [291, 82] on p at bounding box center [192, 85] width 218 height 7
click at [268, 64] on span "O uso de variáveis em mensagens aumenta a relevância e a taxa de engajamento da…" at bounding box center [191, 68] width 217 height 12
drag, startPoint x: 270, startPoint y: 67, endPoint x: 271, endPoint y: 70, distance: 3.7
click at [270, 69] on p "O uso de variáveis em mensagens aumenta a relevância e a taxa de engajamento da…" at bounding box center [192, 68] width 218 height 14
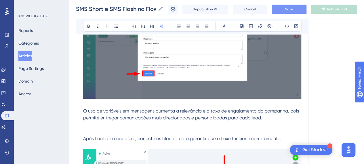
scroll to position [5437, 0]
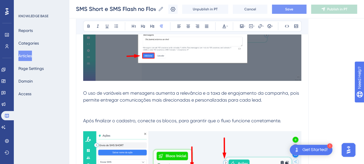
click at [83, 118] on span "Após finalizar o cadastro, conecte os blocos, para garantir que o fluxo funcion…" at bounding box center [182, 120] width 198 height 5
drag, startPoint x: 108, startPoint y: 125, endPoint x: 115, endPoint y: 129, distance: 8.0
click at [108, 125] on p at bounding box center [192, 127] width 218 height 7
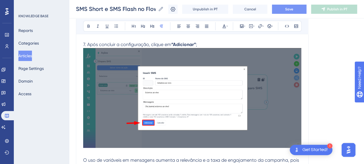
scroll to position [5351, 0]
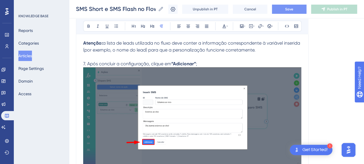
click at [207, 61] on p "7. Após concluir a configuração, clique em “Adicionar” ;" at bounding box center [192, 63] width 218 height 7
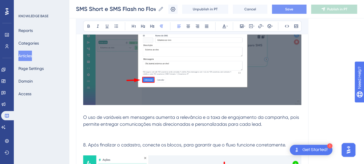
scroll to position [5437, 0]
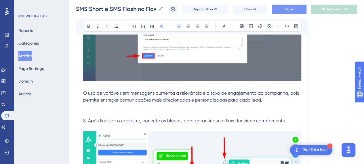
click at [133, 124] on p at bounding box center [192, 127] width 218 height 7
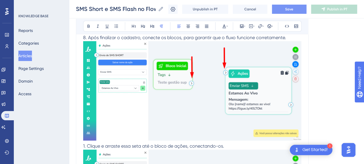
scroll to position [5495, 0]
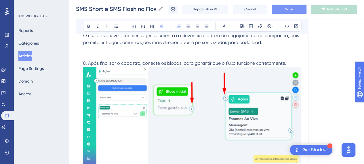
click at [265, 91] on img at bounding box center [192, 116] width 218 height 99
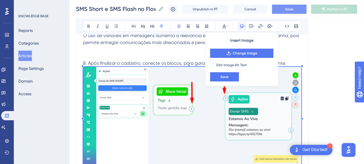
click at [182, 96] on img at bounding box center [192, 116] width 218 height 99
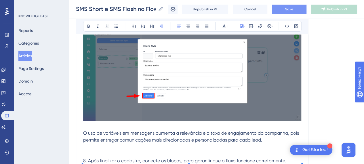
scroll to position [5437, 0]
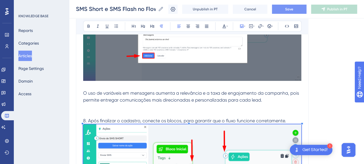
click at [266, 97] on p "O uso de variáveis em mensagens aumenta a relevância e a taxa de engajamento da…" at bounding box center [192, 97] width 218 height 14
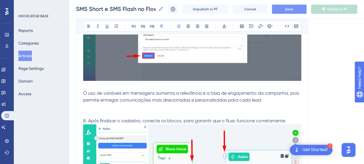
click at [171, 77] on img at bounding box center [192, 31] width 218 height 100
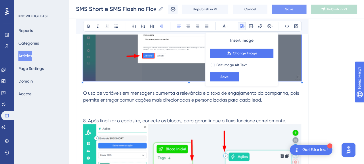
click at [151, 83] on p at bounding box center [192, 86] width 218 height 7
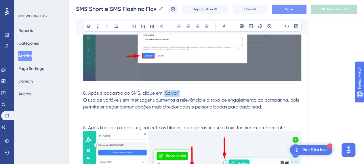
drag, startPoint x: 180, startPoint y: 90, endPoint x: 164, endPoint y: 90, distance: 16.1
click at [164, 90] on p "8. Após o cadastro do SMS, clique em "Salvar"" at bounding box center [192, 93] width 218 height 7
drag, startPoint x: 90, startPoint y: 25, endPoint x: 96, endPoint y: 26, distance: 5.9
click at [90, 25] on icon at bounding box center [88, 26] width 5 height 5
click at [198, 90] on p "8. Após o cadastro do SMS, clique em "Salvar"" at bounding box center [192, 93] width 218 height 7
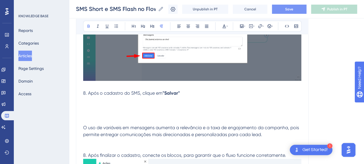
click at [115, 100] on p at bounding box center [192, 100] width 218 height 7
click at [190, 100] on p at bounding box center [192, 100] width 218 height 7
click at [244, 25] on icon at bounding box center [242, 26] width 5 height 5
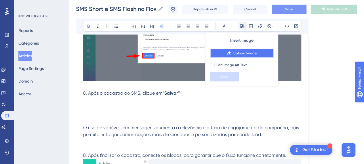
click at [248, 55] on span "Upload Image" at bounding box center [245, 53] width 23 height 5
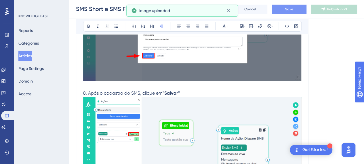
scroll to position [5495, 0]
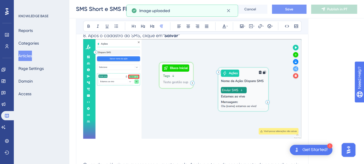
click at [212, 91] on img at bounding box center [192, 89] width 218 height 100
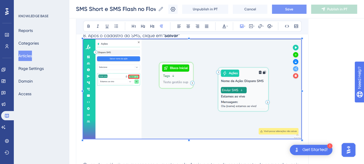
click at [118, 155] on p at bounding box center [192, 158] width 218 height 7
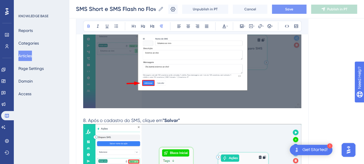
scroll to position [5408, 0]
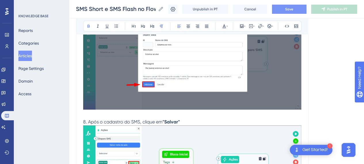
click at [206, 119] on p "8. Após o cadastro do SMS, clique em "Salvar"" at bounding box center [192, 122] width 218 height 7
drag, startPoint x: 185, startPoint y: 116, endPoint x: 180, endPoint y: 117, distance: 4.6
click at [180, 119] on p "8. Após o cadastro do SMS, clique em "Salvar";" at bounding box center [192, 122] width 218 height 7
click at [90, 26] on icon at bounding box center [88, 26] width 5 height 5
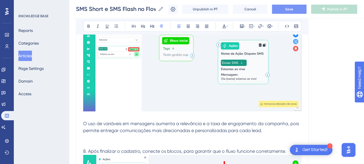
scroll to position [5524, 0]
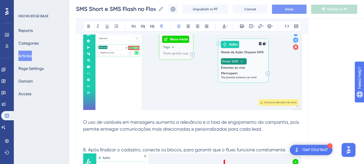
click at [128, 120] on span "O uso de variáveis em mensagens aumenta a relevância e a taxa de engajamento da…" at bounding box center [191, 126] width 217 height 12
drag, startPoint x: 156, startPoint y: 115, endPoint x: 156, endPoint y: 118, distance: 3.5
click at [144, 140] on p at bounding box center [192, 143] width 218 height 7
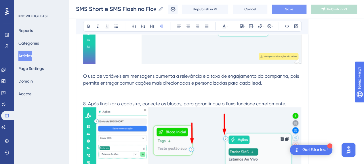
scroll to position [5581, 0]
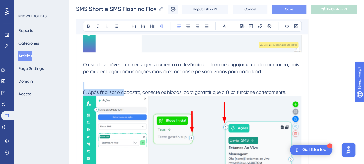
drag, startPoint x: 122, startPoint y: 87, endPoint x: 188, endPoint y: 89, distance: 65.7
click at [162, 90] on span "8. Após finalizar o cadastro, conecte os blocos, para garantir que o fluxo func…" at bounding box center [184, 92] width 203 height 5
click at [193, 90] on span "8. Após finalizar o cadastro, conecte os blocos, para garantir que o fluxo func…" at bounding box center [184, 92] width 203 height 5
drag, startPoint x: 218, startPoint y: 87, endPoint x: 265, endPoint y: 90, distance: 47.0
click at [218, 90] on span "8. Após finalizar o cadastro, conecte os blocos, para garantir que o fluxo func…" at bounding box center [184, 92] width 203 height 5
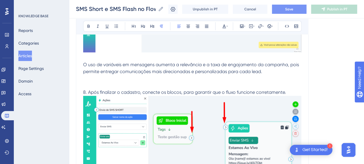
click at [271, 90] on span "8. Após finalizar o cadastro, conecte os blocos, para garantir que o fluxo func…" at bounding box center [184, 92] width 203 height 5
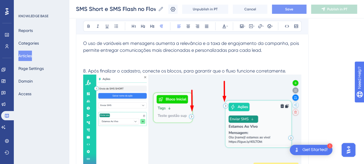
scroll to position [5610, 0]
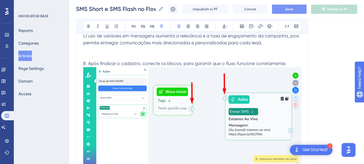
click at [201, 107] on img at bounding box center [192, 116] width 218 height 99
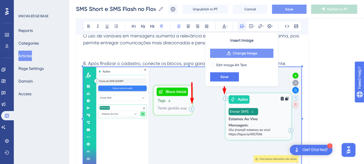
click at [252, 49] on button "Change Image" at bounding box center [241, 53] width 63 height 9
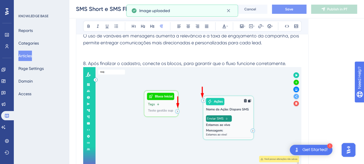
click at [168, 48] on p at bounding box center [192, 49] width 218 height 7
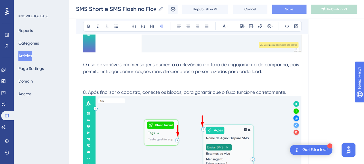
scroll to position [5552, 0]
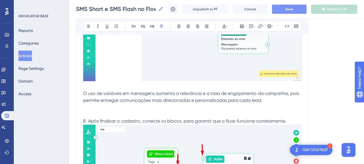
click at [163, 111] on p at bounding box center [192, 114] width 218 height 7
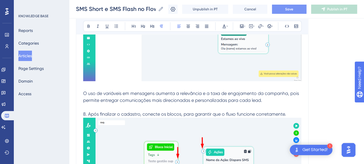
click at [275, 99] on p "O uso de variáveis em mensagens aumenta a relevância e a taxa de engajamento da…" at bounding box center [192, 97] width 218 height 14
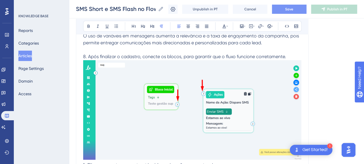
click at [254, 106] on img at bounding box center [192, 110] width 218 height 100
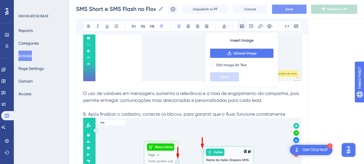
click at [155, 111] on span "8. Após finalizar o cadastro, conecte os blocos, para garantir que o fluxo func…" at bounding box center [184, 113] width 203 height 5
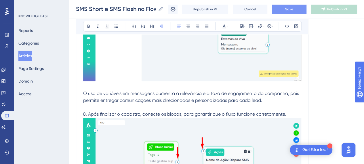
click at [286, 111] on p "8. Após finalizar o cadastro, conecte os blocos, para garantir que o fluxo func…" at bounding box center [192, 114] width 218 height 7
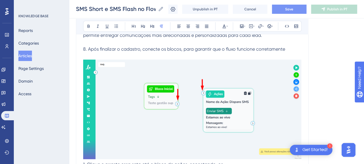
scroll to position [5668, 0]
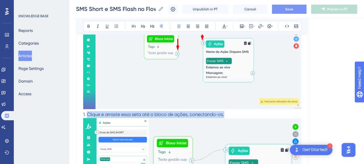
drag, startPoint x: 225, startPoint y: 109, endPoint x: 87, endPoint y: 109, distance: 137.4
click at [87, 111] on p "1. Clique e arraste essa seta até o bloco de ações, conectando-os." at bounding box center [192, 165] width 218 height 108
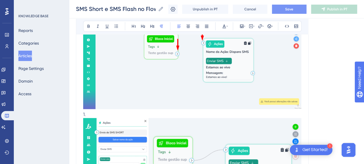
scroll to position [5581, 0]
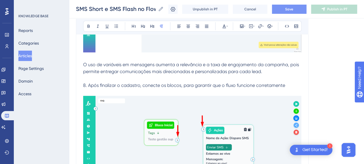
click at [114, 89] on p at bounding box center [192, 92] width 218 height 7
drag, startPoint x: 271, startPoint y: 86, endPoint x: 289, endPoint y: 85, distance: 18.2
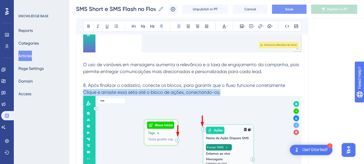
click at [290, 85] on p "8. Após finalizar o cadastro, conecte os blocos, para garantir que o fluxo func…" at bounding box center [192, 85] width 218 height 7
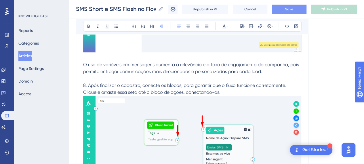
click at [239, 89] on p "Clique e arraste essa seta até o bloco de ações, conectando-os." at bounding box center [192, 92] width 218 height 7
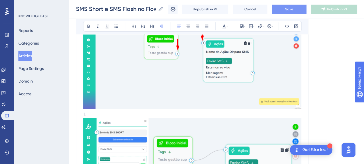
scroll to position [5725, 0]
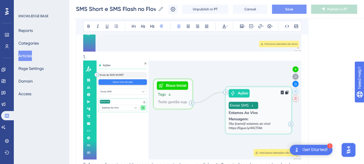
click at [184, 113] on img at bounding box center [192, 109] width 218 height 99
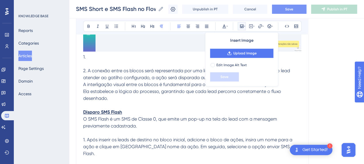
click at [94, 56] on p "1." at bounding box center [192, 61] width 218 height 14
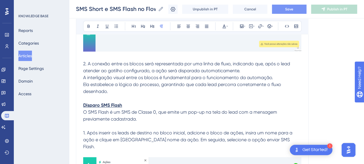
click at [147, 50] on p at bounding box center [192, 6] width 218 height 109
click at [87, 61] on span "2. A conexão entre os blocos será representada por uma linha de fluxo, indicand…" at bounding box center [187, 67] width 208 height 12
click at [150, 95] on p at bounding box center [192, 98] width 218 height 7
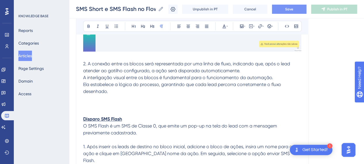
click at [106, 102] on p at bounding box center [192, 105] width 218 height 7
click at [242, 28] on icon at bounding box center [241, 25] width 3 height 3
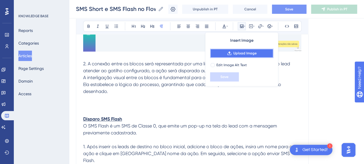
click at [241, 53] on span "Upload Image" at bounding box center [245, 53] width 23 height 5
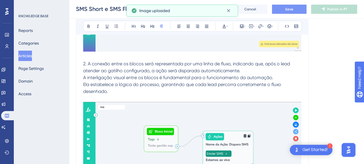
click at [206, 118] on img at bounding box center [192, 152] width 218 height 100
click at [138, 95] on p at bounding box center [192, 98] width 218 height 7
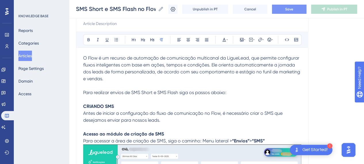
scroll to position [115, 0]
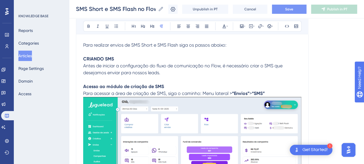
click at [285, 93] on p "Acesso ao módulo de criação de SMS Para acessar a área de criação de SMS, siga …" at bounding box center [192, 139] width 218 height 112
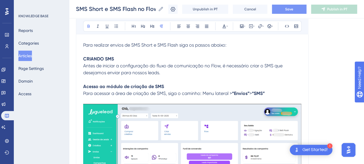
click at [281, 94] on p "Acesso ao módulo de criação de SMS Para acessar a área de criação de SMS, siga …" at bounding box center [192, 90] width 218 height 14
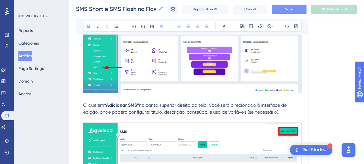
scroll to position [230, 0]
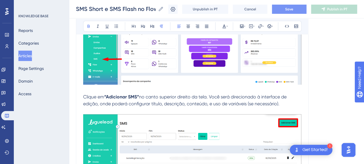
click at [289, 103] on p "Clique em “Adicionar SMS” no canto superior direito da tela. Você será direcion…" at bounding box center [192, 101] width 218 height 14
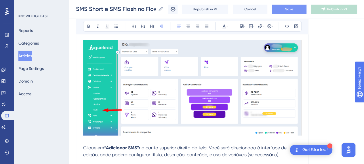
scroll to position [202, 0]
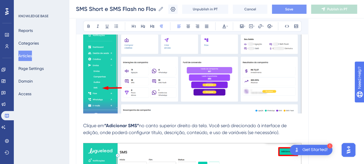
click at [135, 121] on p at bounding box center [192, 118] width 218 height 7
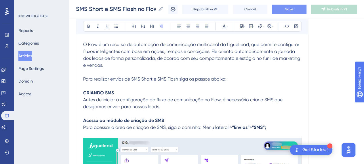
scroll to position [58, 0]
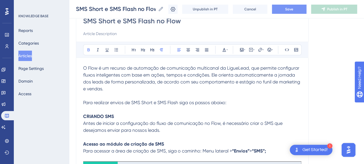
click at [114, 117] on strong "CRIANDO SMS" at bounding box center [98, 116] width 31 height 5
drag, startPoint x: 116, startPoint y: 118, endPoint x: 81, endPoint y: 118, distance: 35.4
click at [152, 129] on span "Antes de iniciar a configuração do fluxo de comunicação no Flow, é necessário c…" at bounding box center [183, 127] width 201 height 12
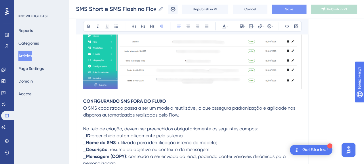
scroll to position [374, 0]
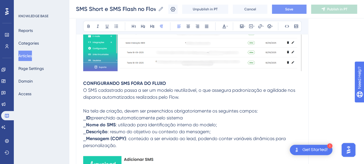
click at [123, 83] on strong "CONFIGURANDO SMS FORA DO FLUXO" at bounding box center [124, 83] width 83 height 5
click at [137, 105] on p at bounding box center [192, 104] width 218 height 7
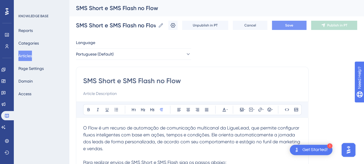
scroll to position [58, 0]
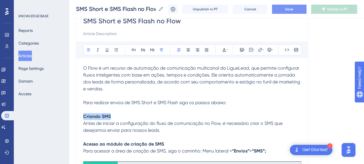
drag, startPoint x: 112, startPoint y: 116, endPoint x: 78, endPoint y: 116, distance: 33.4
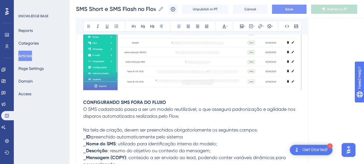
scroll to position [374, 0]
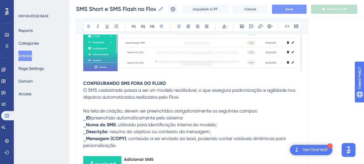
click at [123, 82] on strong "CONFIGURANDO SMS FORA DO FLUXO" at bounding box center [124, 83] width 83 height 5
click at [138, 106] on p at bounding box center [192, 104] width 218 height 7
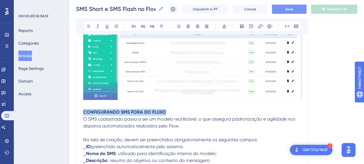
drag, startPoint x: 166, startPoint y: 110, endPoint x: 74, endPoint y: 114, distance: 92.3
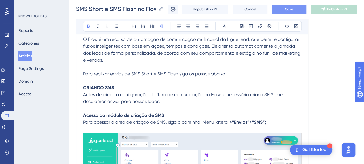
scroll to position [58, 0]
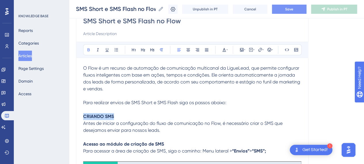
drag, startPoint x: 115, startPoint y: 115, endPoint x: 70, endPoint y: 116, distance: 45.2
click at [172, 115] on p "CONFIGURANDO SMS FORA DO FLUXO" at bounding box center [192, 116] width 218 height 7
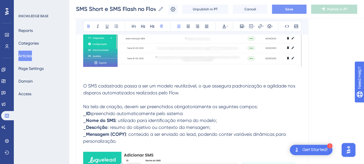
scroll to position [403, 0]
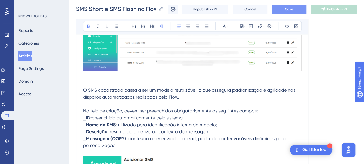
click at [102, 80] on p at bounding box center [192, 83] width 218 height 7
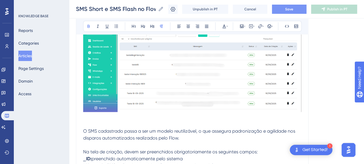
scroll to position [346, 0]
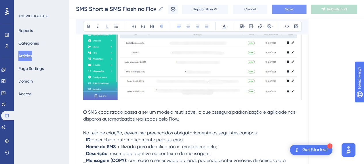
click at [195, 118] on p "O SMS cadastrado passa a ser um modelo reutilizável, o que assegura padronizaçã…" at bounding box center [192, 116] width 218 height 14
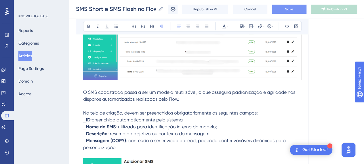
scroll to position [374, 0]
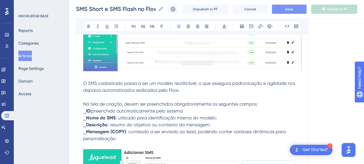
click at [209, 102] on span "Na tela de criação, devem ser preenchidos obrigatoriamente os seguintes campos:" at bounding box center [170, 103] width 175 height 5
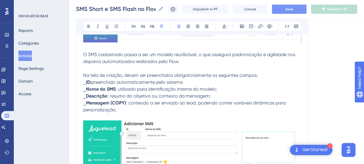
scroll to position [432, 0]
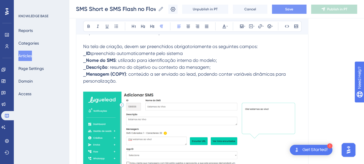
click at [111, 113] on img at bounding box center [192, 141] width 218 height 99
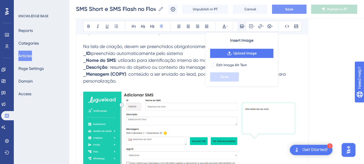
click at [116, 89] on p at bounding box center [192, 139] width 218 height 108
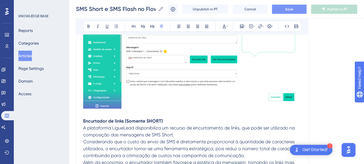
scroll to position [518, 0]
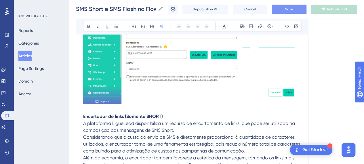
click at [119, 107] on p "Encurtador de links (Somente SHORT)" at bounding box center [192, 113] width 218 height 14
click at [132, 114] on strong "Encurtador de links (Somente SHORT)" at bounding box center [123, 115] width 80 height 5
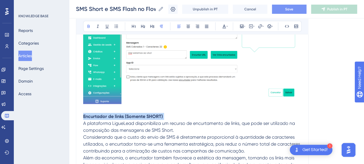
click at [132, 114] on strong "Encurtador de links (Somente SHORT)" at bounding box center [123, 115] width 80 height 5
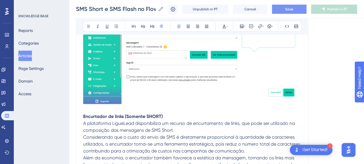
click at [149, 121] on span "A plataforma LigueLead disponibiliza um recurso de encurtamento de links, que p…" at bounding box center [189, 126] width 213 height 12
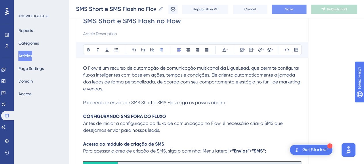
scroll to position [86, 0]
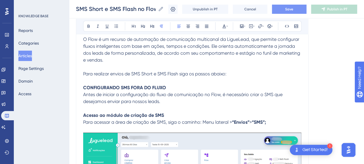
click at [155, 88] on strong "CONFIGURANDO SMS FORA DO FLUXO" at bounding box center [124, 87] width 83 height 5
click at [166, 99] on p "Antes de iniciar a configuração do fluxo de comunicação no Flow, é necessário c…" at bounding box center [192, 98] width 218 height 14
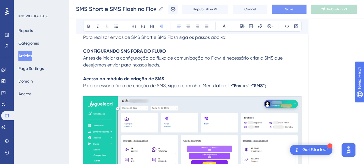
scroll to position [115, 0]
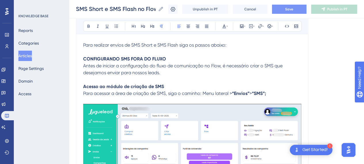
click at [84, 94] on span "Para acessar a área de criação de SMS, siga o caminho: Menu lateral >" at bounding box center [157, 93] width 149 height 5
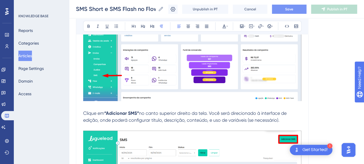
scroll to position [230, 0]
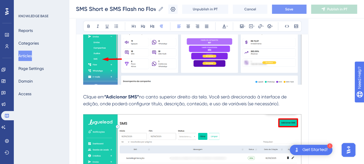
click at [83, 96] on span "Clique em" at bounding box center [93, 96] width 21 height 5
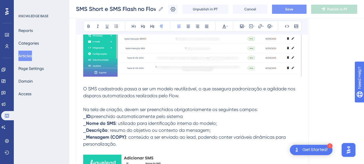
scroll to position [374, 0]
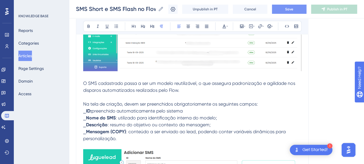
click at [84, 85] on span "O SMS cadastrado passa a ser um modelo reutilizável, o que assegura padronizaçã…" at bounding box center [189, 87] width 213 height 12
click at [101, 103] on span "Na tela de criação, devem ser preenchidos obrigatoriamente os seguintes campos:" at bounding box center [170, 103] width 175 height 5
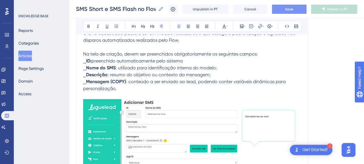
scroll to position [432, 0]
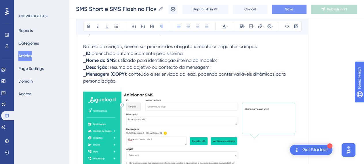
click at [96, 50] on p "⎯ ID: preenchido automaticamente pelo sistema" at bounding box center [192, 53] width 218 height 7
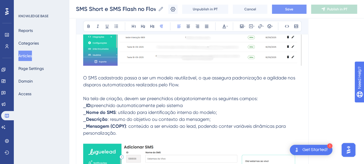
scroll to position [403, 0]
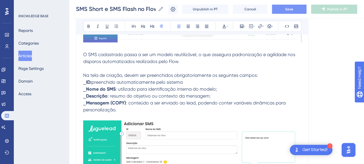
click at [86, 75] on span "Na tela de criação, devem ser preenchidos obrigatoriamente os seguintes campos:" at bounding box center [170, 75] width 175 height 5
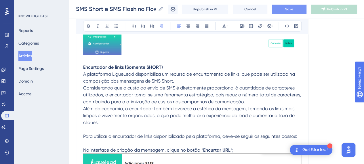
scroll to position [576, 0]
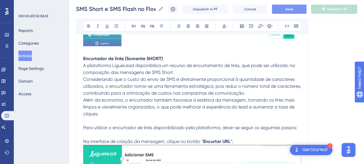
click at [135, 82] on p "Considerando que o custo do envio de SMS é diretamente proporcional à quantidad…" at bounding box center [192, 86] width 218 height 21
click at [120, 121] on p at bounding box center [192, 121] width 218 height 7
click at [99, 138] on p "Na interface de criação da mensagem, clique no botão “ Encurtar URL ”;" at bounding box center [192, 141] width 218 height 7
click at [104, 134] on p at bounding box center [192, 134] width 218 height 7
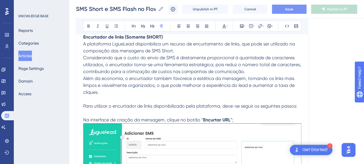
scroll to position [605, 0]
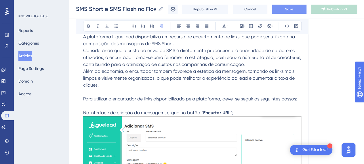
click at [84, 111] on span "Na interface de criação da mensagem, clique no botão “" at bounding box center [143, 112] width 120 height 5
drag, startPoint x: 250, startPoint y: 113, endPoint x: 226, endPoint y: 115, distance: 24.3
click at [249, 113] on p "1. Na interface de criação da mensagem, clique no botão “ Encurtar URL ”;" at bounding box center [192, 112] width 218 height 7
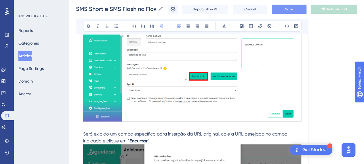
scroll to position [720, 0]
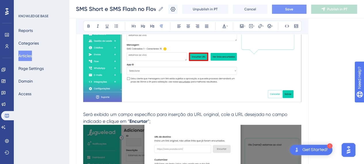
click at [143, 107] on p at bounding box center [192, 107] width 218 height 7
click at [154, 119] on p "Será exibido um campo específico para inserção da URL original, cole a URL dese…" at bounding box center [192, 118] width 218 height 14
click at [84, 114] on span "Será exibido um campo específico para inserção da URL original, cole a URL dese…" at bounding box center [186, 118] width 206 height 12
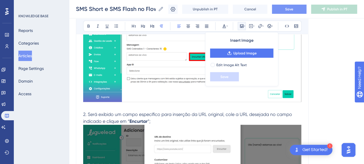
click at [161, 122] on p "2. Será exibido um campo específico para inserção da URL original, cole a URL d…" at bounding box center [192, 118] width 218 height 14
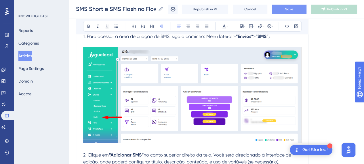
scroll to position [144, 0]
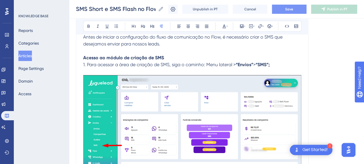
click at [116, 68] on p at bounding box center [192, 120] width 218 height 105
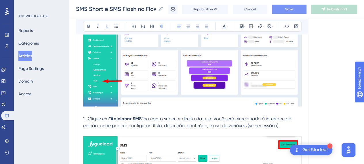
scroll to position [230, 0]
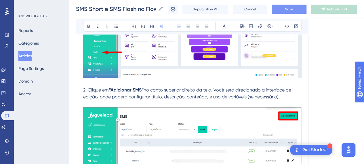
click at [98, 84] on p at bounding box center [192, 83] width 218 height 7
click at [107, 101] on p at bounding box center [192, 104] width 218 height 7
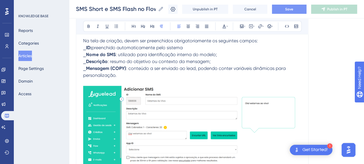
scroll to position [432, 0]
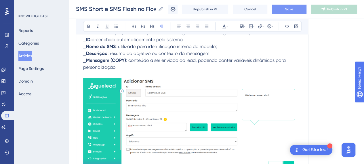
click at [99, 74] on p at bounding box center [192, 125] width 218 height 108
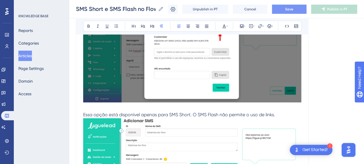
scroll to position [950, 0]
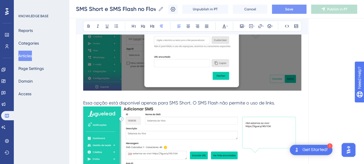
click at [186, 103] on span "Essa opção está disponível apenas para SMS Short. O SMS Flash não permite o uso…" at bounding box center [179, 102] width 192 height 5
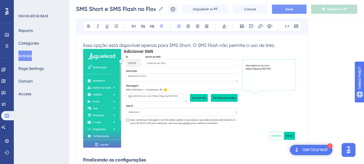
scroll to position [893, 0]
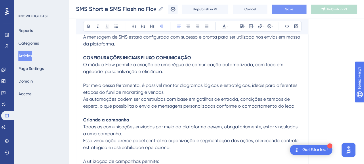
click at [168, 73] on p "O módulo Flow permite a criação de uma régua de comunicação automatizada, com f…" at bounding box center [192, 68] width 218 height 14
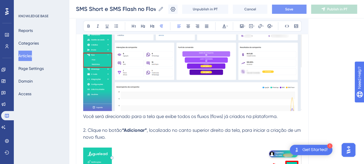
scroll to position [1930, 0]
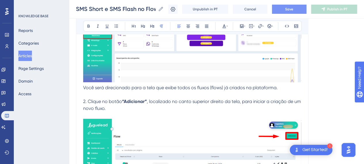
click at [103, 116] on p at bounding box center [192, 167] width 218 height 110
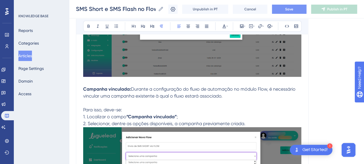
scroll to position [2218, 0]
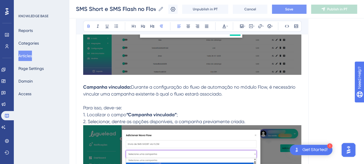
click at [117, 84] on p "Campanha vinculada: Durante a configuração do fluxo de automação no módulo Flow…" at bounding box center [192, 91] width 218 height 14
click at [101, 80] on p at bounding box center [192, 80] width 218 height 7
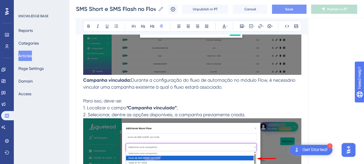
click at [192, 98] on p "Para isso, deve-se:" at bounding box center [192, 101] width 218 height 7
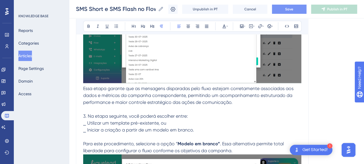
scroll to position [2362, 0]
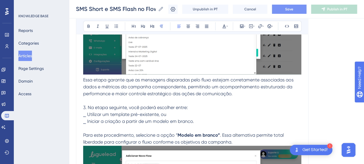
click at [124, 100] on p at bounding box center [192, 100] width 218 height 7
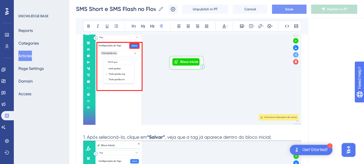
scroll to position [2967, 0]
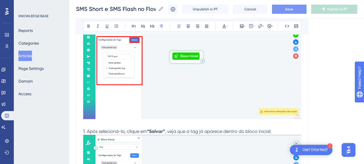
click at [89, 130] on span "1. Após selecioná-la, clique em" at bounding box center [115, 131] width 64 height 5
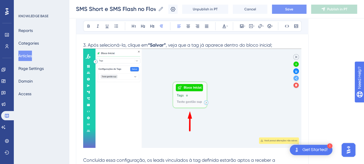
scroll to position [3082, 0]
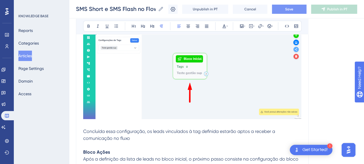
click at [128, 133] on p "Concluída essa configuração, os leads vinculados à tag definida estarão aptos a…" at bounding box center [192, 135] width 218 height 14
click at [102, 126] on p at bounding box center [192, 124] width 218 height 7
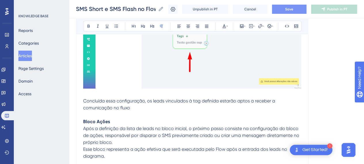
scroll to position [3140, 0]
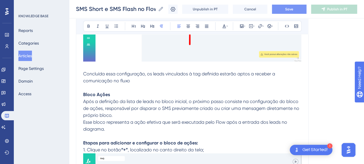
click at [151, 113] on p "Após a definição da lista de leads no bloco inicial, o próximo passo consiste n…" at bounding box center [192, 108] width 218 height 21
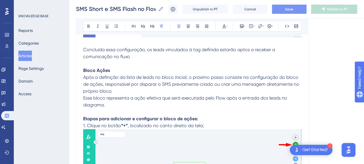
scroll to position [3197, 0]
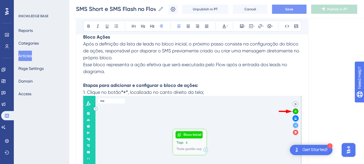
click at [157, 68] on p "Esse bloco representa a ação efetiva que será executada pelo Flow após a entrad…" at bounding box center [192, 68] width 218 height 14
click at [257, 62] on span "Esse bloco representa a ação efetiva que será executada pelo Flow após a entrad…" at bounding box center [185, 68] width 205 height 12
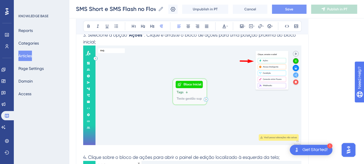
scroll to position [3428, 0]
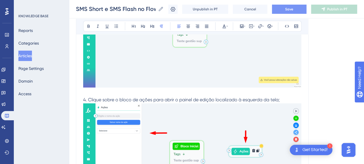
click at [144, 93] on p at bounding box center [192, 93] width 218 height 7
click at [282, 96] on p "4. Clique sobre o bloco de ações para abrir o painel de edição localizado à esq…" at bounding box center [192, 99] width 218 height 7
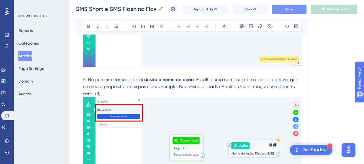
scroll to position [3572, 0]
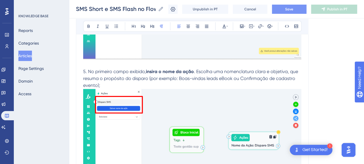
drag, startPoint x: 120, startPoint y: 77, endPoint x: 128, endPoint y: 78, distance: 7.5
click at [120, 77] on span ". Escolha uma nomenclatura clara e objetiva, que resuma o propósito do disparo …" at bounding box center [191, 78] width 216 height 19
click at [206, 80] on p "5. No primeiro campo exibido, insira o nome da ação . Escolha uma nomenclatura …" at bounding box center [192, 78] width 218 height 21
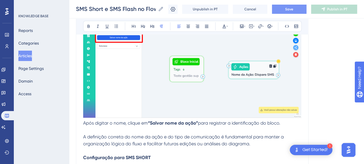
scroll to position [3687, 0]
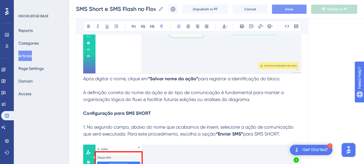
click at [138, 79] on span "Após digitar o nome, clique em" at bounding box center [115, 78] width 65 height 5
click at [138, 82] on p at bounding box center [192, 85] width 218 height 7
click at [106, 90] on span "A definição correta do nome da ação e do tipo de comunicação é fundamental para…" at bounding box center [184, 96] width 202 height 12
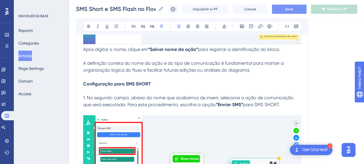
scroll to position [3744, 0]
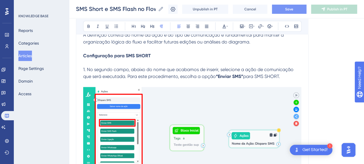
click at [96, 53] on strong "Configuração para SMS SHORT" at bounding box center [117, 55] width 68 height 5
click at [205, 69] on span "1. No segundo campo, abaixo do nome que acabamos de inserir, selecione a ação d…" at bounding box center [189, 73] width 212 height 12
click at [238, 74] on strong "“Enviar SMS”" at bounding box center [229, 76] width 27 height 5
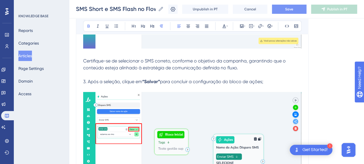
scroll to position [4004, 0]
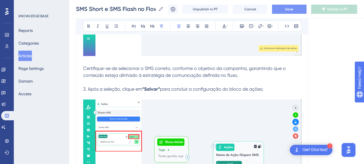
click at [99, 65] on p "Certifique-se de selecionar o SMS correto, conforme o objetivo da campanha, gar…" at bounding box center [192, 72] width 218 height 14
click at [98, 60] on p at bounding box center [192, 61] width 218 height 7
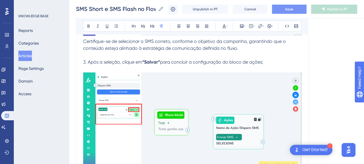
scroll to position [4032, 0]
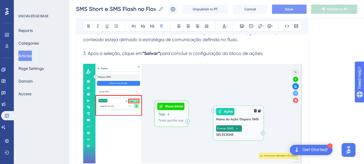
click at [117, 59] on p at bounding box center [192, 60] width 218 height 7
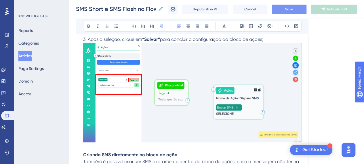
scroll to position [4090, 0]
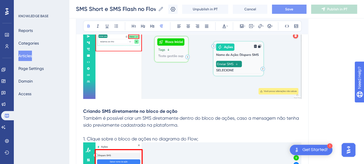
click at [131, 101] on p at bounding box center [192, 104] width 218 height 7
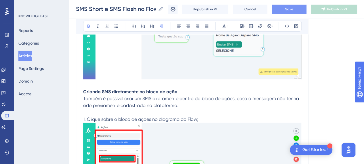
scroll to position [4119, 0]
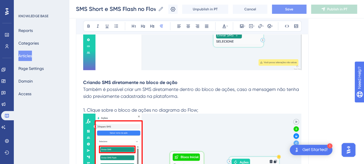
drag, startPoint x: 151, startPoint y: 102, endPoint x: 197, endPoint y: 111, distance: 47.2
click at [153, 102] on p at bounding box center [192, 103] width 218 height 7
click at [207, 107] on p "1. Clique sobre o bloco de ações no diagrama do Flow;" at bounding box center [192, 110] width 218 height 7
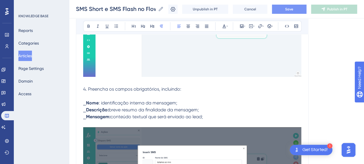
scroll to position [4378, 0]
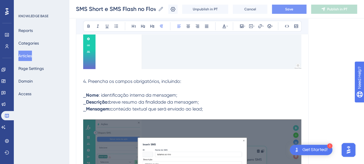
click at [146, 78] on p "4. Preencha os campos obrigatórios, incluindo:" at bounding box center [192, 81] width 218 height 7
drag, startPoint x: 135, startPoint y: 70, endPoint x: 138, endPoint y: 78, distance: 8.3
click at [135, 71] on p at bounding box center [192, 74] width 218 height 7
click at [136, 113] on p at bounding box center [192, 116] width 218 height 7
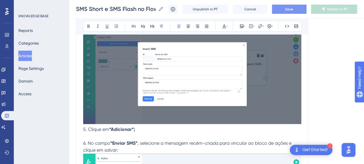
scroll to position [4464, 0]
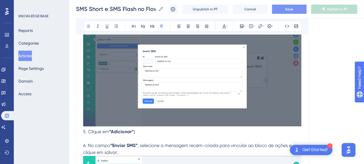
click at [109, 137] on p at bounding box center [192, 138] width 218 height 7
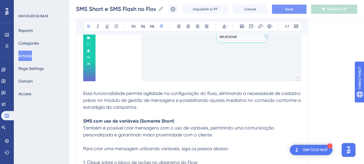
scroll to position [4666, 0]
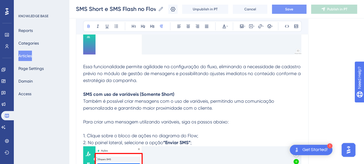
click at [91, 64] on span "Essa funcionalidade permite agilidade na configuração do fluxo, eliminando a ne…" at bounding box center [192, 73] width 219 height 19
drag, startPoint x: 92, startPoint y: 61, endPoint x: 143, endPoint y: 70, distance: 51.5
click at [94, 64] on span "Essa funcionalidade permite agilidade na configuração do fluxo, eliminando a ne…" at bounding box center [192, 73] width 219 height 19
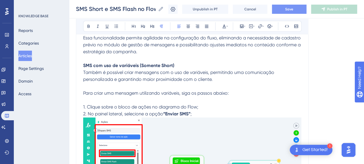
click at [166, 84] on p at bounding box center [192, 86] width 218 height 7
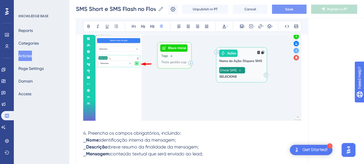
scroll to position [4983, 0]
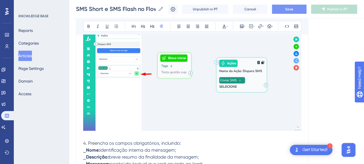
click at [103, 133] on p at bounding box center [192, 136] width 218 height 7
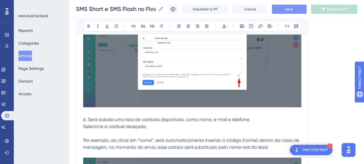
scroll to position [5127, 0]
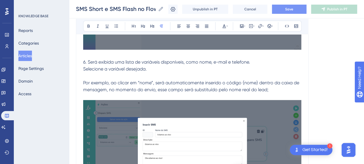
click at [99, 52] on p at bounding box center [192, 55] width 218 height 7
click at [111, 80] on span "Por exemplo, ao clicar em “nome”, será automaticamente inserido o código {nome}…" at bounding box center [191, 86] width 217 height 12
click at [124, 93] on p at bounding box center [192, 96] width 218 height 7
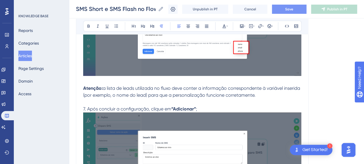
scroll to position [5271, 0]
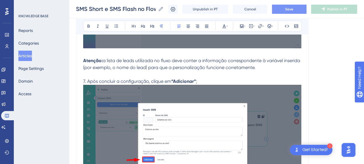
click at [209, 85] on img at bounding box center [192, 135] width 218 height 100
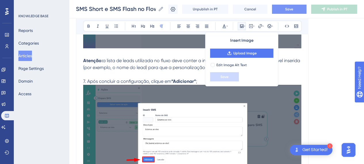
click at [170, 74] on p at bounding box center [192, 74] width 218 height 7
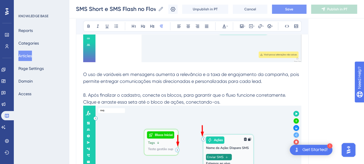
scroll to position [5501, 0]
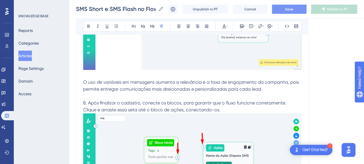
click at [88, 73] on p at bounding box center [192, 75] width 218 height 7
click at [109, 93] on p at bounding box center [192, 96] width 218 height 7
click at [196, 101] on span "8. Após finalizar o cadastro, conecte os blocos, para garantir que o fluxo func…" at bounding box center [184, 102] width 203 height 5
drag, startPoint x: 249, startPoint y: 102, endPoint x: 240, endPoint y: 101, distance: 9.3
click at [249, 101] on span "8. Após finalizar o cadastro, conecte os blocos, para garantir que o fluxo func…" at bounding box center [184, 102] width 203 height 5
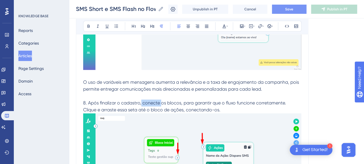
drag, startPoint x: 141, startPoint y: 101, endPoint x: 163, endPoint y: 101, distance: 22.2
click at [162, 100] on span "8. Após finalizar o cadastro, conecte os blocos, para garantir que o fluxo func…" at bounding box center [184, 102] width 203 height 5
click at [163, 101] on span "8. Após finalizar o cadastro, conecte os blocos, para garantir que o fluxo func…" at bounding box center [184, 102] width 203 height 5
drag, startPoint x: 165, startPoint y: 100, endPoint x: 217, endPoint y: 102, distance: 52.2
click at [217, 102] on span "8. Após finalizar o cadastro, conecte os blocos, para garantir que o fluxo func…" at bounding box center [184, 102] width 203 height 5
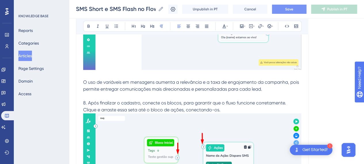
click at [219, 107] on span "Clique e arraste essa seta até o bloco de ações, conectando-os." at bounding box center [151, 109] width 137 height 5
click at [115, 93] on p at bounding box center [192, 96] width 218 height 7
click at [208, 100] on span "8. Após finalizar o cadastro, conecte os blocos, para garantir que o fluxo func…" at bounding box center [184, 102] width 203 height 5
click at [270, 107] on p "Clique e arraste essa seta até o bloco de ações, conectando-os." at bounding box center [192, 110] width 218 height 7
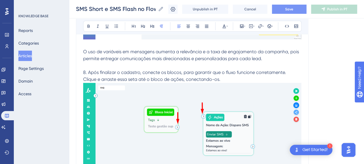
scroll to position [5559, 0]
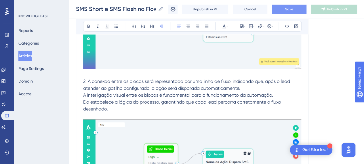
click at [114, 79] on span "2. A conexão entre os blocos será representada por uma linha de fluxo, indicand…" at bounding box center [187, 85] width 208 height 12
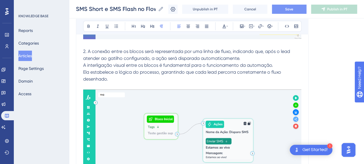
scroll to position [5645, 0]
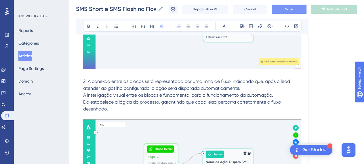
click at [263, 79] on span "2. A conexão entre os blocos será representada por uma linha de fluxo, indicand…" at bounding box center [187, 85] width 208 height 12
click at [125, 83] on span "2. A conexão entre os blocos será representada por uma linha de fluxo, indicand…" at bounding box center [187, 85] width 208 height 12
drag, startPoint x: 228, startPoint y: 83, endPoint x: 187, endPoint y: 88, distance: 41.3
click at [228, 84] on span "2. A conexão entre os blocos será representada por uma linha de fluxo, indicand…" at bounding box center [187, 85] width 208 height 12
drag, startPoint x: 96, startPoint y: 88, endPoint x: 104, endPoint y: 92, distance: 9.1
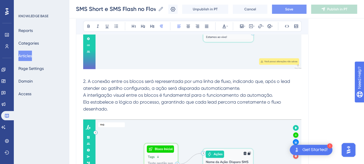
click at [96, 92] on p "A interligação visual entre os blocos é fundamental para o funcionamento da aut…" at bounding box center [192, 95] width 218 height 7
click at [149, 94] on span "A interligação visual entre os blocos é fundamental para o funcionamento da aut…" at bounding box center [178, 94] width 190 height 5
drag, startPoint x: 256, startPoint y: 85, endPoint x: 249, endPoint y: 86, distance: 6.6
click at [256, 85] on p "2. A conexão entre os blocos será representada por uma linha de fluxo, indicand…" at bounding box center [192, 85] width 218 height 14
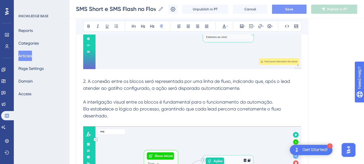
click at [96, 120] on p at bounding box center [192, 123] width 218 height 7
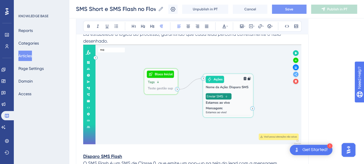
scroll to position [5761, 0]
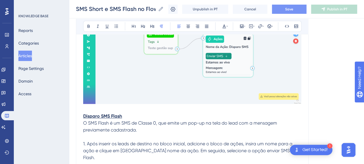
click at [135, 113] on p "Disparo SMS Flash" at bounding box center [192, 116] width 218 height 7
drag, startPoint x: 132, startPoint y: 113, endPoint x: 79, endPoint y: 112, distance: 52.4
click at [105, 26] on icon at bounding box center [107, 26] width 5 height 5
click at [131, 115] on p "Disparo SMS Flash" at bounding box center [192, 116] width 218 height 7
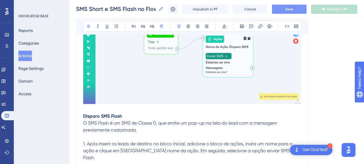
click at [132, 113] on p "Disparo SMS Flash" at bounding box center [192, 116] width 218 height 7
drag, startPoint x: 103, startPoint y: 113, endPoint x: 143, endPoint y: 113, distance: 40.9
click at [143, 113] on p "Disparo SMS Flash" at bounding box center [192, 116] width 218 height 7
click at [148, 113] on p "Disparo SMS Flash" at bounding box center [192, 116] width 218 height 7
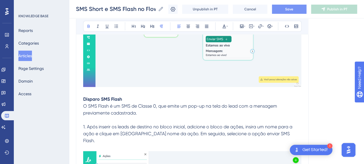
scroll to position [5789, 0]
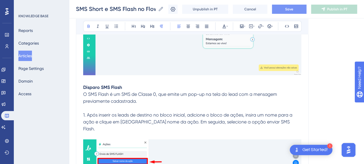
click at [108, 85] on strong "Disparo SMS Flash" at bounding box center [102, 87] width 39 height 5
click at [161, 94] on p "O SMS Flash é um SMS de Classe 0, que emite um pop-up na tela do lead com a men…" at bounding box center [192, 98] width 218 height 14
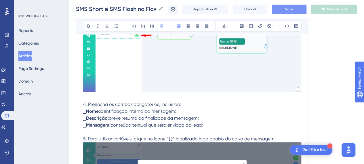
scroll to position [4925, 0]
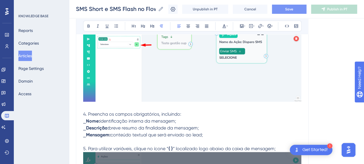
click at [285, 13] on button "Save" at bounding box center [289, 9] width 35 height 9
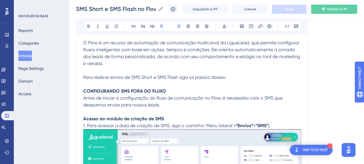
scroll to position [115, 0]
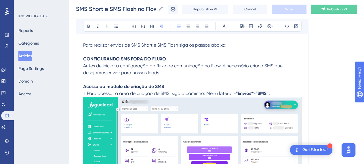
click at [142, 57] on strong "CONFIGURANDO SMS FORA DO FLUXO" at bounding box center [124, 58] width 83 height 5
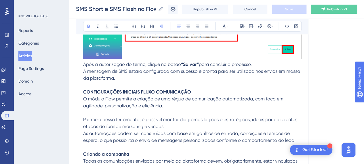
scroll to position [1267, 0]
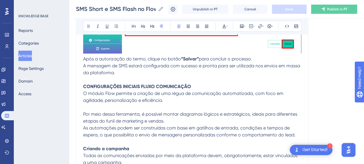
click at [166, 88] on strong "CONFIGURAÇÕES INICIAIS FLUXO COMUNICAÇÃO" at bounding box center [137, 86] width 108 height 5
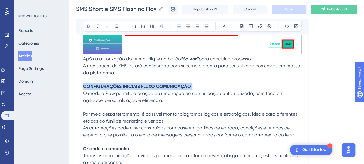
click at [166, 88] on strong "CONFIGURAÇÕES INICIAIS FLUXO COMUNICAÇÃO" at bounding box center [137, 86] width 108 height 5
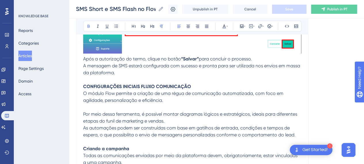
click at [176, 121] on p "Por meio dessa ferramenta, é possível montar diagramas lógicos e estratégicos, …" at bounding box center [192, 118] width 218 height 14
click at [116, 84] on strong "CONFIGURAÇÕES INICIAIS FLUXO COMUNICAÇÃO" at bounding box center [137, 86] width 108 height 5
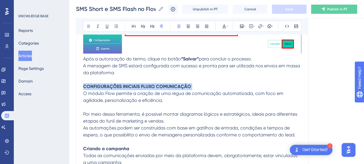
click at [116, 84] on strong "CONFIGURAÇÕES INICIAIS FLUXO COMUNICAÇÃO" at bounding box center [137, 86] width 108 height 5
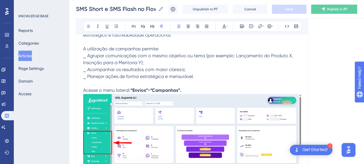
scroll to position [1383, 0]
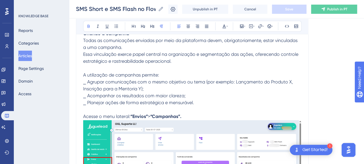
click at [191, 106] on p at bounding box center [192, 109] width 218 height 7
click at [86, 114] on span "Acesse o menu lateral:" at bounding box center [106, 116] width 47 height 5
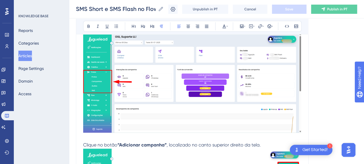
scroll to position [1411, 0]
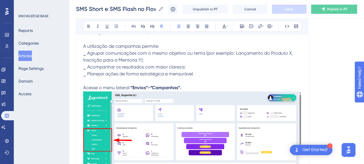
click at [84, 86] on span "Acesse o menu lateral:" at bounding box center [106, 87] width 47 height 5
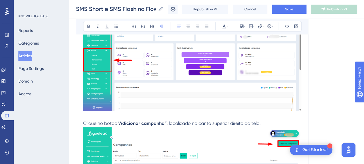
scroll to position [1527, 0]
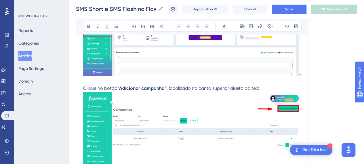
click at [84, 86] on span "Clique no botão" at bounding box center [100, 88] width 34 height 5
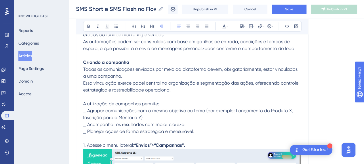
scroll to position [1411, 0]
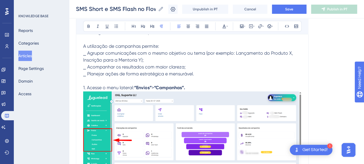
click at [197, 86] on p "1. Acesse o menu lateral: “Envios” > “Campanhas”." at bounding box center [192, 87] width 218 height 7
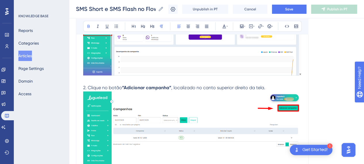
scroll to position [1555, 0]
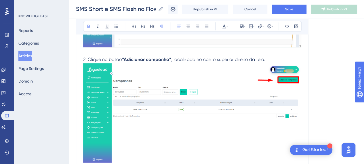
click at [274, 59] on p "2. Clique no botão “Adicionar campanha” , localizado no canto superior direito …" at bounding box center [192, 59] width 218 height 7
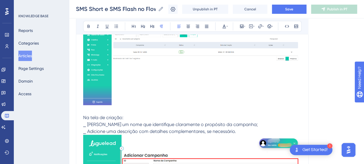
scroll to position [1642, 0]
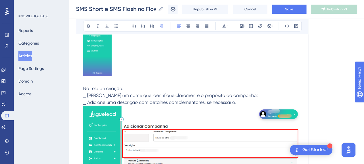
drag, startPoint x: 146, startPoint y: 89, endPoint x: 158, endPoint y: 89, distance: 11.2
click at [148, 89] on p "Na tela de criação:" at bounding box center [192, 88] width 218 height 7
click at [236, 102] on p "⎯ Adicione uma descrição com detalhes complementares, se necessário." at bounding box center [192, 153] width 218 height 108
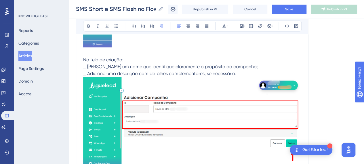
scroll to position [1728, 0]
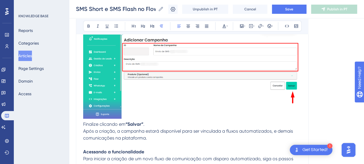
click at [85, 122] on span "Finalize clicando em" at bounding box center [104, 124] width 42 height 5
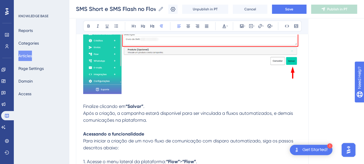
scroll to position [1786, 0]
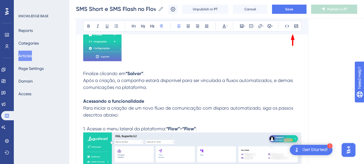
click at [104, 96] on p at bounding box center [192, 94] width 218 height 7
click at [113, 126] on span "1. Acesse o menu lateral da plataforma:" at bounding box center [124, 128] width 83 height 5
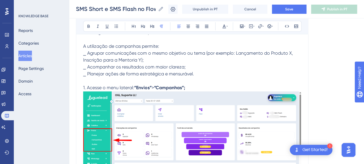
scroll to position [1383, 0]
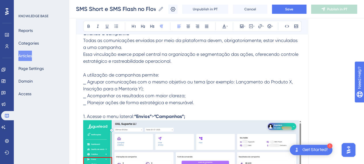
click at [221, 115] on p "1. Acesse o menu lateral: “Envios” > “Campanhas”;" at bounding box center [192, 116] width 218 height 7
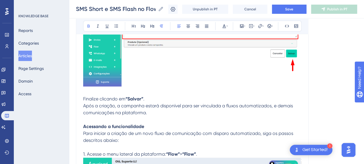
scroll to position [1786, 0]
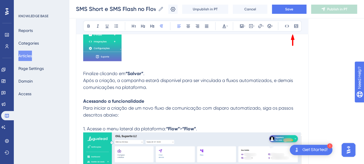
click at [83, 73] on span "Finalize clicando em" at bounding box center [104, 73] width 42 height 5
click at [163, 79] on span "Após a criação, a campanha estará disponível para ser vinculada a fluxos automa…" at bounding box center [188, 84] width 211 height 12
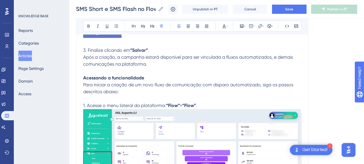
scroll to position [1815, 0]
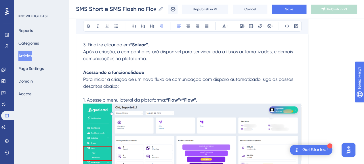
click at [139, 77] on span "Para iniciar a criação de um novo fluxo de comunicação com disparo automatizado…" at bounding box center [188, 83] width 211 height 12
click at [127, 72] on strong "Acessando a funcionalidade" at bounding box center [113, 72] width 61 height 5
click at [159, 94] on p at bounding box center [192, 93] width 218 height 7
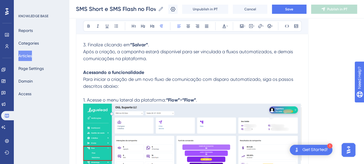
click at [151, 76] on p "Para iniciar a criação de um novo fluxo de comunicação com disparo automatizado…" at bounding box center [192, 83] width 218 height 14
click at [151, 71] on p "Acessando a funcionalidade" at bounding box center [192, 72] width 218 height 7
click at [149, 70] on p "Acessando o flow" at bounding box center [192, 72] width 218 height 7
click at [143, 77] on span "Para iniciar a criação de um novo fluxo de comunicação com disparo automatizado…" at bounding box center [188, 83] width 211 height 12
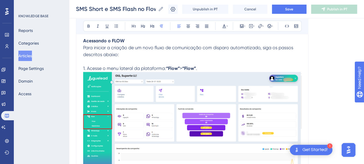
scroll to position [1872, 0]
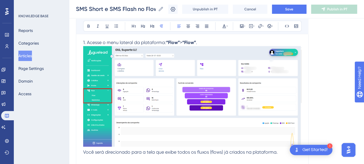
click at [212, 43] on p "1. Acesse o menu lateral da plataforma: “Flow” > “Flow” ." at bounding box center [192, 42] width 218 height 7
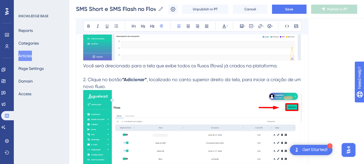
scroll to position [1987, 0]
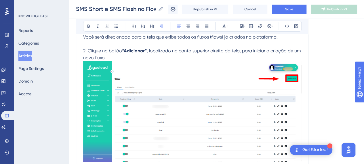
click at [120, 57] on p "2. Clique no botão “Adicionar” , localizado no canto superior direito da tela, …" at bounding box center [192, 106] width 218 height 117
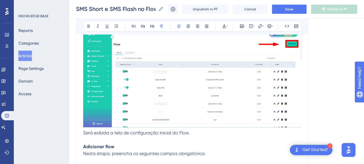
scroll to position [2074, 0]
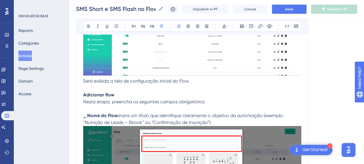
click at [201, 82] on p "Será exibida a tela de configuração inicial do Flow." at bounding box center [192, 81] width 218 height 7
click at [151, 101] on span "Nesta etapa, preencha os seguintes campos obrigatórios:" at bounding box center [144, 101] width 122 height 5
click at [208, 82] on p "Será exibida a tela de configuração inicial do Flow;" at bounding box center [192, 81] width 218 height 7
click at [113, 94] on strong "Adicionar flow" at bounding box center [98, 94] width 31 height 5
click at [139, 99] on span "Nesta etapa, preencha os seguintes campos obrigatórios:" at bounding box center [144, 101] width 122 height 5
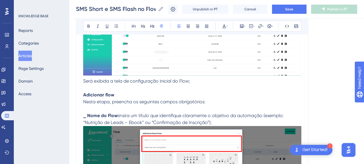
click at [197, 99] on span "Nesta etapa, preencha os seguintes campos obrigatórios:" at bounding box center [144, 101] width 122 height 5
click at [131, 114] on span "insira um título que identifique claramente o objetivo da automação (exemplo: “…" at bounding box center [184, 119] width 202 height 12
click at [97, 106] on p at bounding box center [192, 108] width 218 height 7
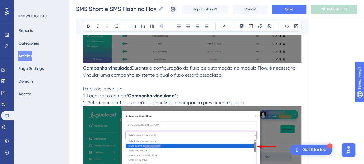
scroll to position [2247, 0]
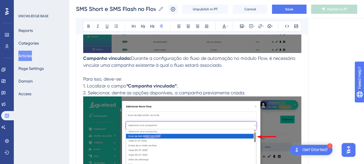
click at [192, 85] on p "1. Localizar o campo “Campanha vinculada” ;" at bounding box center [192, 86] width 218 height 7
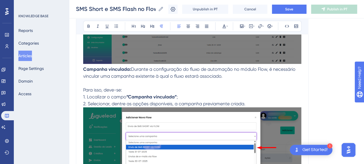
scroll to position [2218, 0]
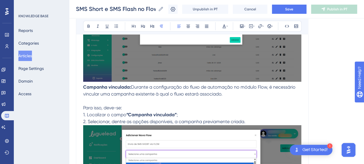
click at [135, 106] on p "Para isso, deve-se:" at bounding box center [192, 108] width 218 height 7
click at [123, 102] on p at bounding box center [192, 101] width 218 height 7
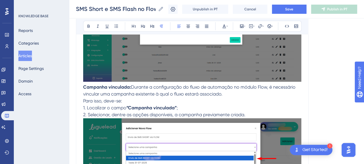
click at [137, 102] on p "Para isso, deve-se:" at bounding box center [192, 101] width 218 height 7
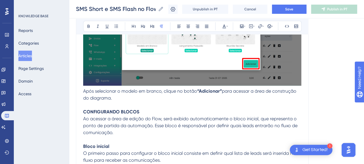
scroll to position [2535, 0]
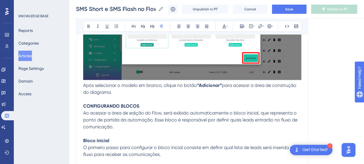
click at [111, 91] on span "para acessar a área de construção do diagrama." at bounding box center [190, 89] width 215 height 12
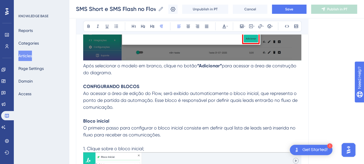
scroll to position [2563, 0]
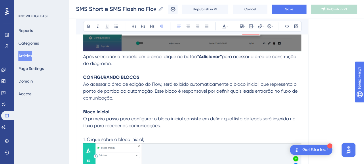
click at [120, 81] on p "Ao acessar a área de edição do Flow, será exibido automaticamente o bloco inici…" at bounding box center [192, 91] width 218 height 21
click at [118, 92] on p "Ao acessar a área de edição do Flow, será exibido automaticamente o bloco inici…" at bounding box center [192, 91] width 218 height 21
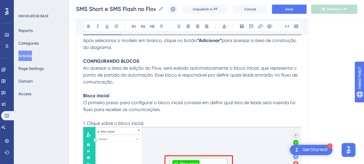
scroll to position [2592, 0]
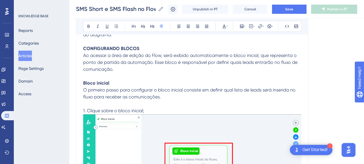
click at [153, 102] on p at bounding box center [192, 104] width 218 height 7
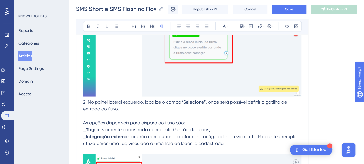
scroll to position [2736, 0]
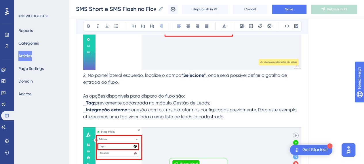
click at [131, 84] on p "2. No painel lateral esquerdo, localize o campo “Selecione” , onde será possíve…" at bounding box center [192, 79] width 218 height 14
click at [134, 100] on span "previamente cadastrada no módulo Gestão de Leads;" at bounding box center [152, 102] width 115 height 5
click at [165, 113] on span "conexão com outras plataformas configuradas previamente. Para este exemplo, uti…" at bounding box center [191, 113] width 216 height 12
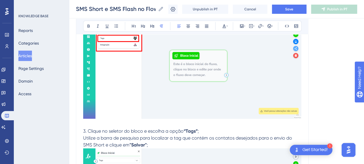
scroll to position [2909, 0]
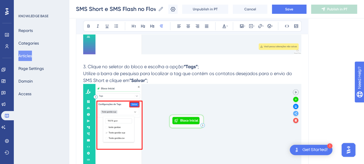
click at [141, 61] on p at bounding box center [192, 59] width 218 height 7
click at [148, 78] on span ";" at bounding box center [147, 80] width 1 height 5
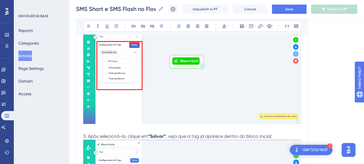
scroll to position [3024, 0]
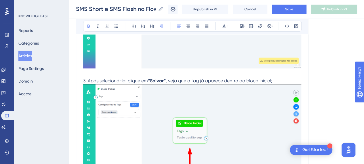
drag, startPoint x: 100, startPoint y: 76, endPoint x: 109, endPoint y: 77, distance: 9.3
click at [100, 77] on p "3. Após selecioná-la, clique em “Salvar” , veja que a tag já aparece dentro do …" at bounding box center [192, 80] width 218 height 7
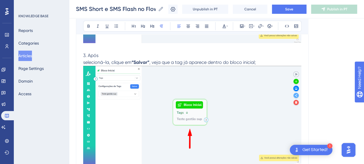
scroll to position [3021, 0]
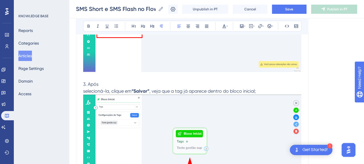
click at [149, 114] on img at bounding box center [192, 145] width 218 height 100
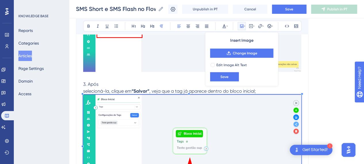
click at [128, 90] on span "selecioná-la, clique em" at bounding box center [107, 90] width 48 height 5
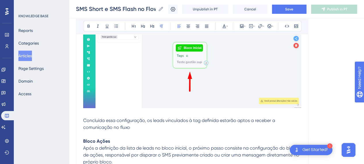
scroll to position [3136, 0]
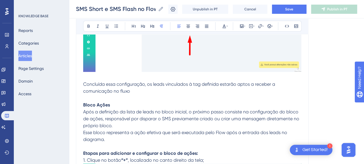
drag, startPoint x: 92, startPoint y: 78, endPoint x: 99, endPoint y: 99, distance: 22.2
click at [143, 95] on p at bounding box center [192, 98] width 218 height 7
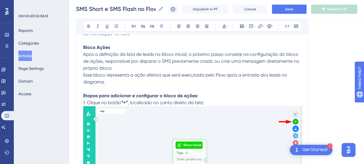
scroll to position [3194, 0]
click at [123, 79] on p "Esse bloco representa a ação efetiva que será executada pelo Flow após a entrad…" at bounding box center [192, 79] width 218 height 14
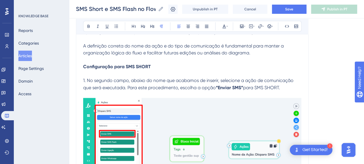
scroll to position [3741, 0]
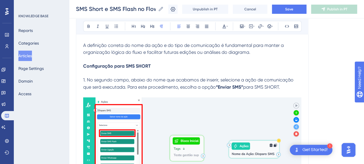
click at [145, 77] on span "1. No segundo campo, abaixo do nome que acabamos de inserir, selecione a ação d…" at bounding box center [189, 83] width 212 height 12
click at [112, 73] on p at bounding box center [192, 73] width 218 height 7
click at [147, 71] on p at bounding box center [192, 73] width 218 height 7
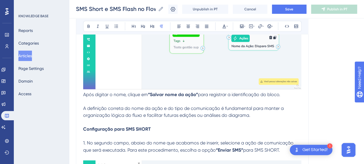
scroll to position [3683, 0]
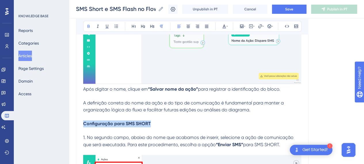
drag, startPoint x: 150, startPoint y: 120, endPoint x: 80, endPoint y: 125, distance: 70.4
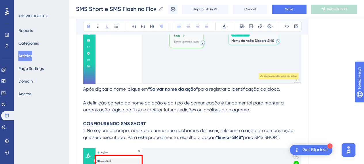
drag, startPoint x: 160, startPoint y: 119, endPoint x: 156, endPoint y: 120, distance: 4.3
click at [160, 120] on p "CONFIGURANDO SMS SHORT" at bounding box center [192, 123] width 218 height 7
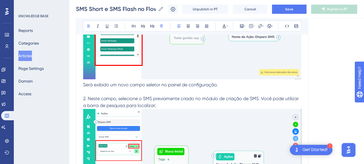
scroll to position [3856, 0]
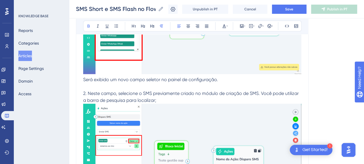
click at [233, 83] on p at bounding box center [192, 86] width 218 height 7
click at [230, 78] on p "Será exibido um novo campo seletor no painel de configuração." at bounding box center [192, 79] width 218 height 7
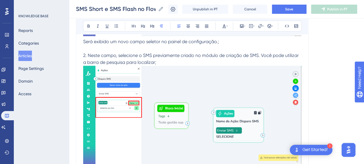
scroll to position [3885, 0]
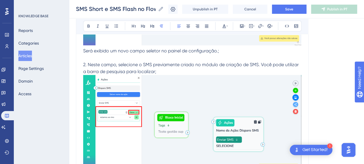
click at [166, 69] on p "2. Neste campo, selecione o SMS previamente criado no módulo de criação de SMS.…" at bounding box center [192, 68] width 218 height 14
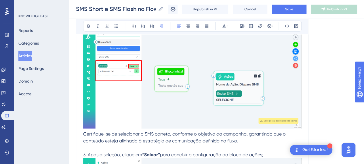
scroll to position [3971, 0]
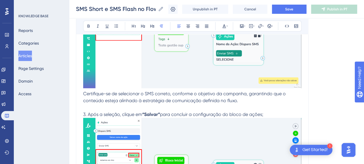
drag, startPoint x: 250, startPoint y: 102, endPoint x: 235, endPoint y: 99, distance: 14.6
click at [249, 104] on p at bounding box center [192, 107] width 218 height 7
click at [241, 99] on p "Certifique-se de selecionar o SMS correto, conforme o objetivo da campanha, gar…" at bounding box center [192, 97] width 218 height 14
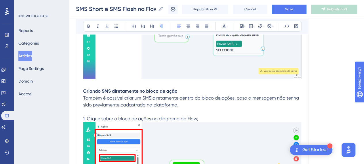
scroll to position [4115, 0]
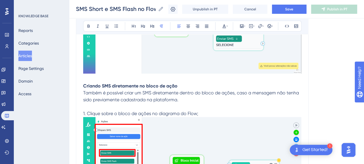
click at [183, 92] on span "Também é possível criar um SMS diretamente dentro do bloco de ações, caso a men…" at bounding box center [191, 96] width 217 height 12
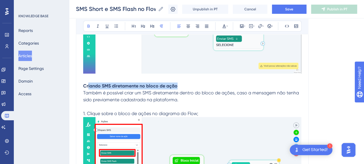
drag, startPoint x: 178, startPoint y: 81, endPoint x: 105, endPoint y: 84, distance: 73.2
click at [99, 84] on p "Criando SMS diretamente no bloco de ação" at bounding box center [192, 86] width 218 height 7
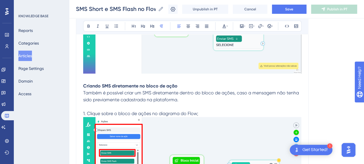
click at [193, 93] on p "Também é possível criar um SMS diretamente dentro do bloco de ações, caso a men…" at bounding box center [192, 97] width 218 height 14
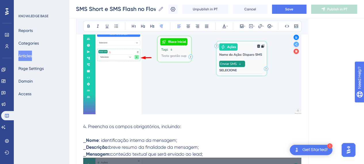
scroll to position [4346, 0]
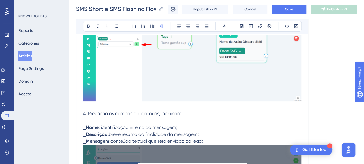
drag, startPoint x: 117, startPoint y: 105, endPoint x: 130, endPoint y: 115, distance: 17.1
click at [117, 105] on p at bounding box center [192, 106] width 218 height 7
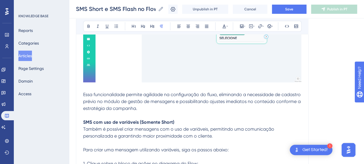
scroll to position [4663, 0]
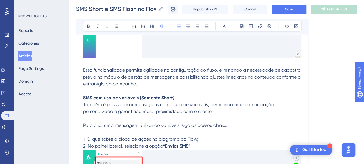
click at [109, 67] on p "Essa funcionalidade permite agilidade na configuração do fluxo, eliminando a ne…" at bounding box center [192, 77] width 218 height 21
click at [115, 88] on p at bounding box center [192, 91] width 218 height 7
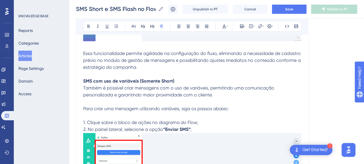
scroll to position [4691, 0]
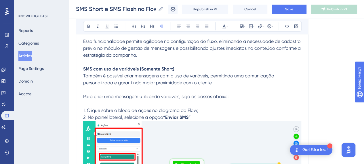
click at [124, 67] on strong "SMS com uso de variáveis (Somente Short)" at bounding box center [128, 68] width 91 height 5
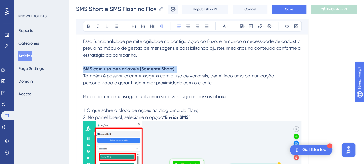
click at [124, 67] on strong "SMS com uso de variáveis (Somente Short)" at bounding box center [128, 68] width 91 height 5
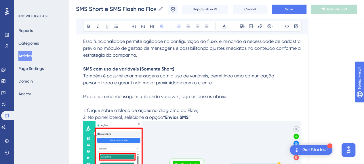
click at [169, 73] on span "Também é possível criar mensagens com o uso de variáveis, permitindo uma comuni…" at bounding box center [179, 79] width 192 height 12
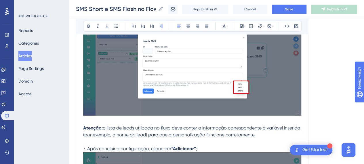
scroll to position [5239, 0]
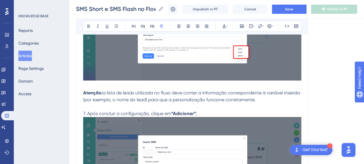
click at [145, 83] on p at bounding box center [192, 86] width 218 height 7
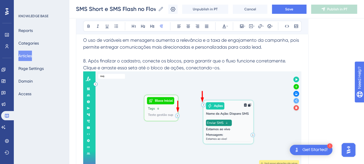
scroll to position [5556, 0]
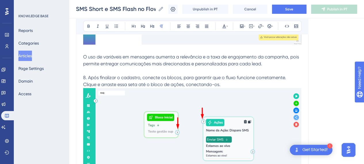
click at [239, 88] on img at bounding box center [192, 138] width 218 height 100
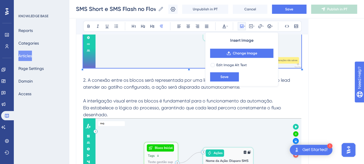
scroll to position [5671, 0]
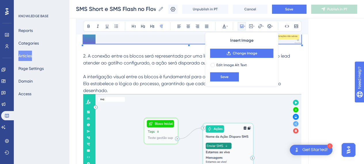
click at [192, 113] on img at bounding box center [192, 144] width 218 height 100
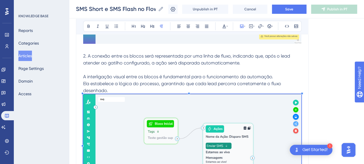
click at [116, 89] on p "Ela estabelece a lógica do processo, garantindo que cada lead percorra corretam…" at bounding box center [192, 87] width 218 height 14
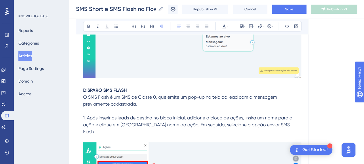
scroll to position [5815, 0]
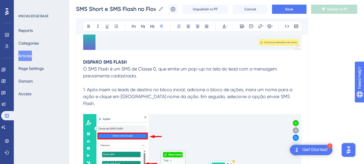
click at [136, 61] on p "DISPARO SMS FLASH" at bounding box center [192, 62] width 218 height 7
click at [148, 75] on p "O SMS Flash é um SMS de Classe 0, que emite um pop-up na tela do lead com a men…" at bounding box center [192, 73] width 218 height 14
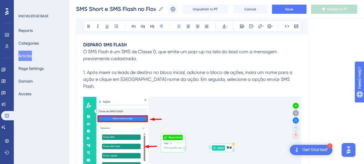
scroll to position [5844, 0]
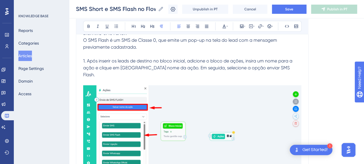
click at [280, 60] on p "1. Após inserir os leads de destino no bloco inicial, adicione o bloco de ações…" at bounding box center [192, 68] width 218 height 21
drag, startPoint x: 121, startPoint y: 67, endPoint x: 130, endPoint y: 66, distance: 9.2
click at [121, 67] on p "1. Após inserir os leads de destino no bloco inicial, adicione o bloco de ações…" at bounding box center [192, 68] width 218 height 21
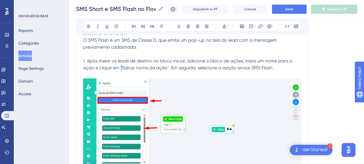
click at [121, 63] on span "1. Após inserir os leads de destino no bloco inicial, adicione o bloco de ações…" at bounding box center [188, 64] width 211 height 12
drag, startPoint x: 121, startPoint y: 63, endPoint x: 168, endPoint y: 64, distance: 46.9
click at [168, 64] on span "1. Após inserir os leads de destino no bloco inicial, adicione o bloco de ações…" at bounding box center [188, 64] width 211 height 12
click at [89, 26] on icon at bounding box center [88, 26] width 5 height 5
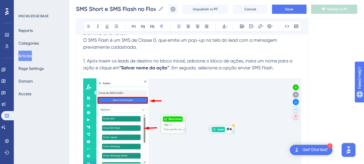
drag, startPoint x: 172, startPoint y: 64, endPoint x: 172, endPoint y: 71, distance: 7.8
click at [172, 65] on span ". Em seguida, selecione a opção enviar SMS Flash." at bounding box center [221, 67] width 105 height 5
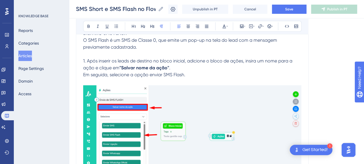
click at [210, 72] on p "Em seguida, selecione a opção enviar SMS Flash." at bounding box center [192, 74] width 218 height 7
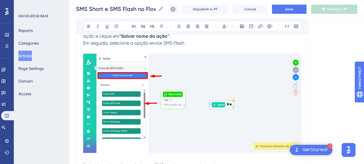
scroll to position [5901, 0]
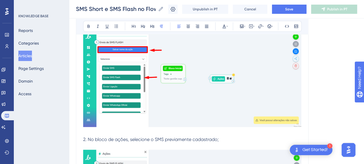
click at [148, 73] on img at bounding box center [192, 77] width 218 height 99
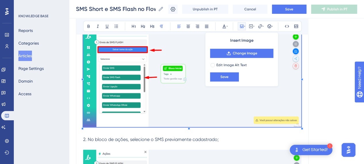
click at [199, 79] on img at bounding box center [192, 77] width 218 height 99
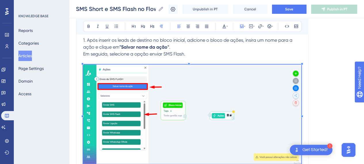
scroll to position [5844, 0]
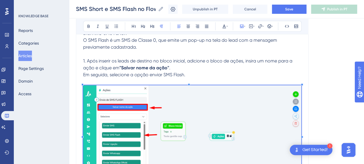
click at [183, 121] on img at bounding box center [192, 134] width 218 height 99
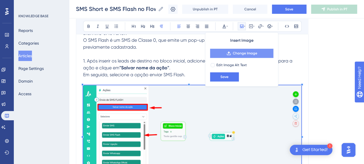
click at [242, 54] on span "Change Image" at bounding box center [245, 53] width 24 height 5
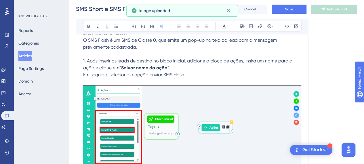
click at [215, 71] on p "Em seguida, selecione a opção enviar SMS Flash." at bounding box center [192, 74] width 218 height 7
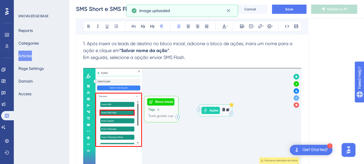
scroll to position [5872, 0]
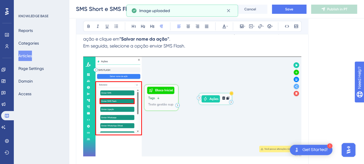
click at [230, 100] on img at bounding box center [192, 106] width 218 height 100
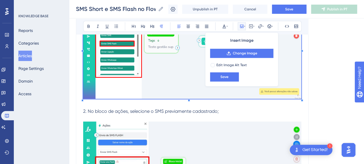
click at [144, 86] on img at bounding box center [192, 49] width 218 height 100
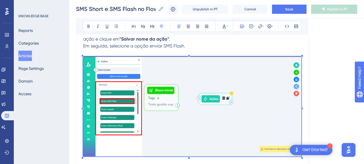
scroll to position [5930, 0]
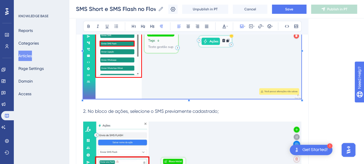
click at [158, 108] on span "2. No bloco de ações, selecione o SMS previamente cadastrado;" at bounding box center [151, 110] width 136 height 5
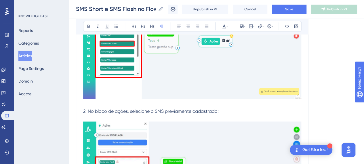
click at [117, 115] on p at bounding box center [192, 118] width 218 height 7
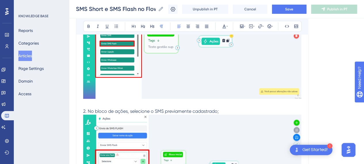
scroll to position [5959, 0]
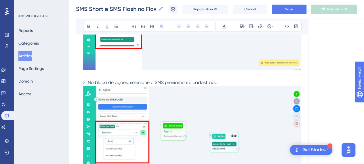
drag, startPoint x: 133, startPoint y: 75, endPoint x: 143, endPoint y: 80, distance: 11.6
click at [133, 79] on p "2. No bloco de ações, selecione o SMS previamente cadastrado;" at bounding box center [192, 82] width 218 height 7
click at [202, 103] on img at bounding box center [192, 135] width 218 height 99
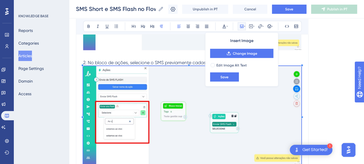
scroll to position [5988, 0]
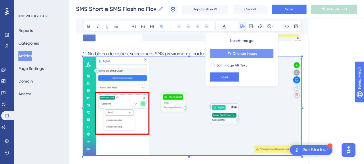
click at [244, 53] on span "Change Image" at bounding box center [245, 53] width 24 height 5
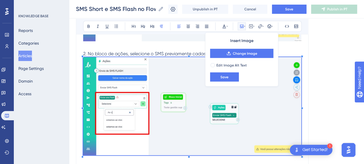
click at [180, 106] on img at bounding box center [192, 106] width 218 height 99
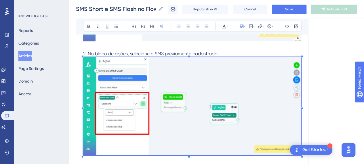
click at [233, 89] on img at bounding box center [192, 106] width 218 height 99
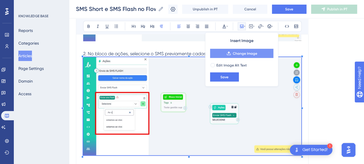
click at [243, 49] on button "Change Image" at bounding box center [241, 53] width 63 height 9
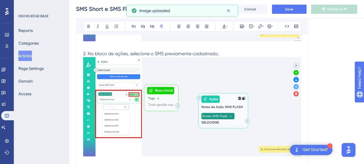
click at [230, 50] on p "2. No bloco de ações, selecione o SMS previamente cadastrado;" at bounding box center [192, 53] width 218 height 7
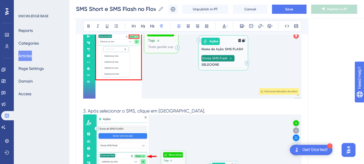
click at [210, 101] on p at bounding box center [192, 104] width 218 height 7
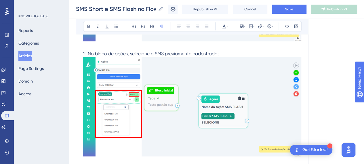
click at [219, 102] on img at bounding box center [192, 106] width 218 height 99
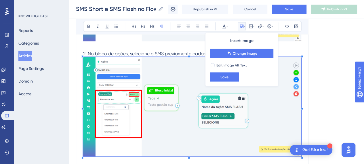
click at [177, 104] on img at bounding box center [192, 106] width 218 height 99
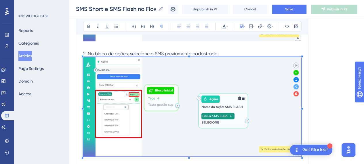
click at [226, 50] on p "2. No bloco de ações, selecione o SMS previamente cadastrado;" at bounding box center [192, 53] width 218 height 7
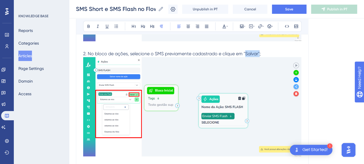
drag, startPoint x: 260, startPoint y: 49, endPoint x: 245, endPoint y: 49, distance: 15.0
click at [245, 51] on span "2. No bloco de ações, selecione o SMS previamente cadastrado e clique em "Salva…" at bounding box center [172, 53] width 178 height 5
click at [244, 51] on span "2. No bloco de ações, selecione o SMS previamente cadastrado e clique em "Salva…" at bounding box center [172, 53] width 178 height 5
drag, startPoint x: 244, startPoint y: 49, endPoint x: 256, endPoint y: 49, distance: 12.7
click at [256, 51] on span "2. No bloco de ações, selecione o SMS previamente cadastrado e clique em "Salva…" at bounding box center [172, 53] width 178 height 5
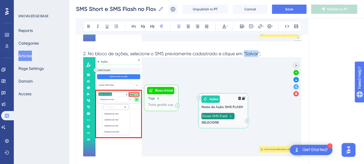
click at [263, 57] on img at bounding box center [192, 106] width 218 height 99
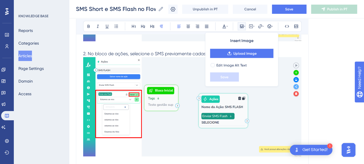
drag, startPoint x: 185, startPoint y: 50, endPoint x: 233, endPoint y: 52, distance: 47.9
click at [186, 51] on span "2. No bloco de ações, selecione o SMS previamente cadastrado e clique em "Salva…" at bounding box center [172, 53] width 178 height 5
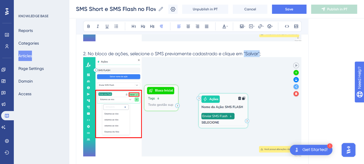
drag, startPoint x: 260, startPoint y: 49, endPoint x: 244, endPoint y: 49, distance: 16.1
click at [244, 51] on span "2. No bloco de ações, selecione o SMS previamente cadastrado e clique em "Salva…" at bounding box center [172, 53] width 178 height 5
click at [91, 26] on button at bounding box center [89, 26] width 8 height 8
click at [183, 50] on p "2. No bloco de ações, selecione o SMS previamente cadastrado e clique em "Salva…" at bounding box center [192, 53] width 218 height 7
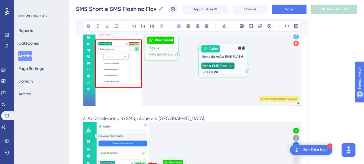
scroll to position [6045, 0]
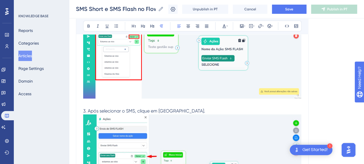
click at [204, 103] on p at bounding box center [192, 104] width 218 height 7
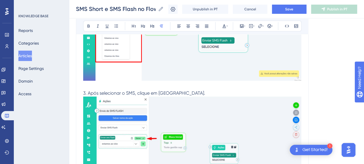
scroll to position [6074, 0]
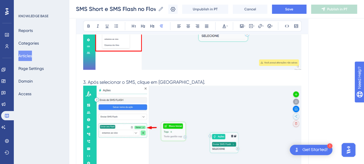
click at [142, 127] on img at bounding box center [192, 136] width 218 height 100
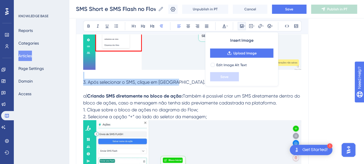
drag, startPoint x: 178, startPoint y: 75, endPoint x: 75, endPoint y: 72, distance: 103.2
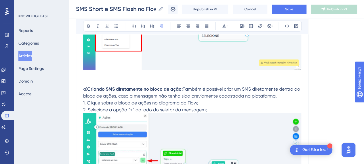
click at [101, 79] on p at bounding box center [192, 82] width 218 height 7
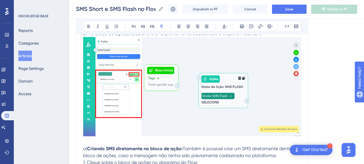
scroll to position [5988, 0]
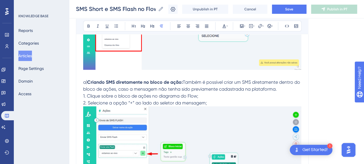
click at [139, 73] on p at bounding box center [192, 75] width 218 height 7
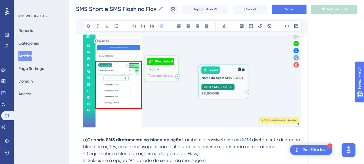
scroll to position [5959, 0]
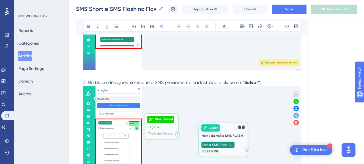
click at [252, 74] on p at bounding box center [192, 75] width 218 height 7
click at [268, 72] on p at bounding box center [192, 75] width 218 height 7
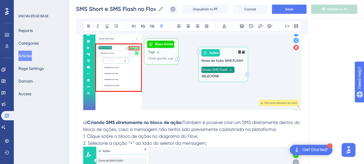
scroll to position [6045, 0]
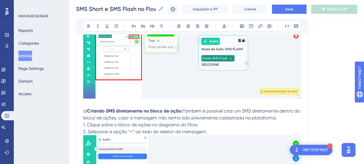
click at [166, 115] on span "Também é possível criar um SMS diretamente dentro do bloco de ações, caso a men…" at bounding box center [192, 114] width 218 height 12
click at [148, 103] on p at bounding box center [192, 104] width 218 height 7
click at [88, 108] on strong "Criando SMS diretamente no bloco de ação:" at bounding box center [135, 110] width 96 height 5
click at [103, 101] on p at bounding box center [192, 104] width 218 height 7
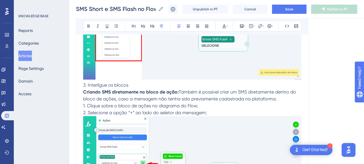
scroll to position [6074, 0]
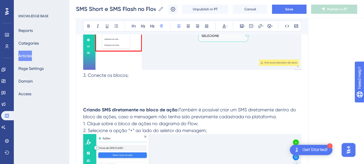
click at [142, 72] on p "3. Conecte os blocos;" at bounding box center [192, 75] width 218 height 7
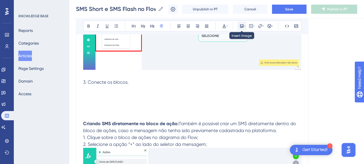
click at [242, 26] on icon at bounding box center [242, 26] width 5 height 5
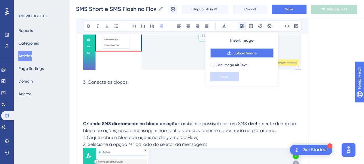
click at [250, 56] on button "Upload Image" at bounding box center [241, 53] width 63 height 9
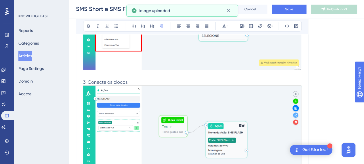
click at [155, 79] on p "3. Conecte os blocos." at bounding box center [192, 82] width 218 height 7
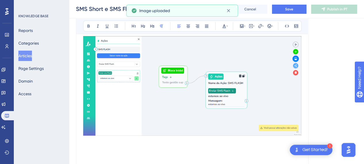
scroll to position [6160, 0]
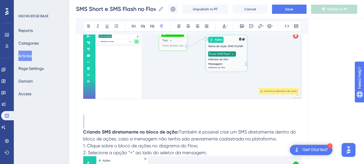
click at [135, 123] on p at bounding box center [192, 125] width 218 height 7
click at [132, 122] on p at bounding box center [192, 125] width 218 height 7
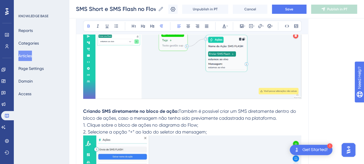
click at [148, 109] on strong "Criando SMS diretamente no bloco de ação:" at bounding box center [131, 111] width 96 height 5
drag, startPoint x: 152, startPoint y: 107, endPoint x: 168, endPoint y: 110, distance: 16.5
click at [152, 109] on strong "Criando SMS diretamente no bloco de ação:" at bounding box center [131, 111] width 96 height 5
click at [169, 110] on strong "Criando SMS diretamente no bloco de ação:" at bounding box center [131, 111] width 96 height 5
click at [181, 109] on span "Também é possível criar um SMS diretamente dentro do bloco de ações, caso a men…" at bounding box center [190, 115] width 214 height 12
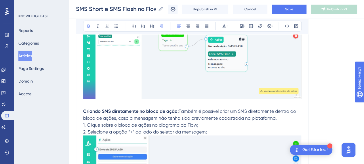
drag, startPoint x: 178, startPoint y: 107, endPoint x: 178, endPoint y: 112, distance: 4.6
click at [178, 109] on span "Também é possível criar um SMS diretamente dentro do bloco de ações, caso a men…" at bounding box center [190, 115] width 214 height 12
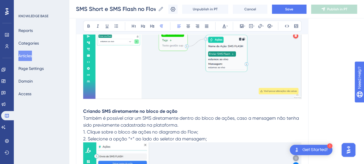
click at [230, 115] on span "Também é possível criar um SMS diretamente dentro do bloco de ações, caso a men…" at bounding box center [191, 121] width 217 height 12
click at [234, 115] on span "Também é possível criar um SMS diretamente dentro do bloco de ações, caso a men…" at bounding box center [191, 121] width 217 height 12
click at [272, 118] on p "Também é possível criar um SMS diretamente dentro do bloco de ação, caso a mens…" at bounding box center [192, 122] width 218 height 14
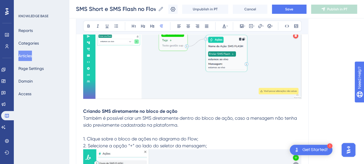
scroll to position [6218, 0]
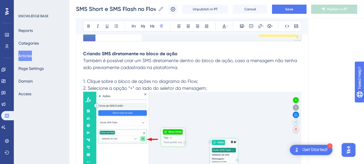
click at [161, 106] on img at bounding box center [192, 141] width 218 height 99
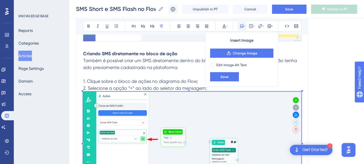
click at [122, 79] on span "1. Clique sobre o bloco de ações no diagrama do Flow;" at bounding box center [140, 81] width 115 height 5
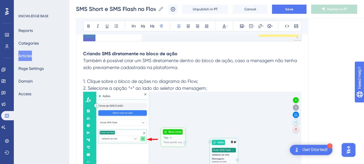
click at [191, 79] on span "1. Clique sobre o bloco de ações no diagrama do Flow;" at bounding box center [140, 81] width 115 height 5
click at [89, 86] on span "2. Selecione a opção “+” ao lado do seletor da mensagem;" at bounding box center [145, 88] width 124 height 5
drag, startPoint x: 91, startPoint y: 85, endPoint x: 94, endPoint y: 98, distance: 13.6
click at [91, 86] on span "2. Selecione a opção “+” ao lado do seletor da mensagem;" at bounding box center [145, 88] width 124 height 5
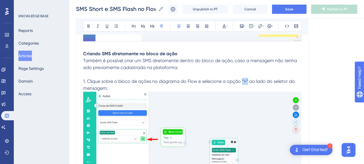
drag, startPoint x: 249, startPoint y: 77, endPoint x: 242, endPoint y: 76, distance: 7.0
click at [242, 79] on span "1. Clique sobre o bloco de ações no diagrama do Flow e selecione a opção “+” ao…" at bounding box center [189, 85] width 213 height 12
click at [88, 27] on icon at bounding box center [88, 26] width 5 height 5
click at [264, 80] on p "1. Clique sobre o bloco de ações no diagrama do Flow e selecione a opção “+” ao…" at bounding box center [192, 135] width 218 height 115
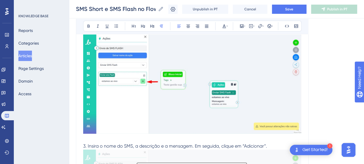
click at [196, 94] on img at bounding box center [192, 83] width 218 height 99
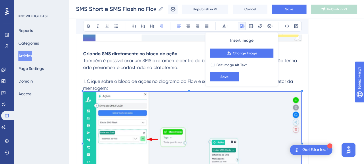
click at [112, 80] on span "1. Clique sobre o bloco de ações no diagrama do Flow e selecione a opção" at bounding box center [162, 81] width 158 height 5
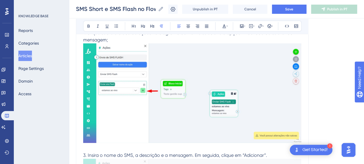
scroll to position [6276, 0]
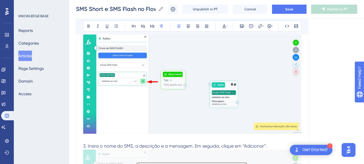
click at [190, 99] on img at bounding box center [192, 83] width 218 height 99
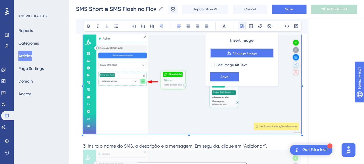
click at [225, 55] on button "Change Image" at bounding box center [241, 53] width 63 height 9
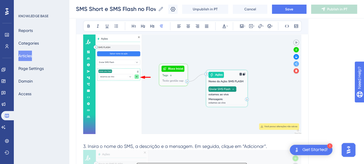
click at [238, 68] on img at bounding box center [192, 84] width 218 height 100
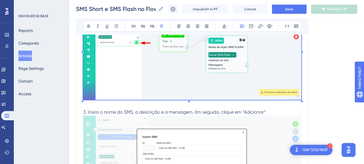
scroll to position [6304, 0]
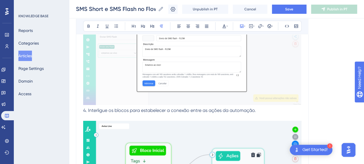
click at [186, 94] on img at bounding box center [192, 55] width 218 height 99
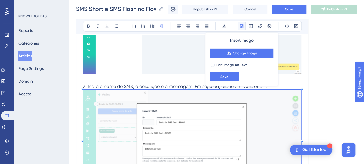
scroll to position [6333, 0]
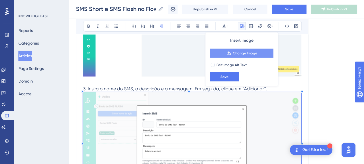
click at [241, 55] on span "Change Image" at bounding box center [245, 53] width 24 height 5
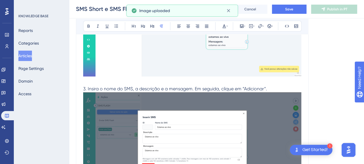
click at [96, 86] on span "3. Insira o nome do SMS, a descrição e a mensagem. Em seguida, clique em “Adici…" at bounding box center [175, 88] width 184 height 5
click at [177, 86] on span "3. Insira o nome do SMS, a descrição e a mensagem. Em seguida, clique em “Adici…" at bounding box center [175, 88] width 184 height 5
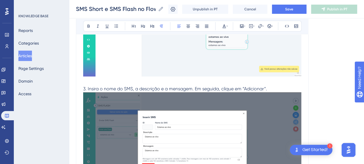
drag, startPoint x: 144, startPoint y: 84, endPoint x: 179, endPoint y: 84, distance: 34.6
click at [145, 86] on span "3. Insira o nome do SMS, a descrição e a mensagem. Em seguida, clique em “Adici…" at bounding box center [175, 88] width 184 height 5
click at [198, 86] on span "3. Insira o nome do SMS, a descrição e a mensagem. Em seguida, clique em “Adici…" at bounding box center [175, 88] width 184 height 5
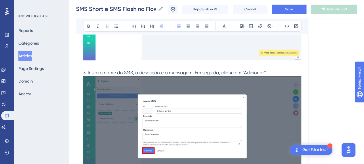
scroll to position [6362, 0]
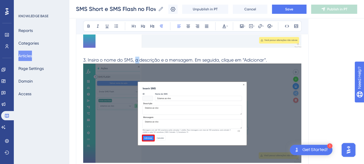
drag, startPoint x: 135, startPoint y: 57, endPoint x: 139, endPoint y: 56, distance: 4.6
click at [139, 57] on span "3. Insira o nome do SMS, a descrição e a mensagem. Em seguida, clique em “Adici…" at bounding box center [175, 59] width 184 height 5
click at [169, 57] on span "3. Insira o nome do SMS, descrição e a mensagem. Em seguida, clique em “Adicion…" at bounding box center [173, 59] width 180 height 5
click at [189, 57] on span "3. Insira o nome do SMS, descrição e a mensagem. Em seguida, clique em “Adicion…" at bounding box center [173, 59] width 180 height 5
click at [284, 57] on span "3. Insira o nome do SMS, descrição e a mensagem desejada, em seguida, clique em…" at bounding box center [183, 59] width 201 height 5
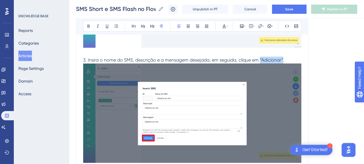
drag, startPoint x: 283, startPoint y: 55, endPoint x: 260, endPoint y: 56, distance: 23.6
click at [260, 57] on span "3. Insira o nome do SMS, descrição e a mensagem desejada, em seguida, clique em…" at bounding box center [183, 59] width 201 height 5
click at [90, 25] on icon at bounding box center [88, 26] width 5 height 5
click at [291, 57] on p "3. Insira o nome do SMS, descrição e a mensagem desejada, em seguida, clique em…" at bounding box center [192, 60] width 218 height 7
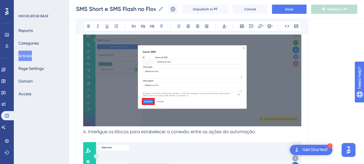
scroll to position [6448, 0]
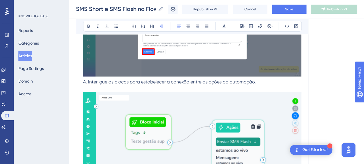
drag, startPoint x: 82, startPoint y: 77, endPoint x: 85, endPoint y: 79, distance: 3.3
drag, startPoint x: 84, startPoint y: 78, endPoint x: 87, endPoint y: 80, distance: 3.1
click at [86, 79] on span "4. Interligue os blocos para estabelecer a conexão entre as ações da automação." at bounding box center [169, 81] width 173 height 5
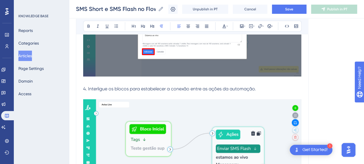
click at [94, 92] on p at bounding box center [192, 95] width 218 height 7
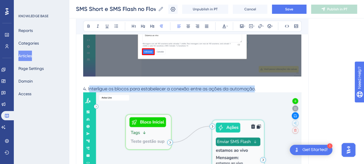
drag, startPoint x: 255, startPoint y: 84, endPoint x: 89, endPoint y: 85, distance: 166.2
click at [89, 86] on span "4. Interligue os blocos para estabelecer a conexão entre as ações da automação." at bounding box center [169, 88] width 173 height 5
copy span "nterligue os blocos para estabelecer a conexão entre as ações da automação"
click at [199, 107] on img at bounding box center [192, 141] width 218 height 99
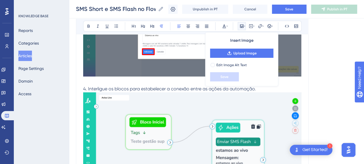
click at [184, 87] on span "4. Interligue os blocos para estabelecer a conexão entre as ações da automação." at bounding box center [169, 88] width 173 height 5
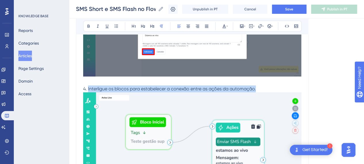
drag, startPoint x: 88, startPoint y: 85, endPoint x: 256, endPoint y: 83, distance: 168.5
click at [256, 86] on p "4. Interligue os blocos para estabelecer a conexão entre as ações da automação." at bounding box center [192, 89] width 218 height 7
copy span "Interligue os blocos para estabelecer a conexão entre as ações da automação."
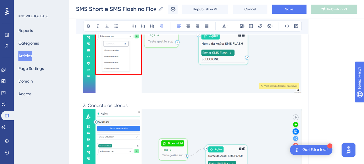
scroll to position [6045, 0]
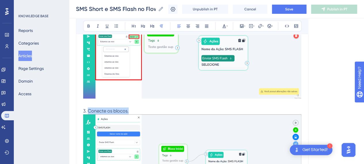
drag, startPoint x: 129, startPoint y: 106, endPoint x: 88, endPoint y: 107, distance: 41.2
click at [88, 108] on p "3. Conecte os blocos." at bounding box center [192, 111] width 218 height 7
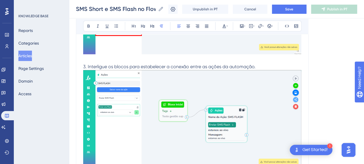
scroll to position [6160, 0]
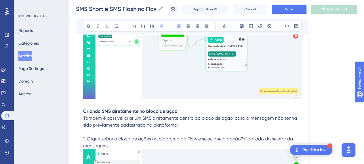
click at [183, 102] on p at bounding box center [192, 104] width 218 height 7
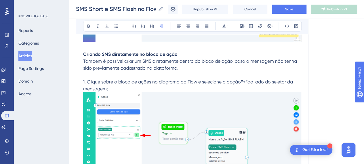
scroll to position [6218, 0]
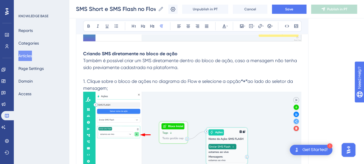
click at [109, 51] on strong "Criando SMS diretamente no bloco de ação" at bounding box center [130, 53] width 94 height 5
click at [111, 51] on strong "Criando SMS diretamente no bloco de ação" at bounding box center [130, 53] width 94 height 5
click at [221, 60] on p "Também é possível criar um SMS diretamente dentro do bloco de ação, caso a mens…" at bounding box center [192, 64] width 218 height 14
drag, startPoint x: 190, startPoint y: 49, endPoint x: 197, endPoint y: 69, distance: 20.7
click at [191, 50] on p "Criando SMS Flash diretamente no bloco de ação" at bounding box center [192, 53] width 218 height 7
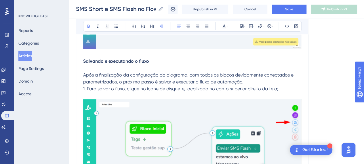
scroll to position [6592, 0]
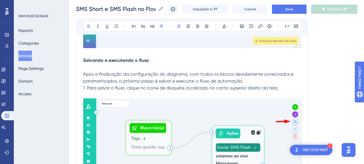
click at [180, 58] on p "Salvando e executando o fluxo" at bounding box center [192, 60] width 218 height 7
click at [134, 64] on p at bounding box center [192, 67] width 218 height 7
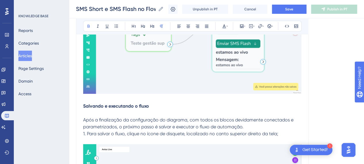
scroll to position [6564, 0]
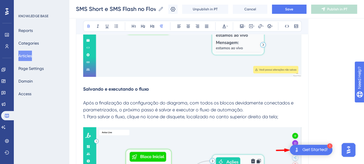
click at [104, 93] on p at bounding box center [192, 96] width 218 height 7
click at [160, 93] on p at bounding box center [192, 96] width 218 height 7
click at [145, 86] on strong "Salvando e executando o fluxo" at bounding box center [116, 88] width 66 height 5
drag, startPoint x: 156, startPoint y: 87, endPoint x: 81, endPoint y: 87, distance: 75.8
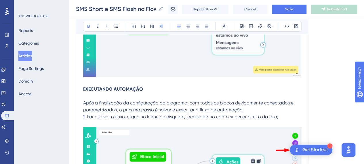
click at [87, 93] on p at bounding box center [192, 96] width 218 height 7
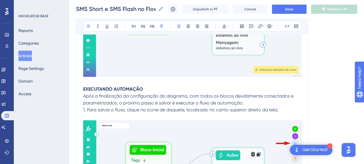
click at [156, 86] on p "EXECUTANDO AUTOMAÇÃO" at bounding box center [192, 89] width 218 height 7
click at [158, 86] on p "EXECUTANDO AUTOMAÇÃO" at bounding box center [192, 89] width 218 height 7
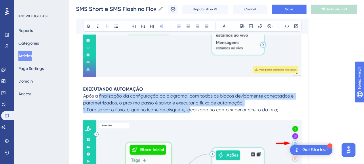
drag, startPoint x: 99, startPoint y: 92, endPoint x: 193, endPoint y: 103, distance: 94.9
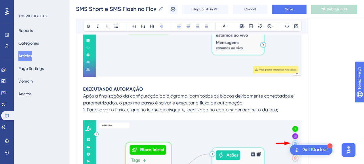
drag, startPoint x: 246, startPoint y: 106, endPoint x: 248, endPoint y: 103, distance: 3.7
click at [247, 107] on span "1. Para salvar o fluxo, clique no ícone de disquete, localizado no canto superi…" at bounding box center [180, 109] width 195 height 5
click at [248, 100] on p "Após a finalização da configuração do diagrama, com todos os blocos devidamente…" at bounding box center [192, 100] width 218 height 14
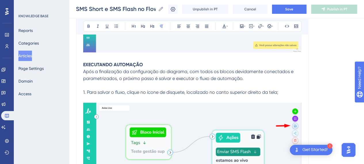
scroll to position [6621, 0]
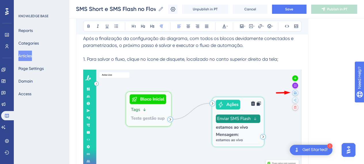
click at [182, 56] on span "1. Para salvar o fluxo, clique no ícone de disquete, localizado no canto superi…" at bounding box center [180, 58] width 195 height 5
click at [217, 56] on span "1. Para salvar o fluxo, clique no ícone de disquete, localizado no canto superi…" at bounding box center [180, 58] width 195 height 5
click at [229, 84] on img at bounding box center [192, 119] width 218 height 99
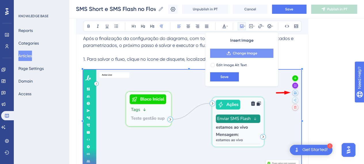
click at [245, 50] on button "Change Image" at bounding box center [241, 53] width 63 height 9
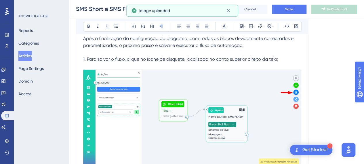
click at [118, 63] on p at bounding box center [192, 66] width 218 height 7
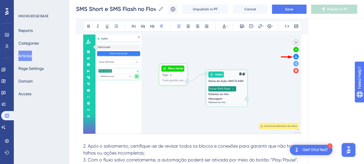
scroll to position [6708, 0]
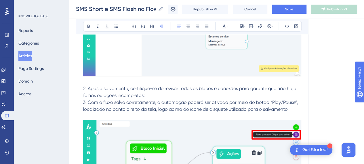
click at [117, 86] on span "2. Após o salvamento, certifique-se de revisar todos os blocos e conexões para …" at bounding box center [190, 92] width 215 height 12
click at [165, 88] on p "2. Após o salvamento, certifique-se de revisar todos os blocos e conexões para …" at bounding box center [192, 92] width 218 height 14
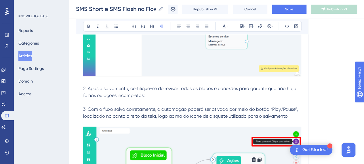
click at [184, 107] on span "3. Com o fluxo salvo corretamente, a automação poderá ser ativada por meio do b…" at bounding box center [191, 113] width 216 height 12
click at [166, 99] on p at bounding box center [192, 102] width 218 height 7
click at [88, 86] on span "2. Após o salvamento, certifique-se de revisar todos os blocos e conexões para …" at bounding box center [190, 92] width 215 height 12
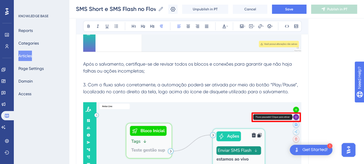
scroll to position [6736, 0]
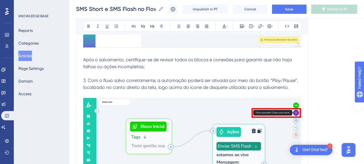
click at [87, 78] on span "3. Com o fluxo salvo corretamente, a automação poderá ser ativada por meio do b…" at bounding box center [191, 84] width 216 height 12
drag, startPoint x: 283, startPoint y: 73, endPoint x: 278, endPoint y: 76, distance: 6.2
click at [283, 78] on span "2. Com o fluxo salvo corretamente, a automação poderá ser ativada por meio do b…" at bounding box center [191, 84] width 216 height 12
drag, startPoint x: 270, startPoint y: 75, endPoint x: 298, endPoint y: 76, distance: 27.7
click at [298, 78] on span "2. Com o fluxo salvo corretamente, a automação poderá ser ativada por meio do b…" at bounding box center [191, 84] width 216 height 12
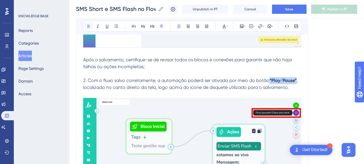
click at [85, 25] on button at bounding box center [89, 26] width 8 height 8
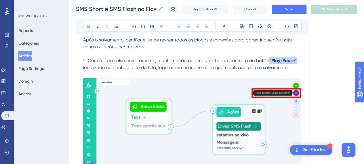
scroll to position [6765, 0]
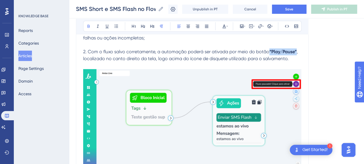
click at [203, 86] on img at bounding box center [192, 118] width 218 height 99
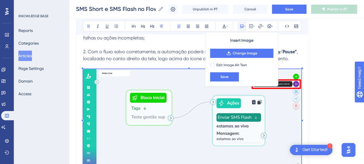
click at [300, 50] on p "2. Com o fluxo salvo corretamente, a automação poderá ser ativada por meio do b…" at bounding box center [192, 55] width 218 height 14
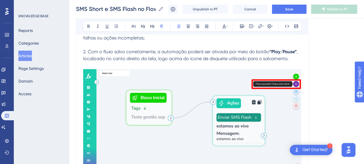
click at [253, 91] on img at bounding box center [192, 118] width 218 height 99
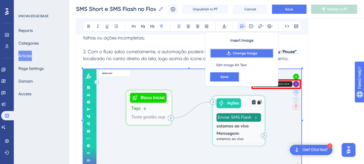
click at [247, 54] on span "Change Image" at bounding box center [245, 53] width 24 height 5
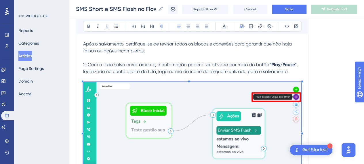
scroll to position [6789, 0]
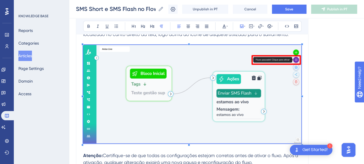
click at [227, 102] on img at bounding box center [192, 94] width 218 height 99
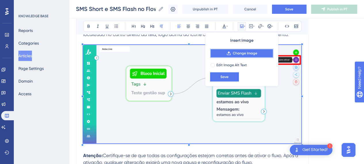
click at [241, 50] on button "Change Image" at bounding box center [241, 53] width 63 height 9
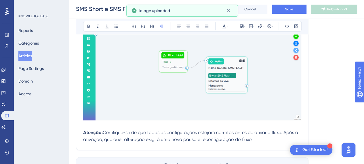
scroll to position [6840, 0]
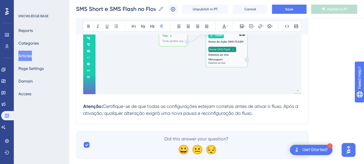
click at [120, 96] on p at bounding box center [192, 99] width 218 height 7
click at [251, 105] on p "Atenção: Certifique-se de que todas as configurações estejam corretas antes de …" at bounding box center [192, 110] width 218 height 14
click at [258, 111] on p "Atenção: Certifique-se de que todas as configurações estejam corretas antes de …" at bounding box center [192, 110] width 218 height 14
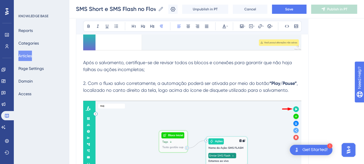
scroll to position [6725, 0]
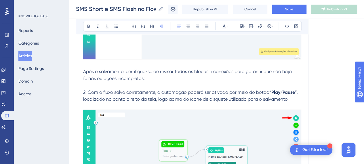
click at [162, 93] on span ", localizado no canto direito da tela, logo acima do ícone de disquete utilizad…" at bounding box center [191, 96] width 216 height 12
click at [185, 90] on span "2. Com o fluxo salvo corretamente, a automação poderá ser ativada por meio do b…" at bounding box center [176, 92] width 186 height 5
click at [294, 103] on p at bounding box center [192, 106] width 218 height 7
click at [250, 103] on p at bounding box center [192, 106] width 218 height 7
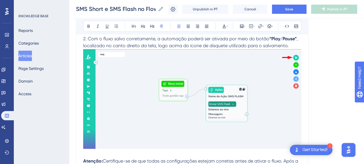
scroll to position [6782, 0]
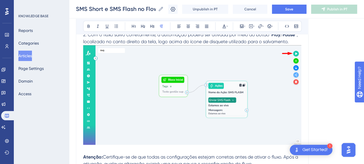
click at [110, 149] on p at bounding box center [192, 150] width 218 height 7
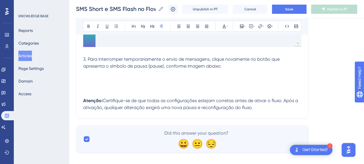
scroll to position [6883, 0]
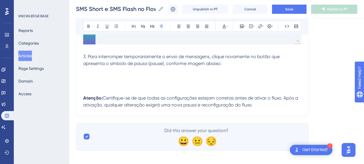
click at [98, 67] on p at bounding box center [192, 70] width 218 height 7
click at [238, 25] on button at bounding box center [242, 26] width 8 height 8
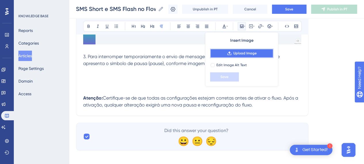
click at [230, 53] on icon at bounding box center [229, 53] width 5 height 5
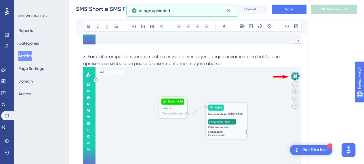
click at [244, 54] on span "3. Para interromper temporariamente o envio de mensagens, clique novamente no b…" at bounding box center [182, 60] width 198 height 12
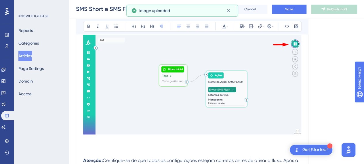
scroll to position [6940, 0]
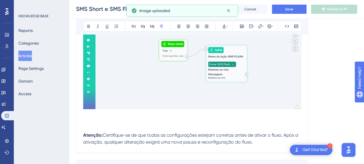
click at [166, 118] on p at bounding box center [192, 121] width 218 height 7
click at [138, 126] on p at bounding box center [192, 128] width 218 height 7
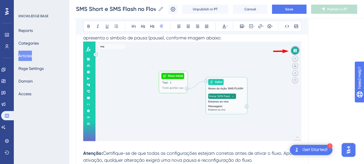
scroll to position [6883, 0]
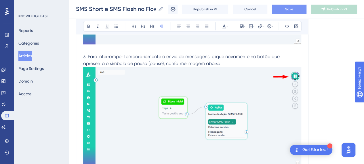
click at [294, 9] on span "Save" at bounding box center [289, 9] width 8 height 5
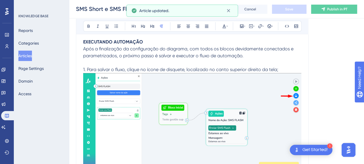
scroll to position [6537, 0]
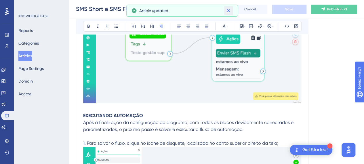
drag, startPoint x: 230, startPoint y: 11, endPoint x: 229, endPoint y: 21, distance: 10.1
click at [230, 11] on icon at bounding box center [229, 11] width 6 height 6
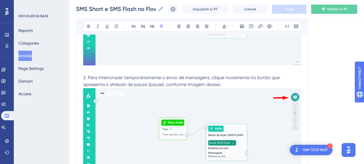
scroll to position [6825, 0]
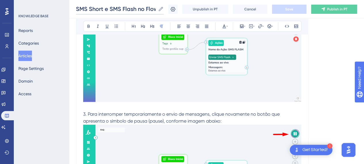
drag, startPoint x: 76, startPoint y: 10, endPoint x: 158, endPoint y: 9, distance: 81.5
click at [156, 9] on input "SMS Short e SMS Flash no Flow" at bounding box center [116, 9] width 80 height 8
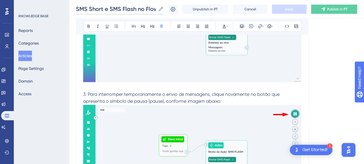
scroll to position [6854, 0]
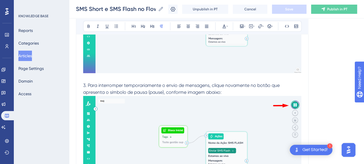
click at [202, 89] on span "3. Para interromper temporariamente o envio de mensagens, clique novamente no b…" at bounding box center [182, 89] width 198 height 12
click at [202, 88] on span "3. Para interromper temporariamente o envio de mensagens, clique novamente no b…" at bounding box center [182, 89] width 198 height 12
click at [210, 100] on img at bounding box center [192, 146] width 218 height 100
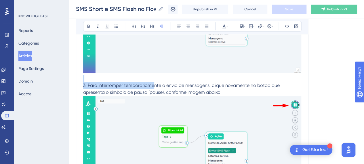
scroll to position [6883, 0]
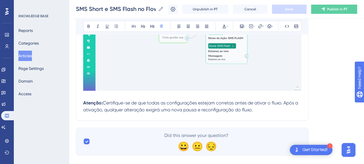
scroll to position [6963, 0]
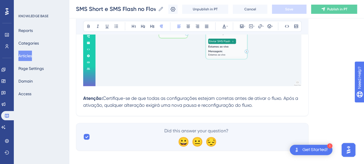
click at [158, 96] on span "Certifique-se de que todas as configurações estejam corretas antes de ativar o …" at bounding box center [191, 102] width 216 height 12
